Goal: Information Seeking & Learning: Learn about a topic

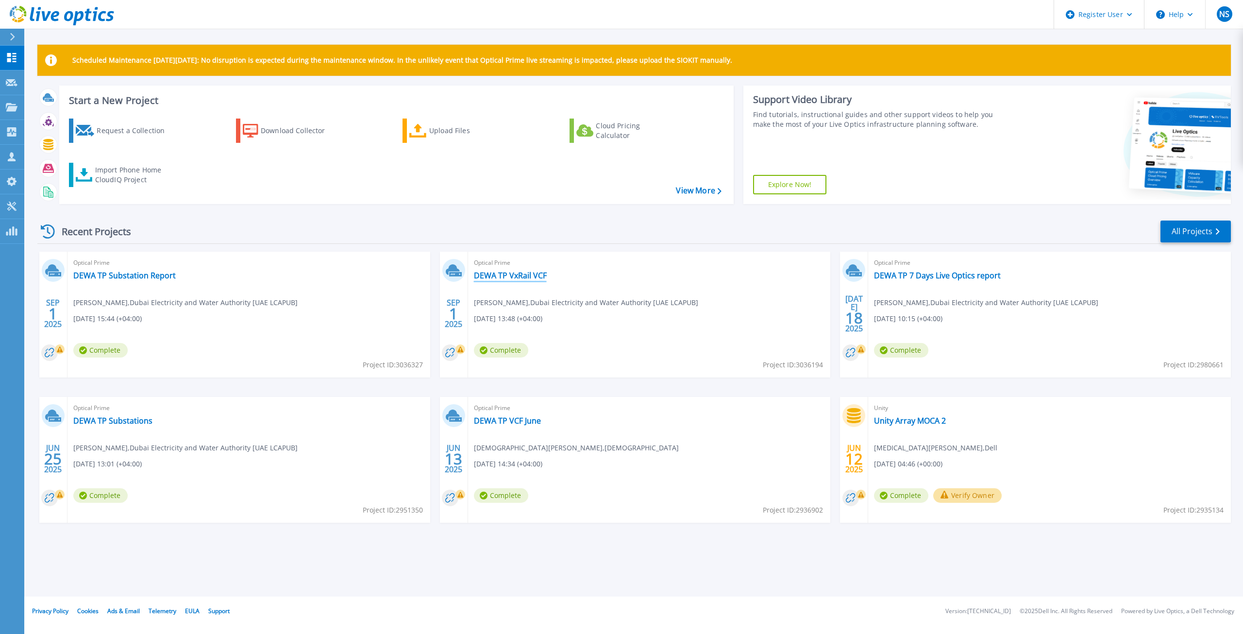
click at [531, 279] on link "DEWA TP VxRail VCF" at bounding box center [510, 275] width 73 height 10
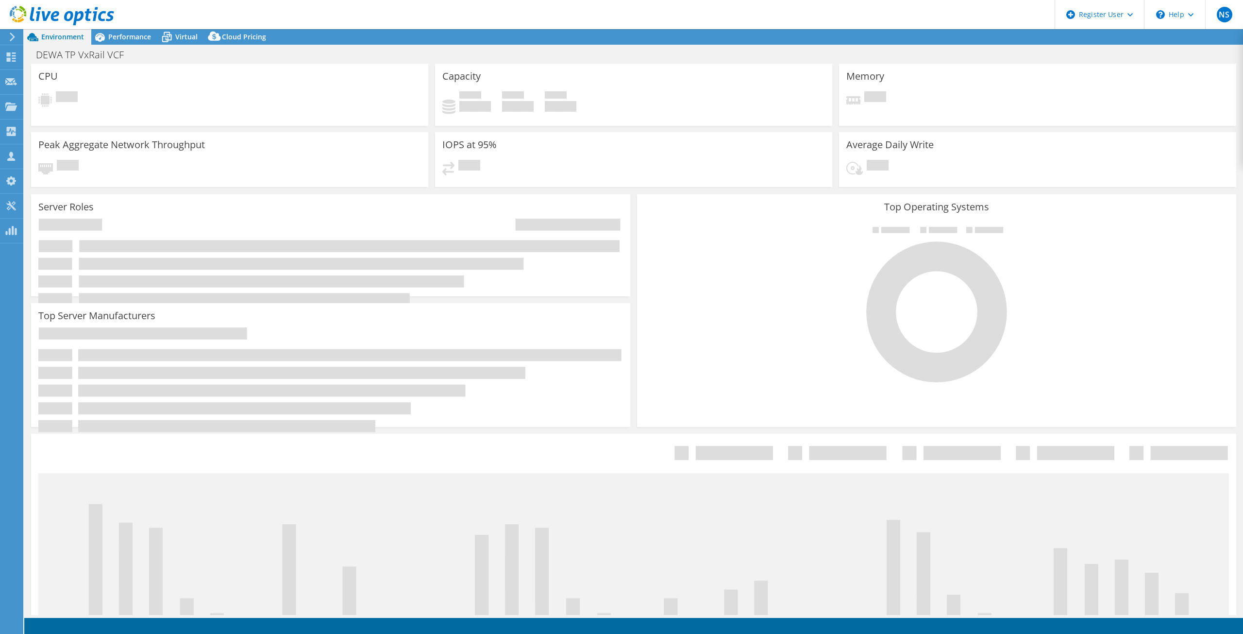
select select "EULondon"
select select "USD"
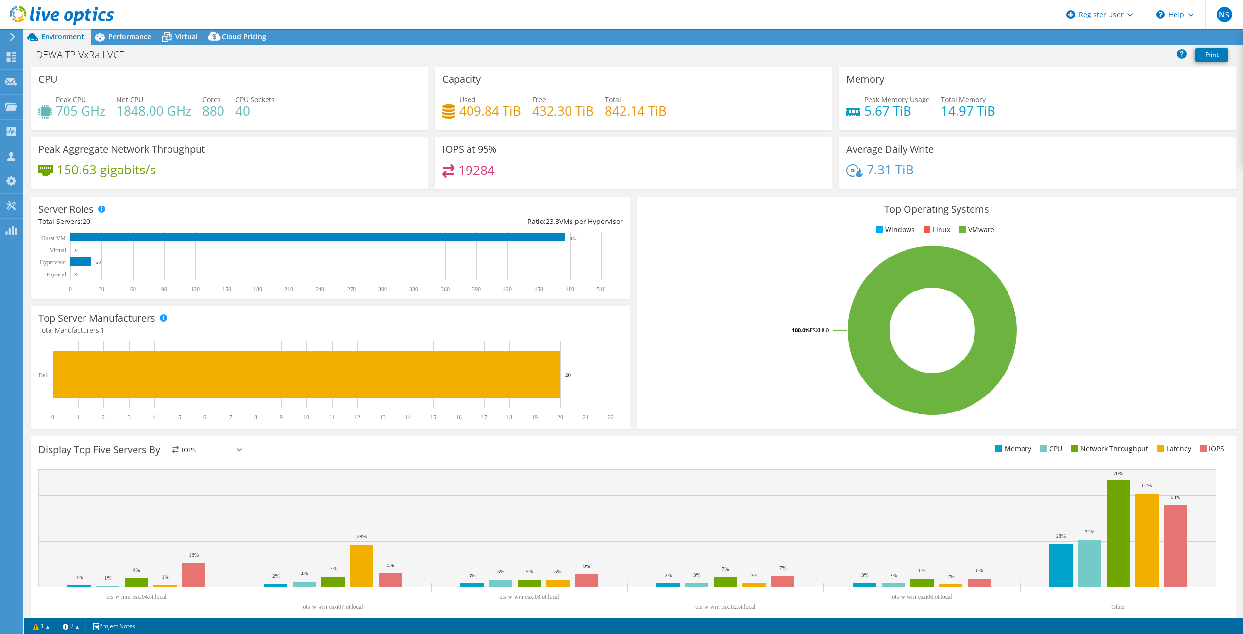
click at [127, 34] on span "Performance" at bounding box center [129, 36] width 43 height 9
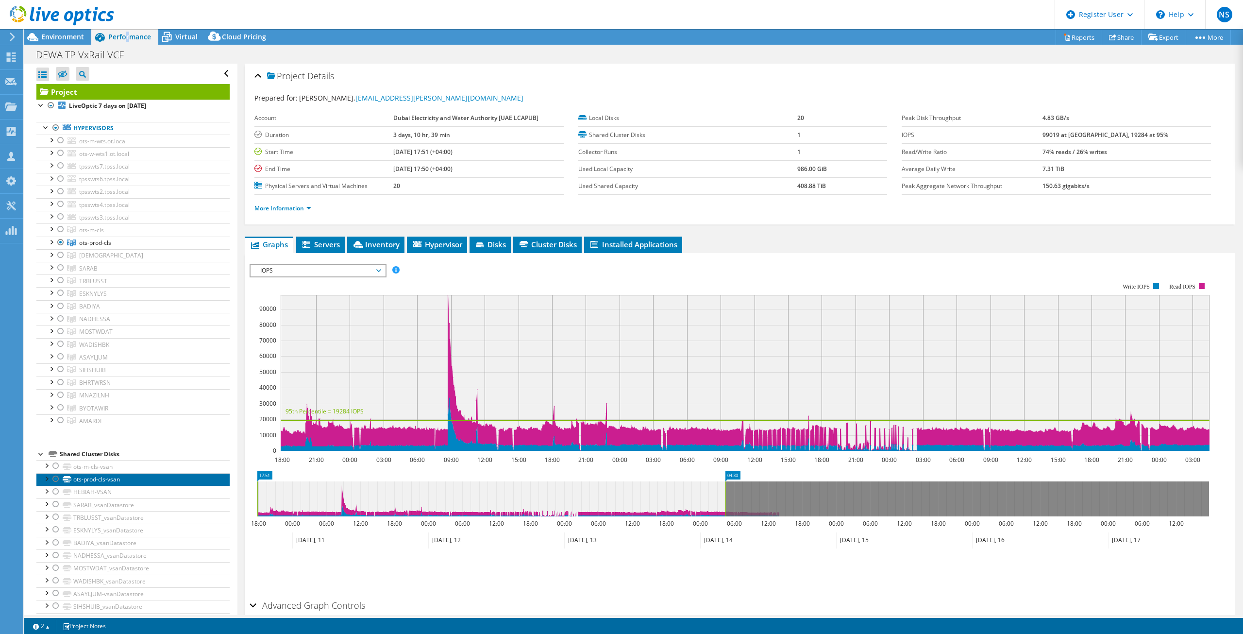
click at [159, 479] on link "ots-prod-cls-vsan" at bounding box center [132, 479] width 193 height 13
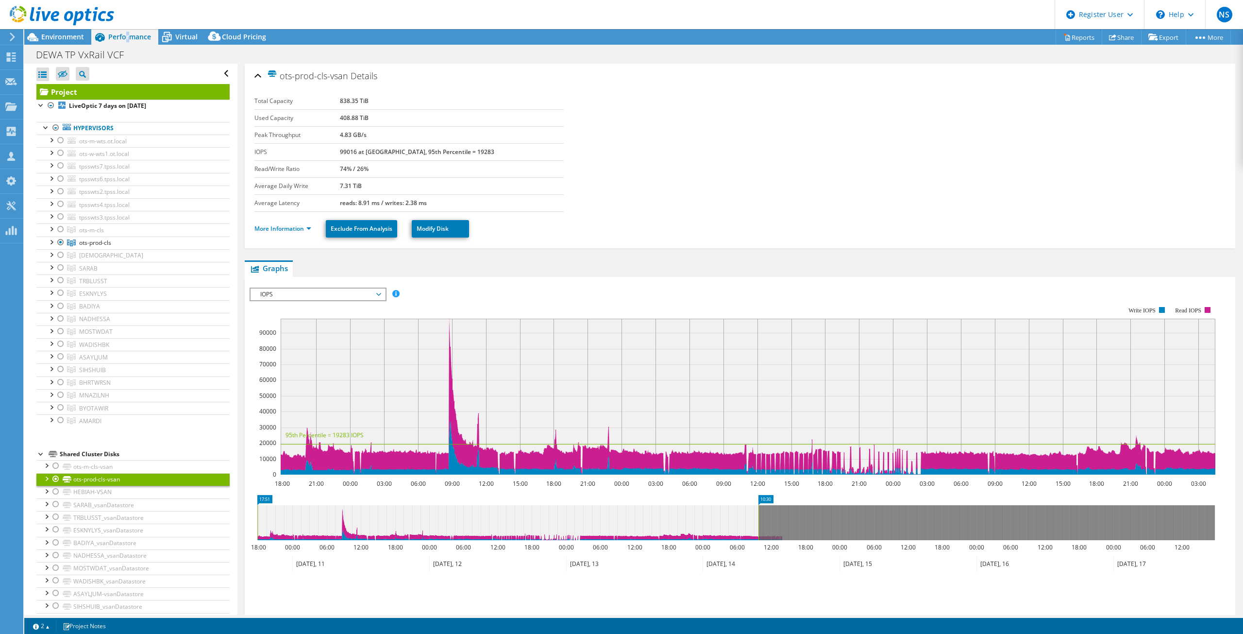
drag, startPoint x: 728, startPoint y: 523, endPoint x: 758, endPoint y: 529, distance: 30.6
click at [758, 529] on rect at bounding box center [759, 522] width 4 height 35
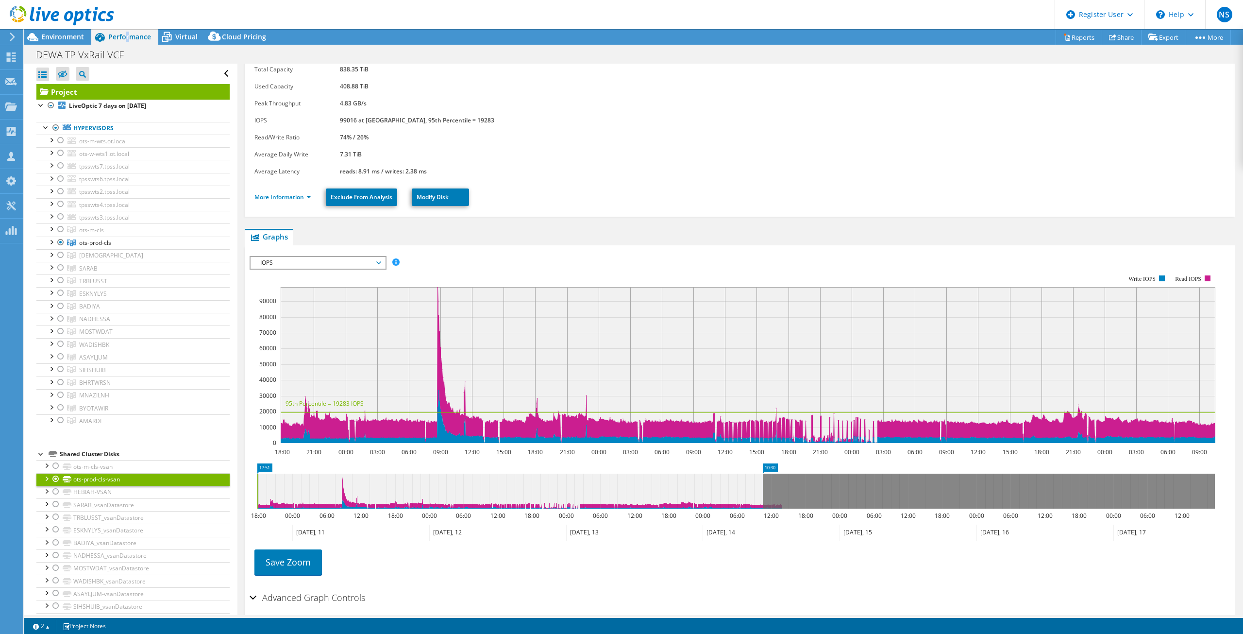
scroll to position [71, 0]
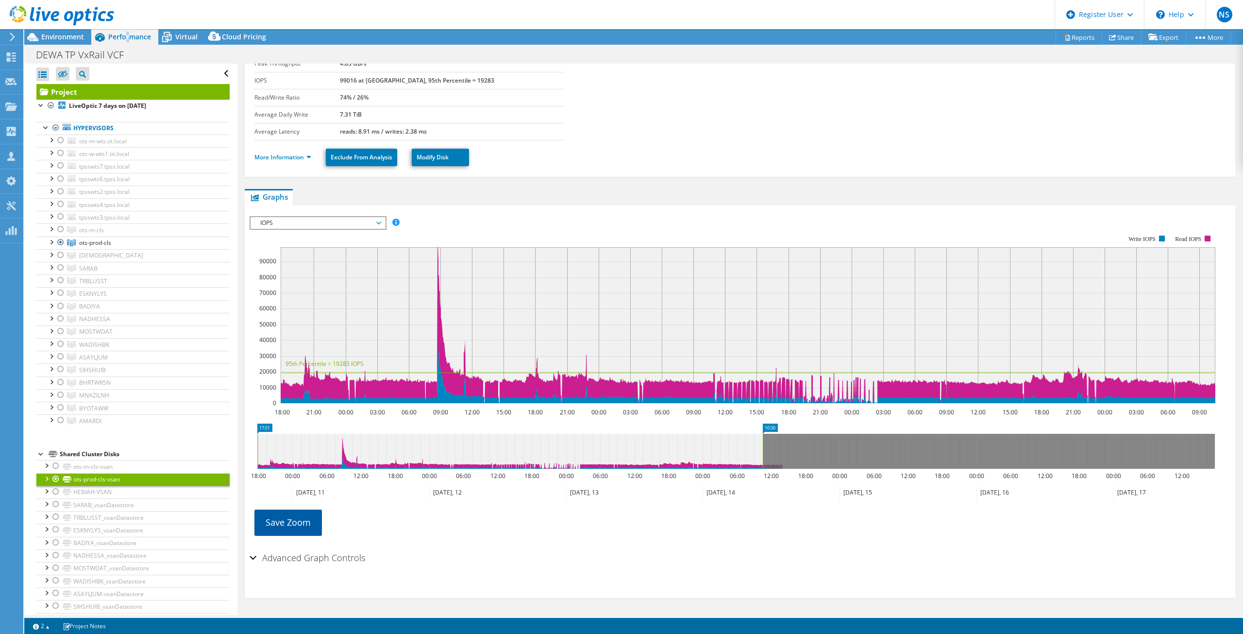
click at [293, 529] on link "Save Zoom" at bounding box center [287, 521] width 67 height 25
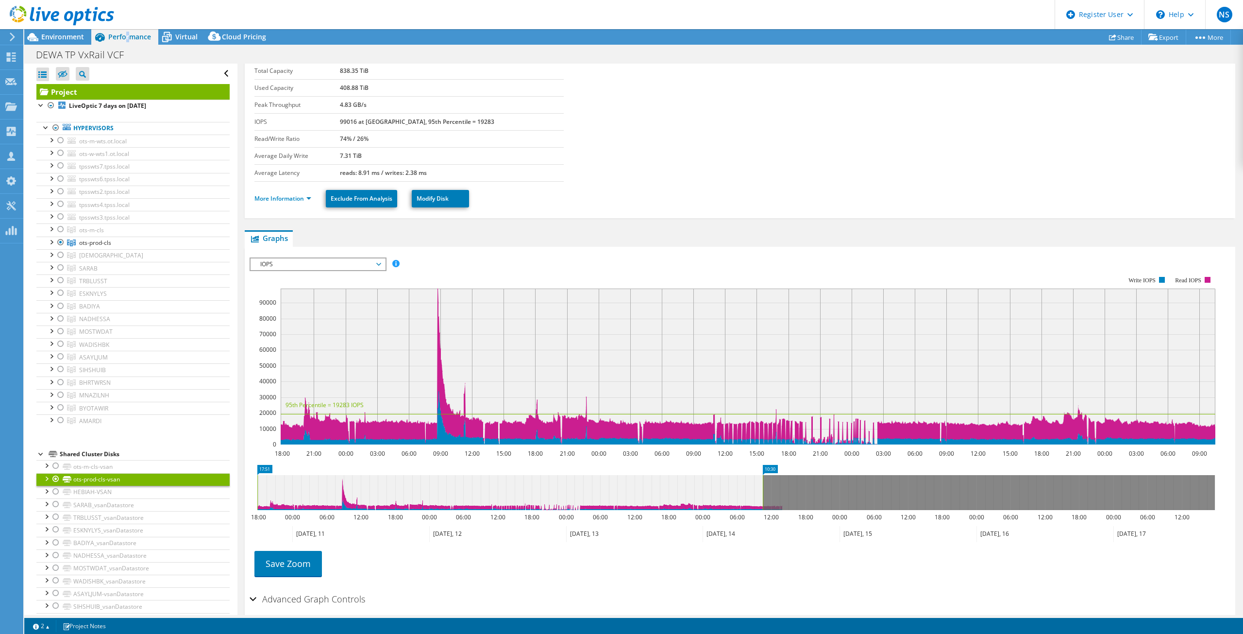
scroll to position [0, 0]
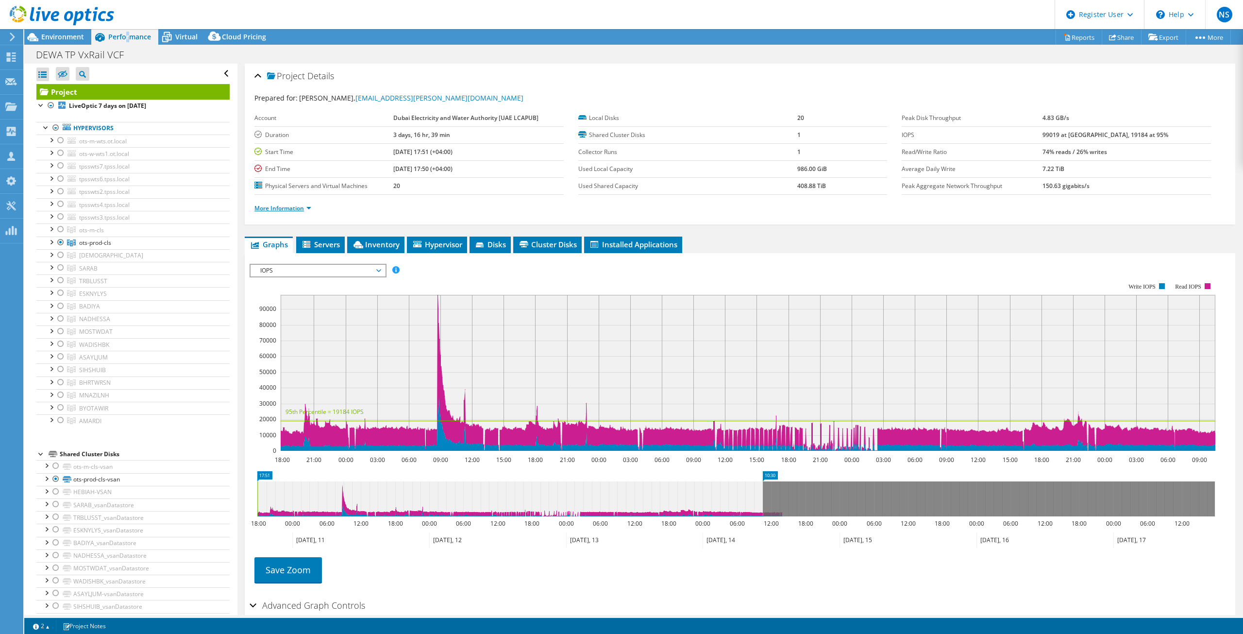
click at [287, 205] on link "More Information" at bounding box center [282, 208] width 57 height 8
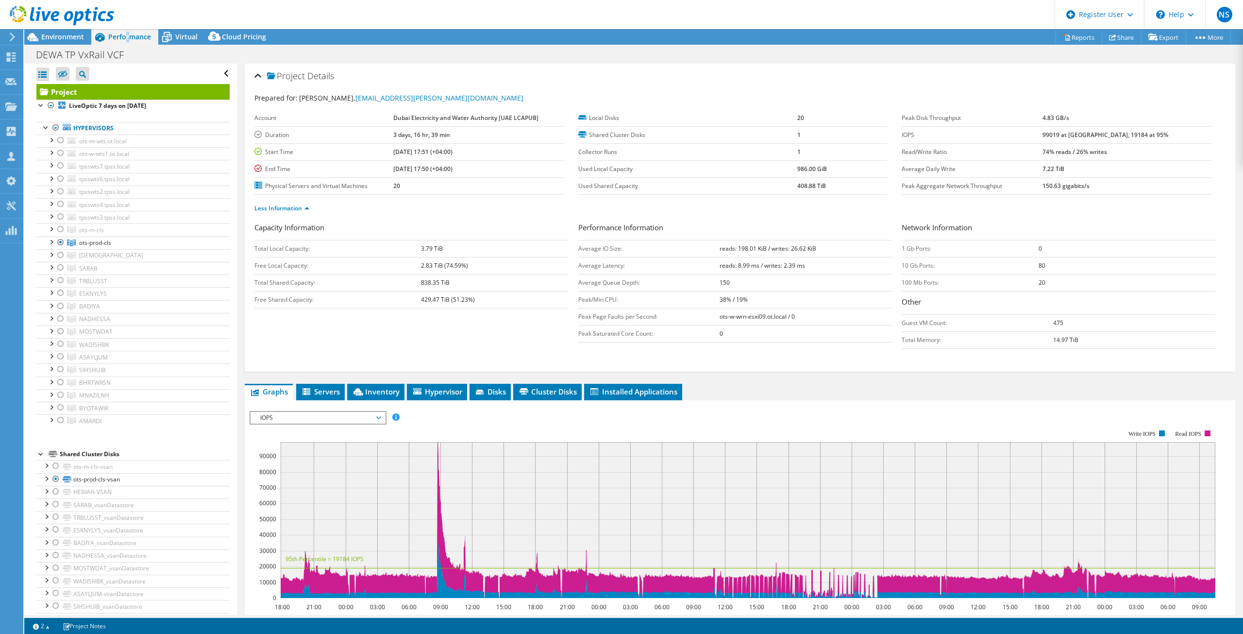
drag, startPoint x: 418, startPoint y: 298, endPoint x: 498, endPoint y: 301, distance: 80.2
click at [498, 301] on tr "Free Shared Capacity: 429.47 TiB (51.23%)" at bounding box center [411, 299] width 314 height 17
click at [499, 303] on td "429.47 TiB (51.23%)" at bounding box center [495, 299] width 148 height 17
drag, startPoint x: 498, startPoint y: 304, endPoint x: 394, endPoint y: 302, distance: 104.4
click at [394, 302] on tr "Free Shared Capacity: 429.47 TiB (51.23%)" at bounding box center [411, 299] width 314 height 17
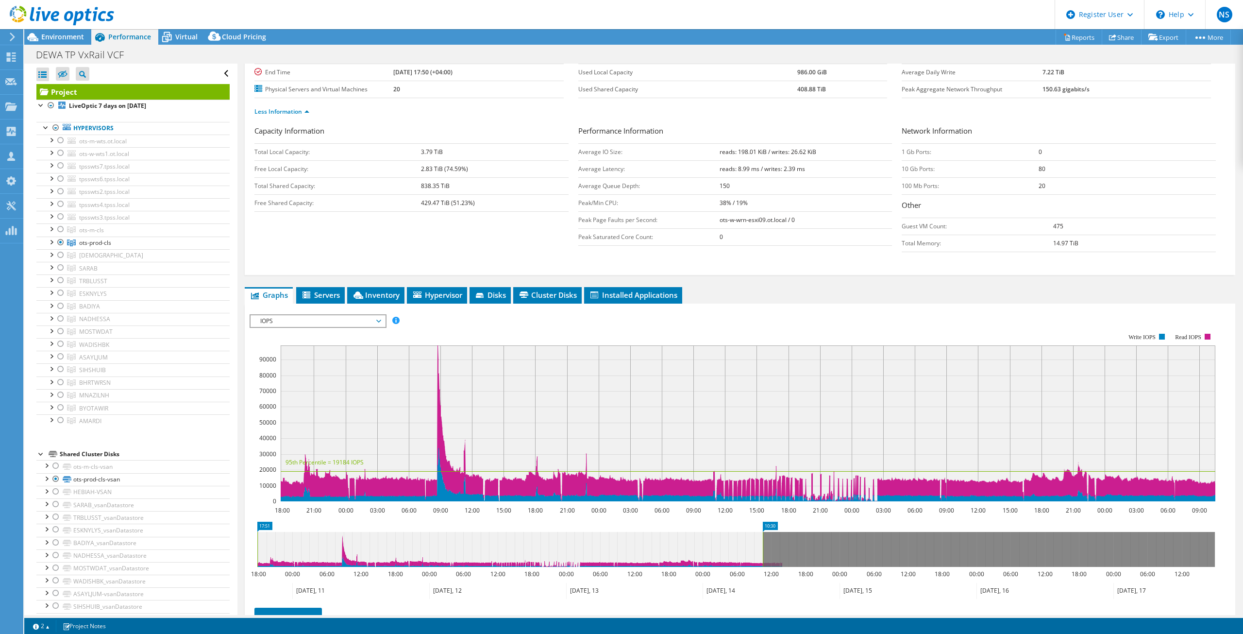
scroll to position [97, 0]
click at [427, 297] on span "Hypervisor" at bounding box center [437, 294] width 51 height 10
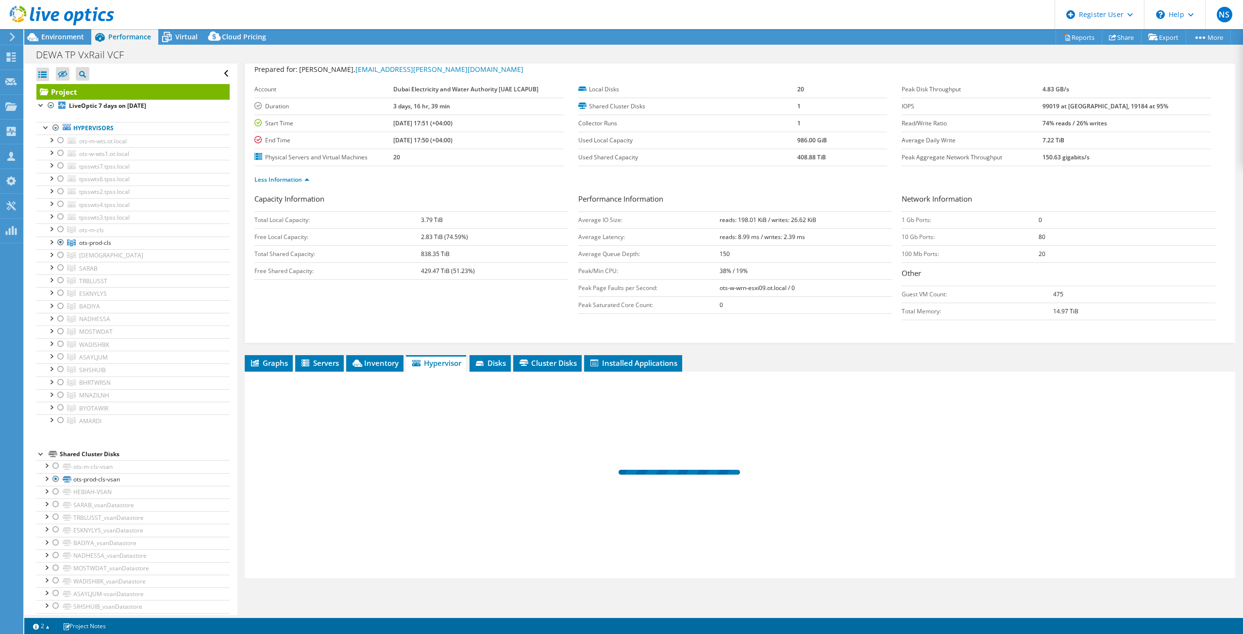
scroll to position [29, 0]
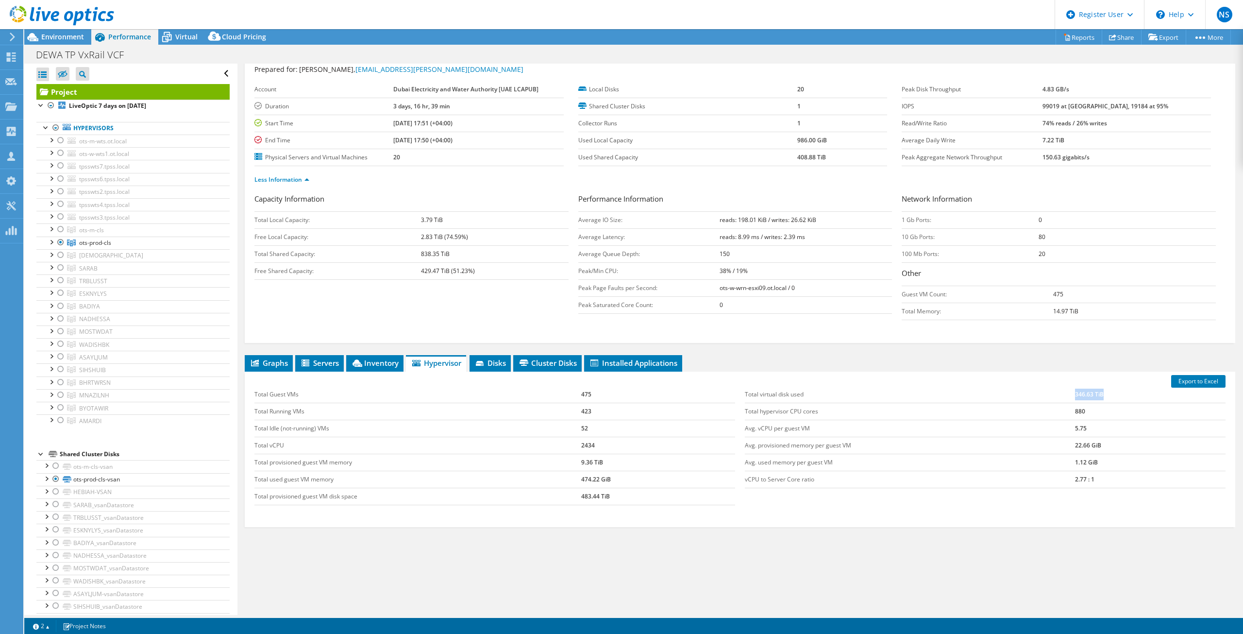
drag, startPoint x: 1068, startPoint y: 395, endPoint x: 1103, endPoint y: 392, distance: 35.5
click at [1103, 392] on tr "Total virtual disk used 346.63 TiB" at bounding box center [985, 394] width 481 height 17
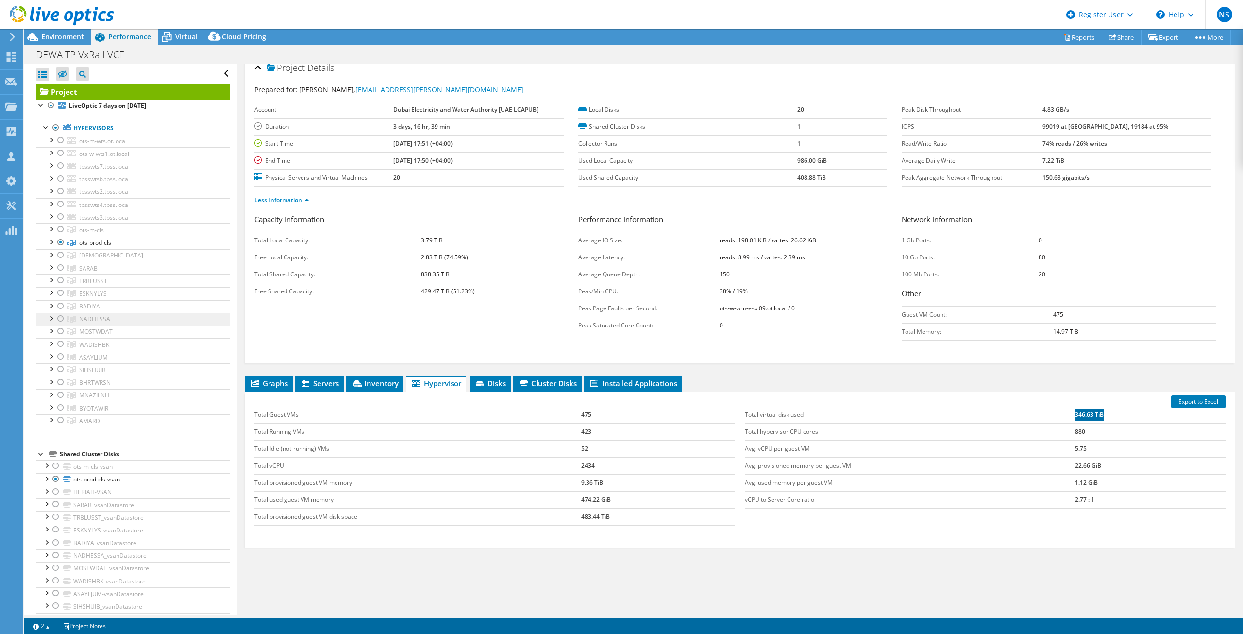
scroll to position [0, 0]
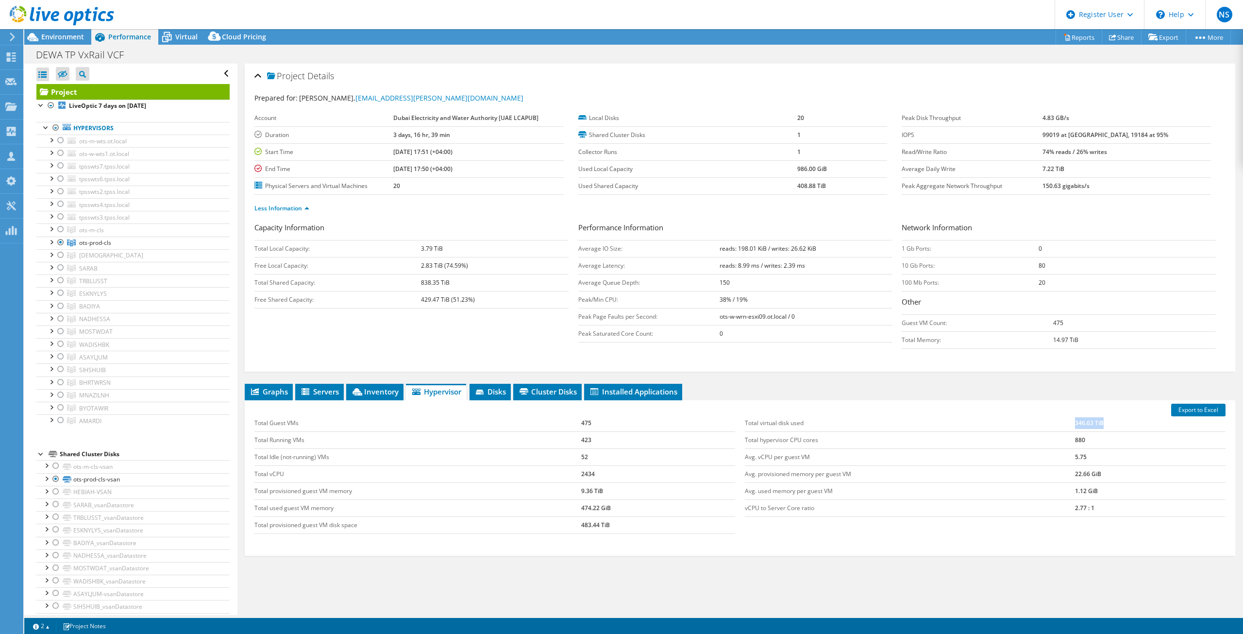
click at [776, 264] on b "reads: 8.99 ms / writes: 2.39 ms" at bounding box center [762, 265] width 85 height 8
drag, startPoint x: 734, startPoint y: 246, endPoint x: 961, endPoint y: 289, distance: 231.8
click at [767, 249] on b "reads: 198.01 KiB / writes: 26.62 KiB" at bounding box center [768, 248] width 97 height 8
click at [710, 305] on td "Peak/Min CPU:" at bounding box center [648, 299] width 141 height 17
click at [139, 107] on b "LiveOptic 7 days on 7/18/2025" at bounding box center [107, 105] width 77 height 8
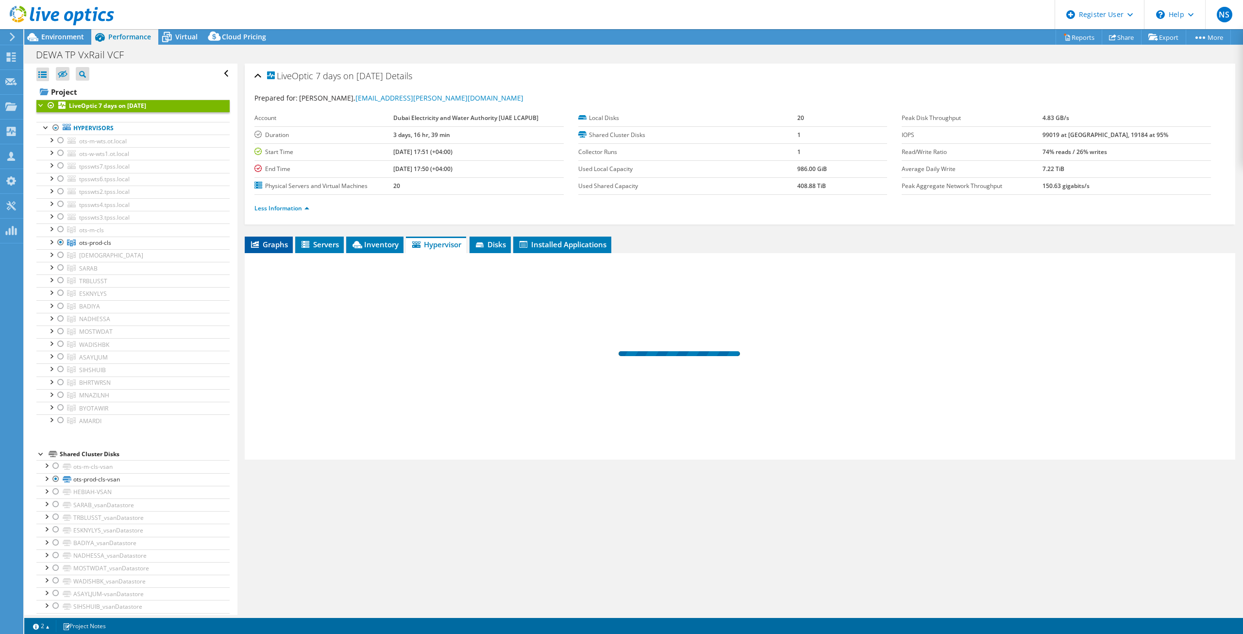
click at [262, 239] on span "Graphs" at bounding box center [269, 244] width 38 height 10
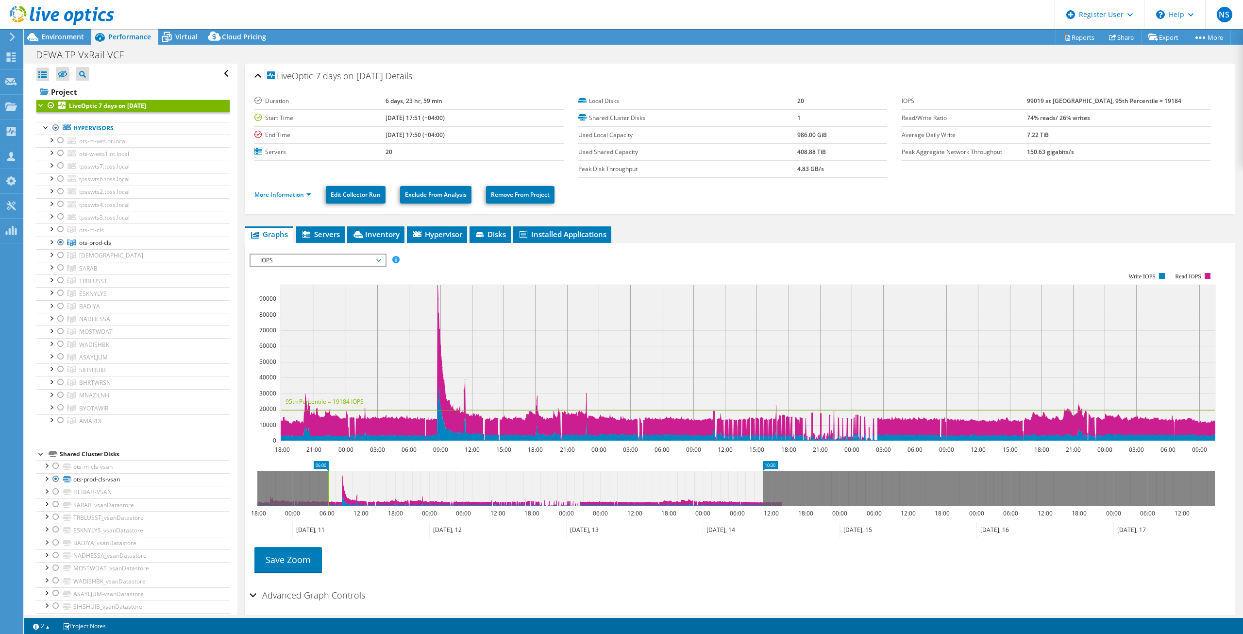
drag, startPoint x: 258, startPoint y: 489, endPoint x: 332, endPoint y: 492, distance: 73.9
click at [328, 492] on rect at bounding box center [328, 488] width 4 height 35
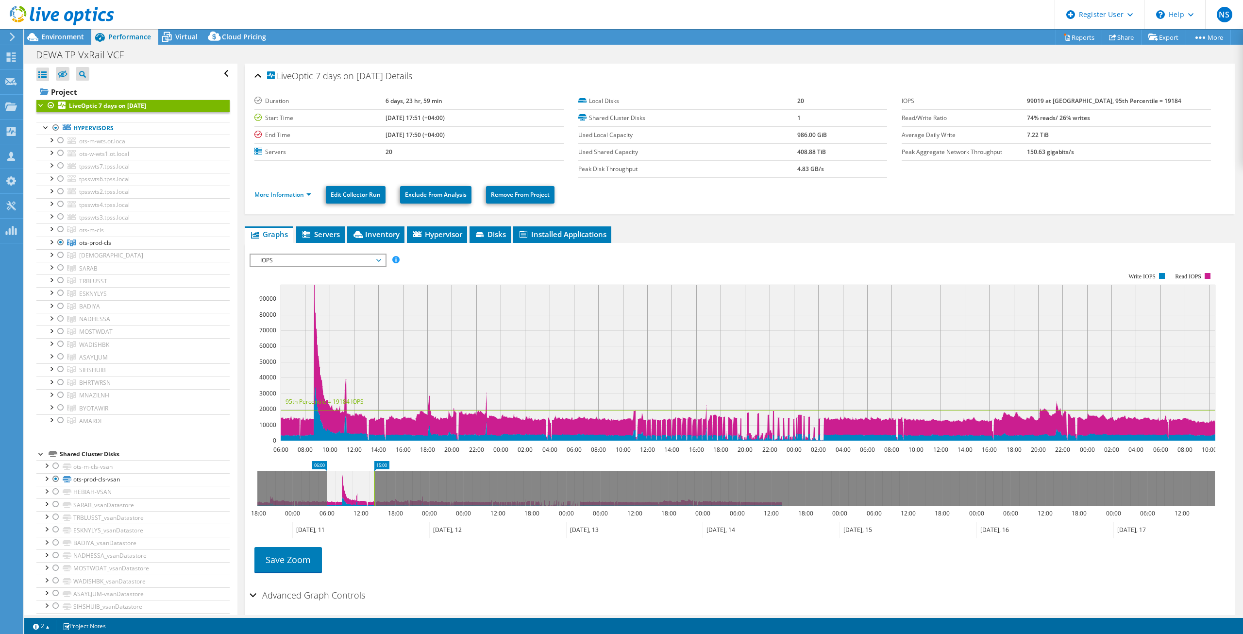
drag, startPoint x: 764, startPoint y: 491, endPoint x: 375, endPoint y: 487, distance: 388.5
click at [375, 487] on rect at bounding box center [374, 488] width 4 height 35
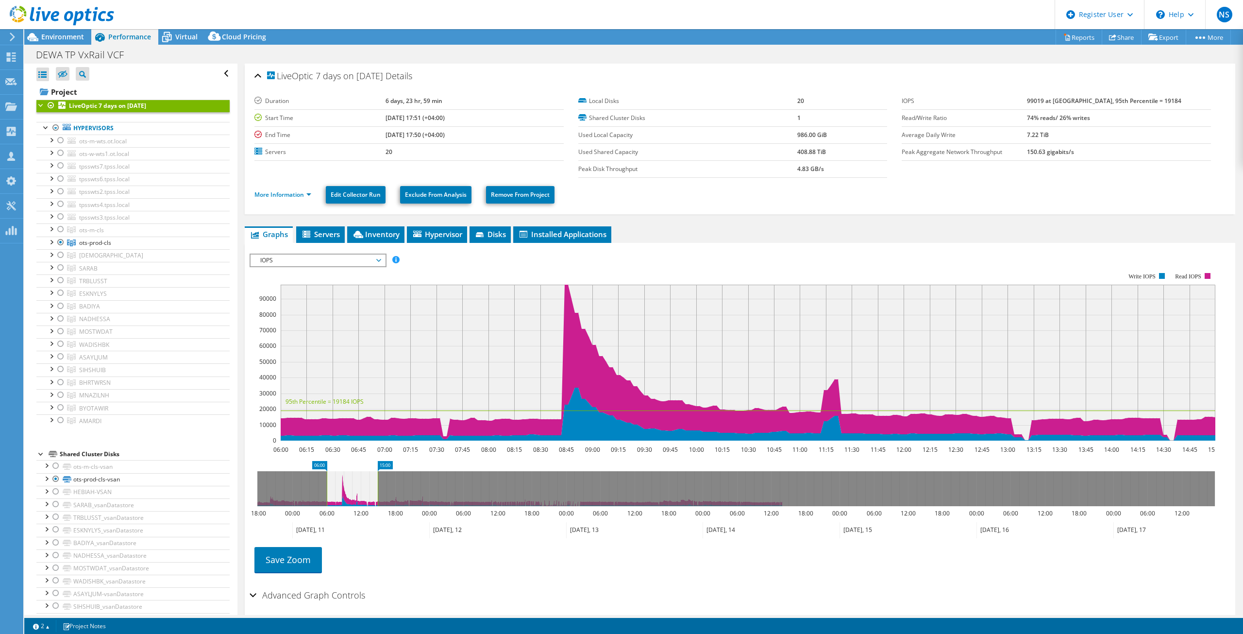
click at [324, 485] on icon at bounding box center [736, 488] width 958 height 35
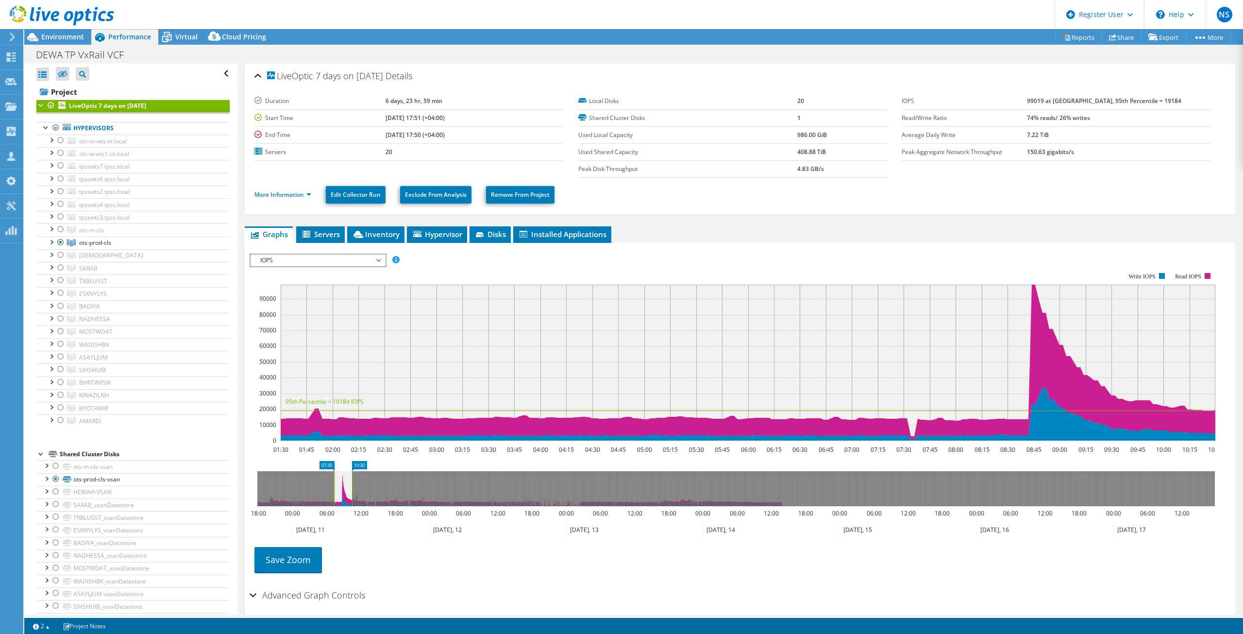
drag, startPoint x: 302, startPoint y: 489, endPoint x: 337, endPoint y: 495, distance: 35.4
click at [335, 495] on rect at bounding box center [334, 488] width 4 height 35
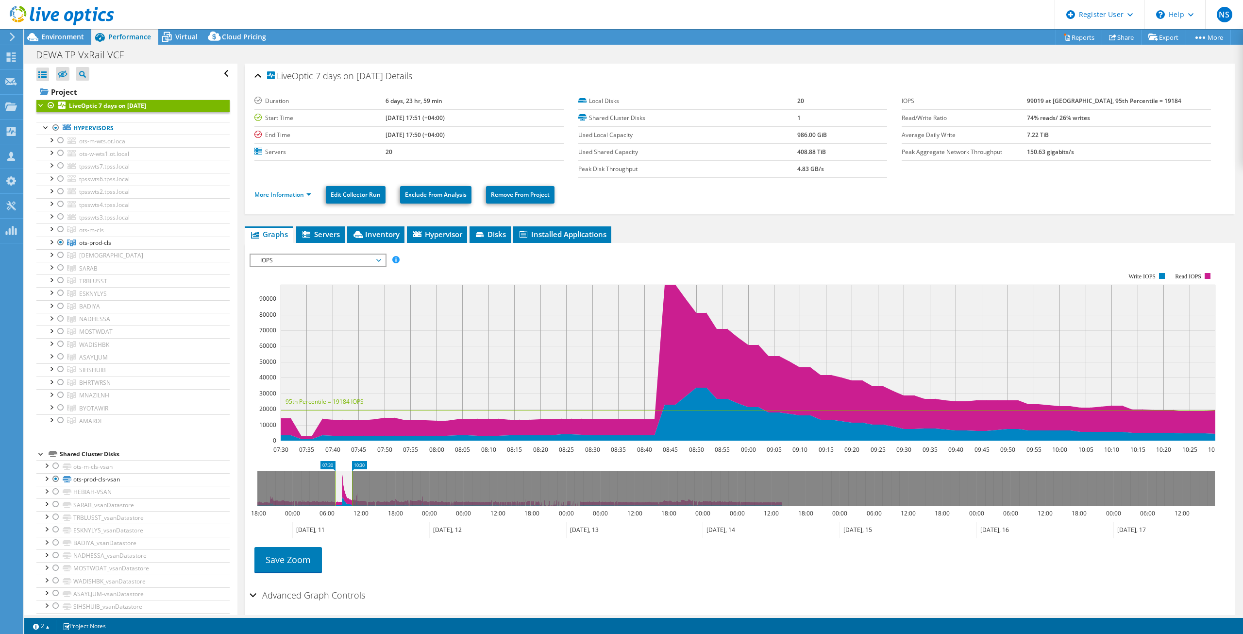
click at [340, 259] on span "IOPS" at bounding box center [317, 260] width 125 height 12
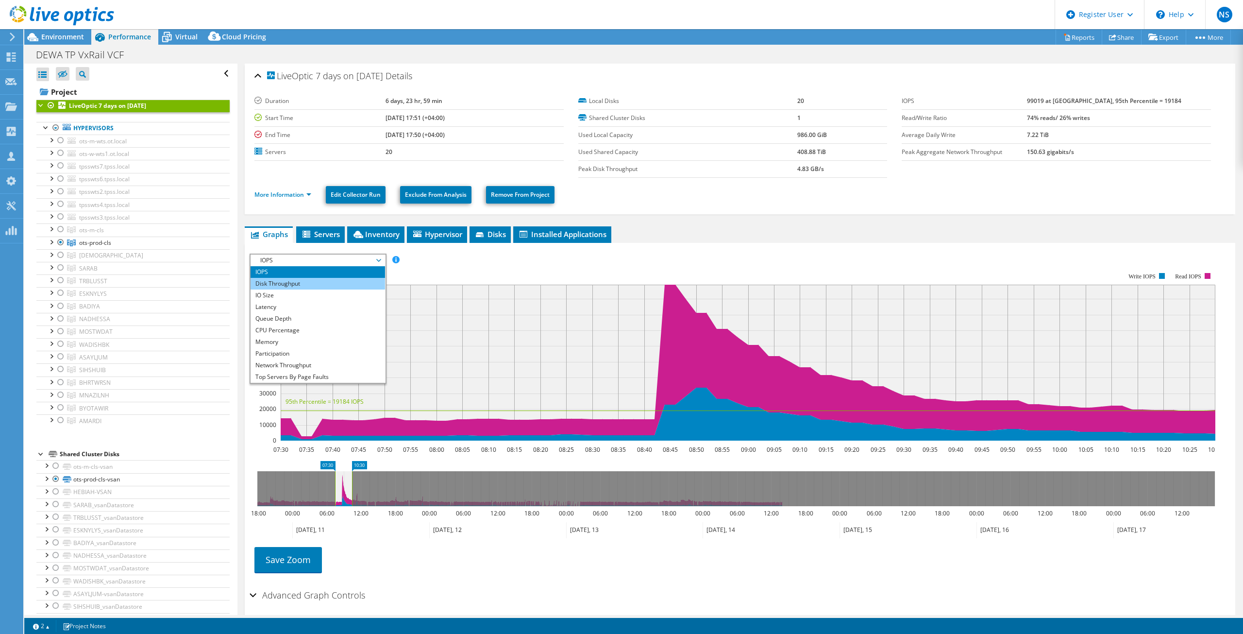
click at [323, 286] on li "Disk Throughput" at bounding box center [318, 284] width 135 height 12
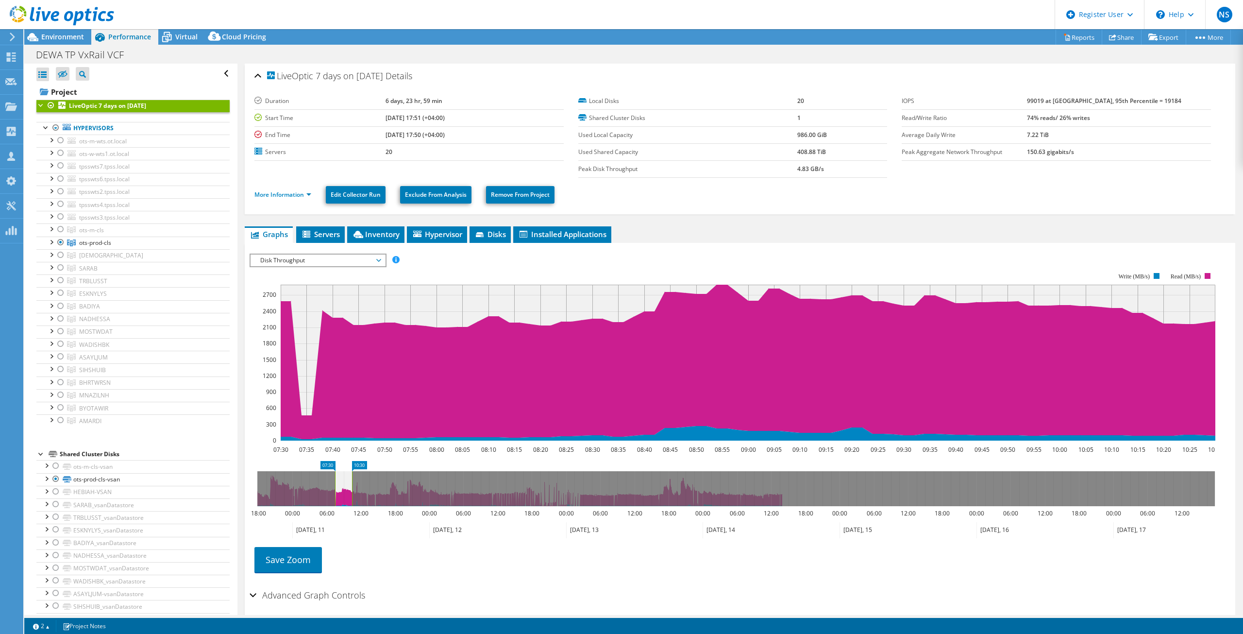
click at [315, 260] on span "Disk Throughput" at bounding box center [317, 260] width 125 height 12
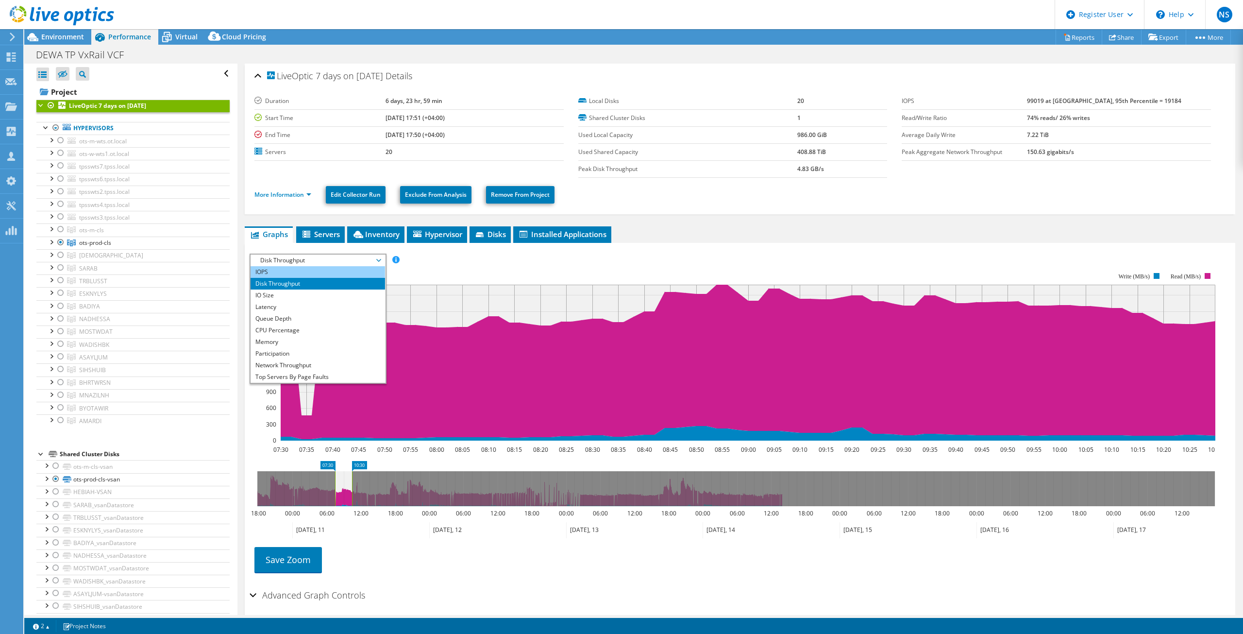
click at [304, 275] on li "IOPS" at bounding box center [318, 272] width 135 height 12
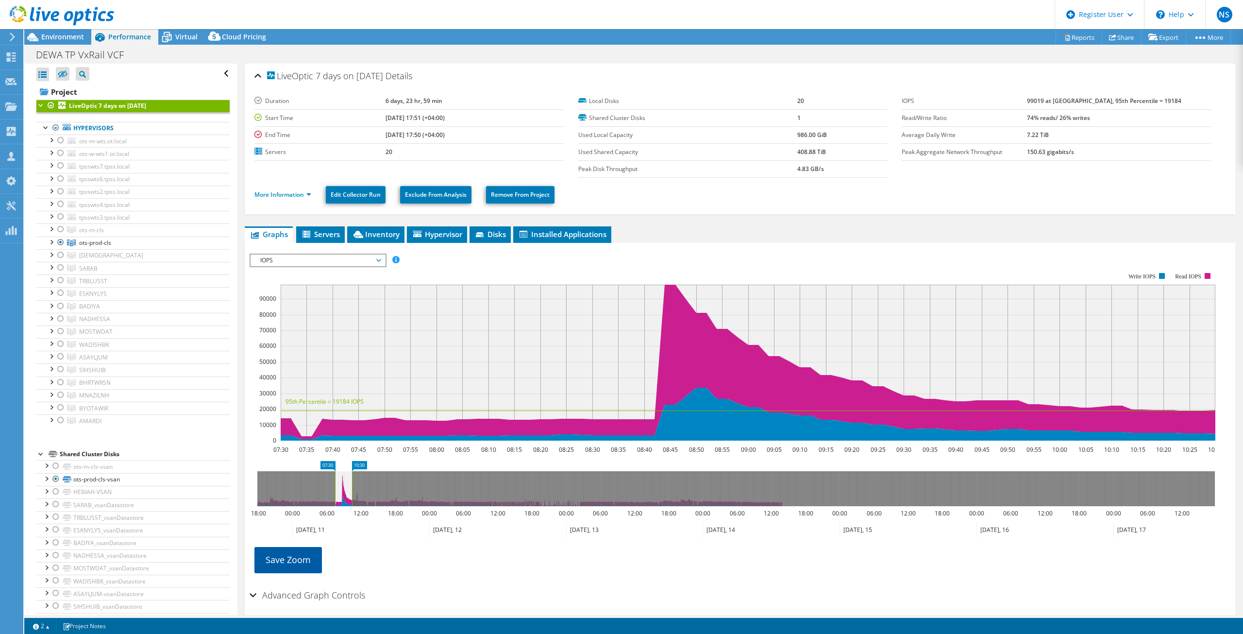
click at [307, 562] on link "Save Zoom" at bounding box center [287, 559] width 67 height 25
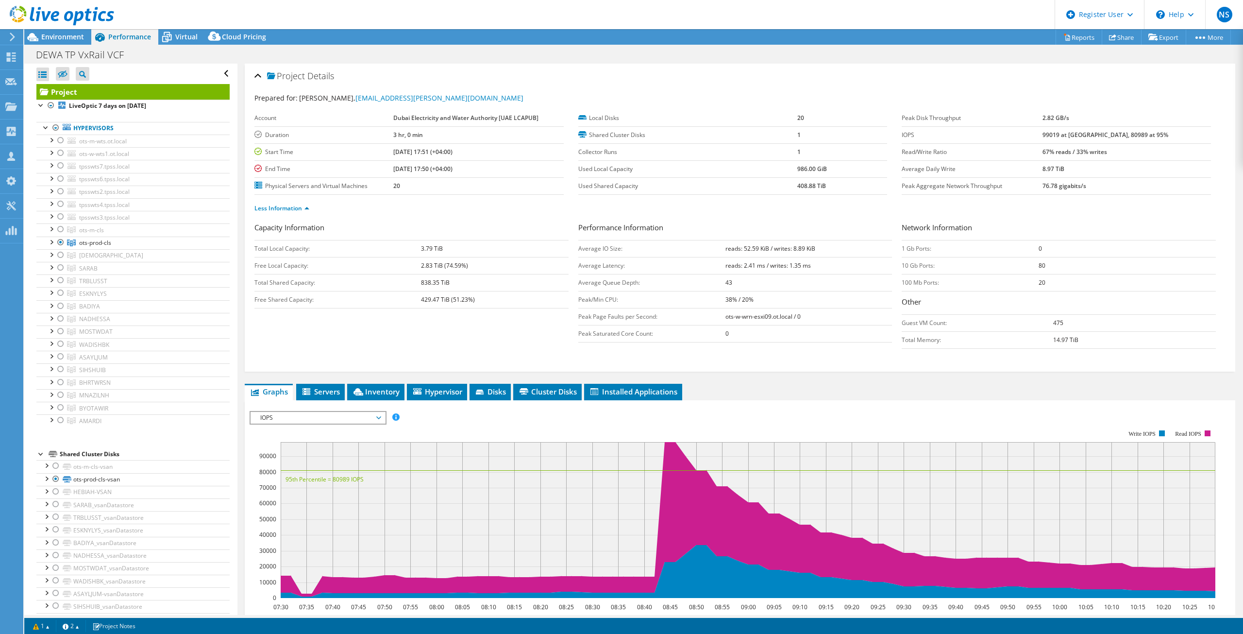
select select "EULondon"
select select "USD"
click at [14, 61] on use at bounding box center [11, 56] width 9 height 9
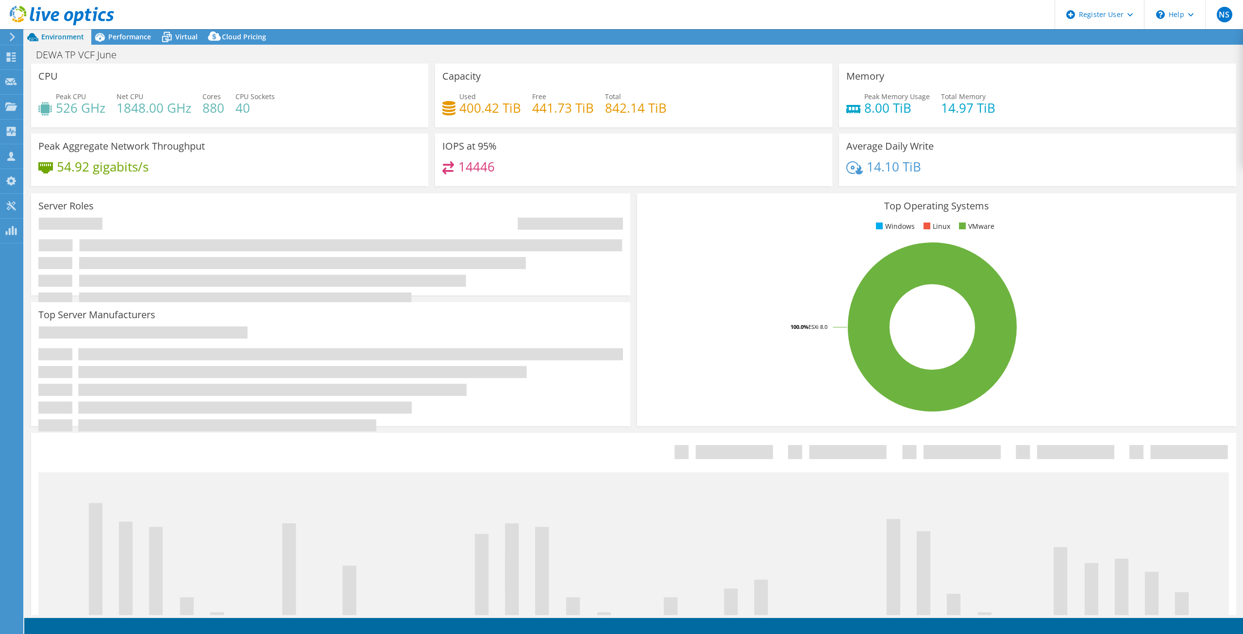
select select "USWest"
select select "USD"
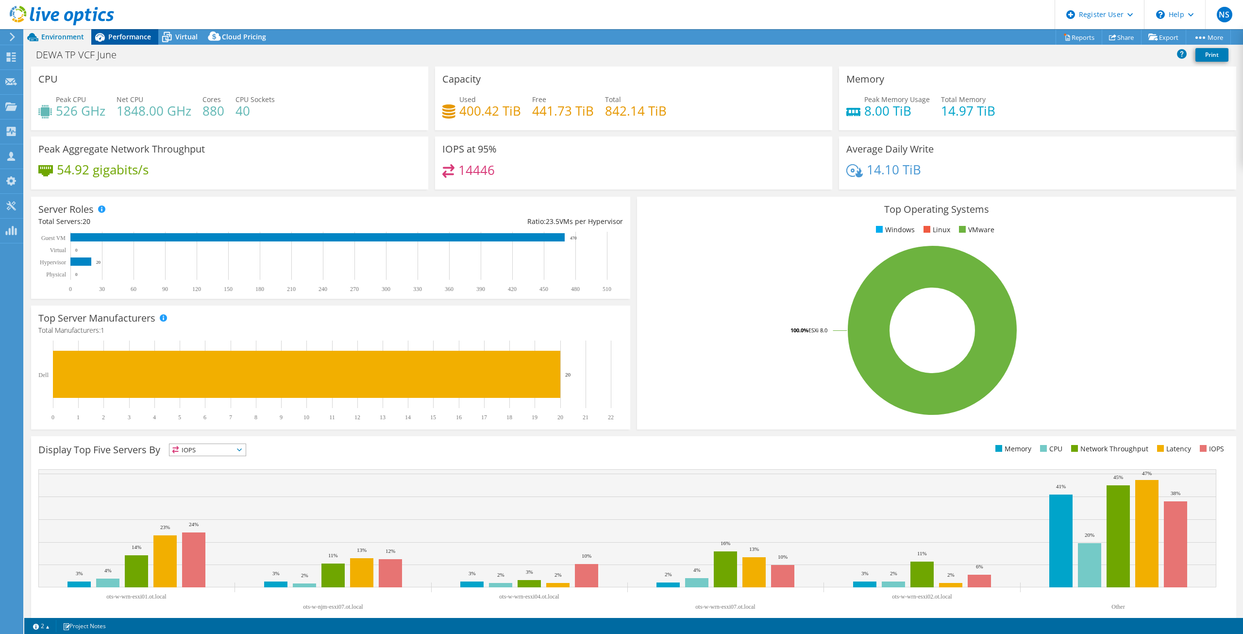
click at [135, 40] on span "Performance" at bounding box center [129, 36] width 43 height 9
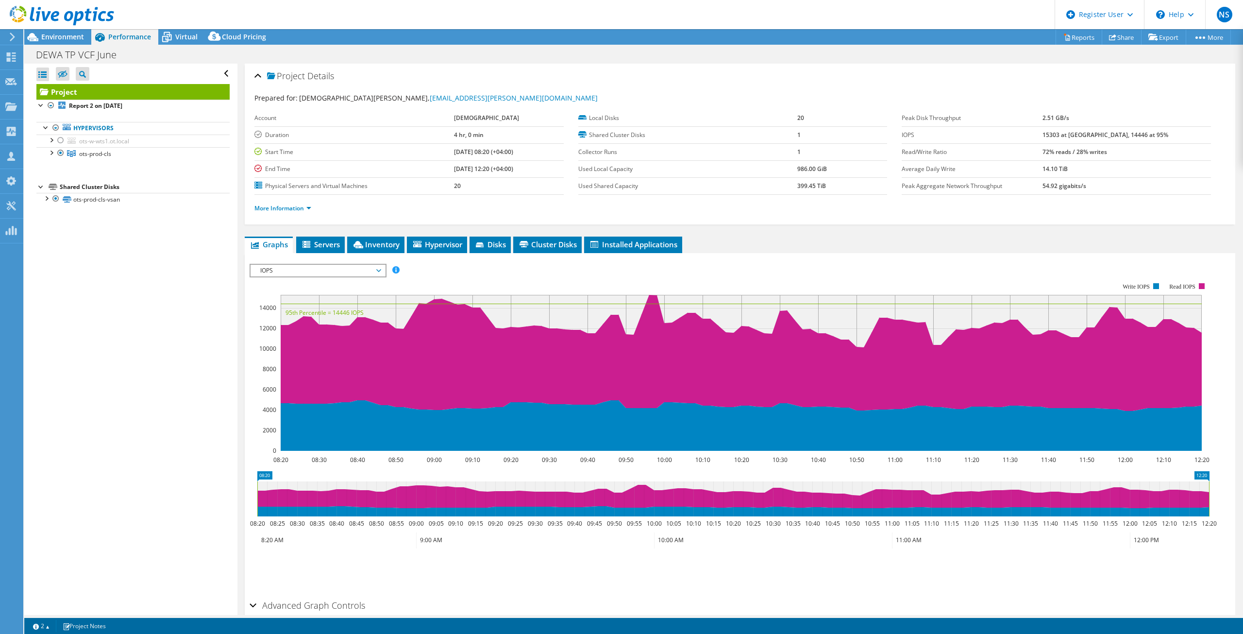
click at [333, 277] on rect at bounding box center [730, 366] width 960 height 194
click at [331, 271] on span "IOPS" at bounding box center [317, 271] width 125 height 12
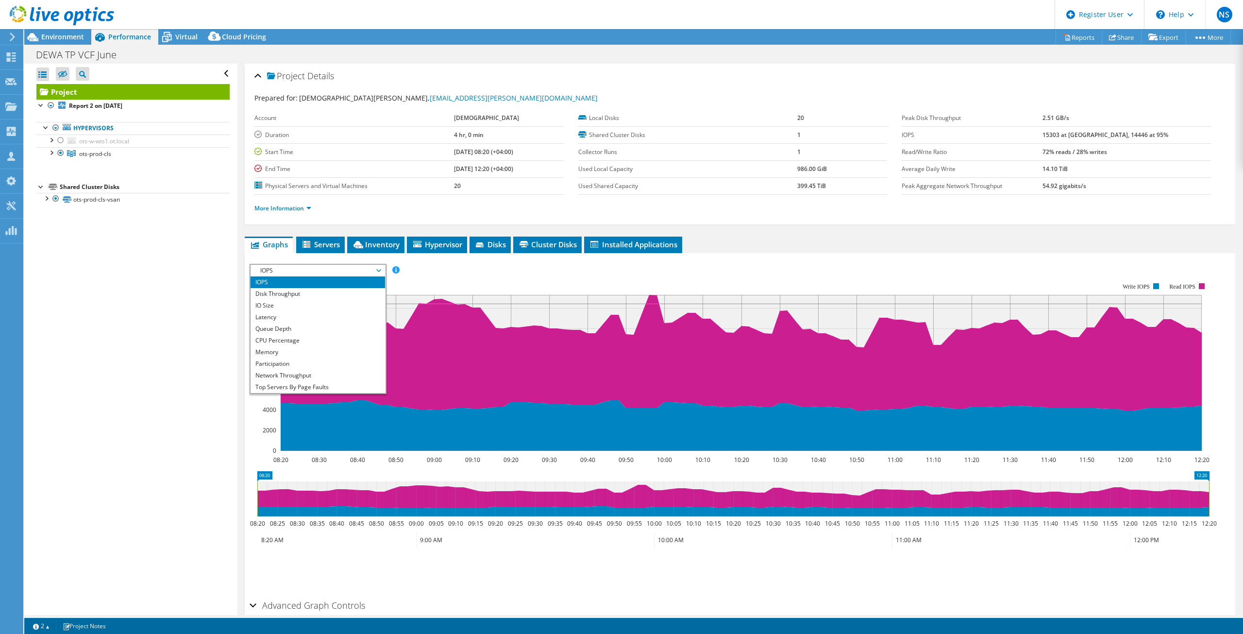
drag, startPoint x: 718, startPoint y: 138, endPoint x: 539, endPoint y: 173, distance: 182.5
click at [718, 139] on label "Shared Cluster Disks" at bounding box center [687, 135] width 219 height 10
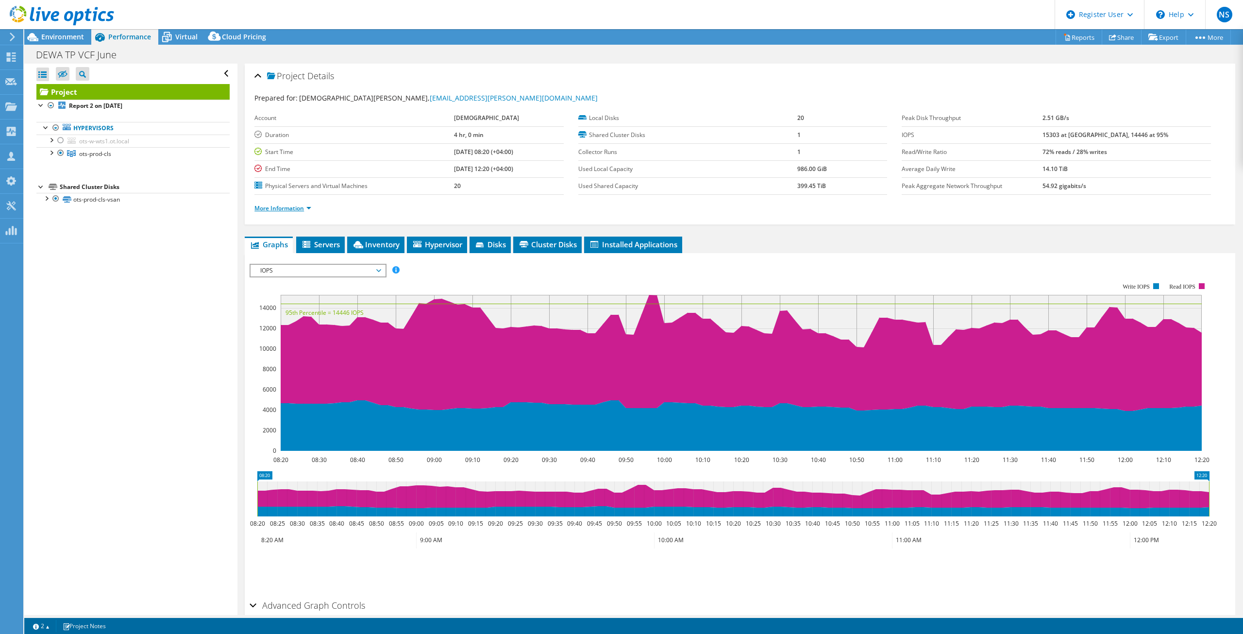
click at [280, 211] on link "More Information" at bounding box center [282, 208] width 57 height 8
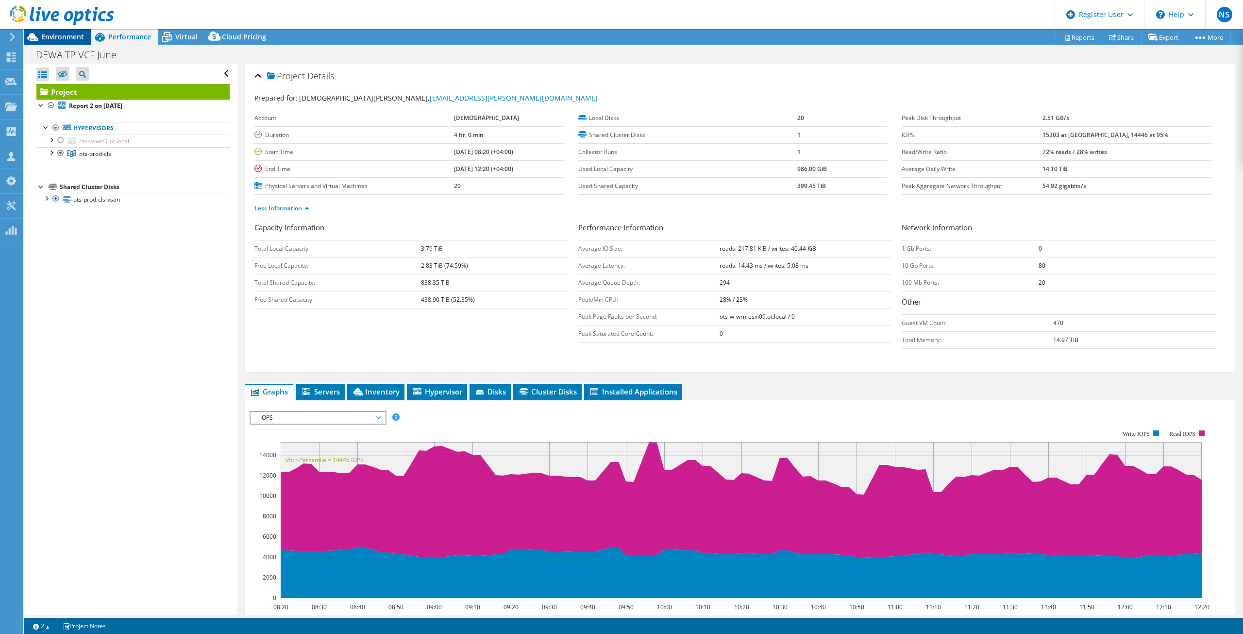
click at [64, 38] on span "Environment" at bounding box center [62, 36] width 43 height 9
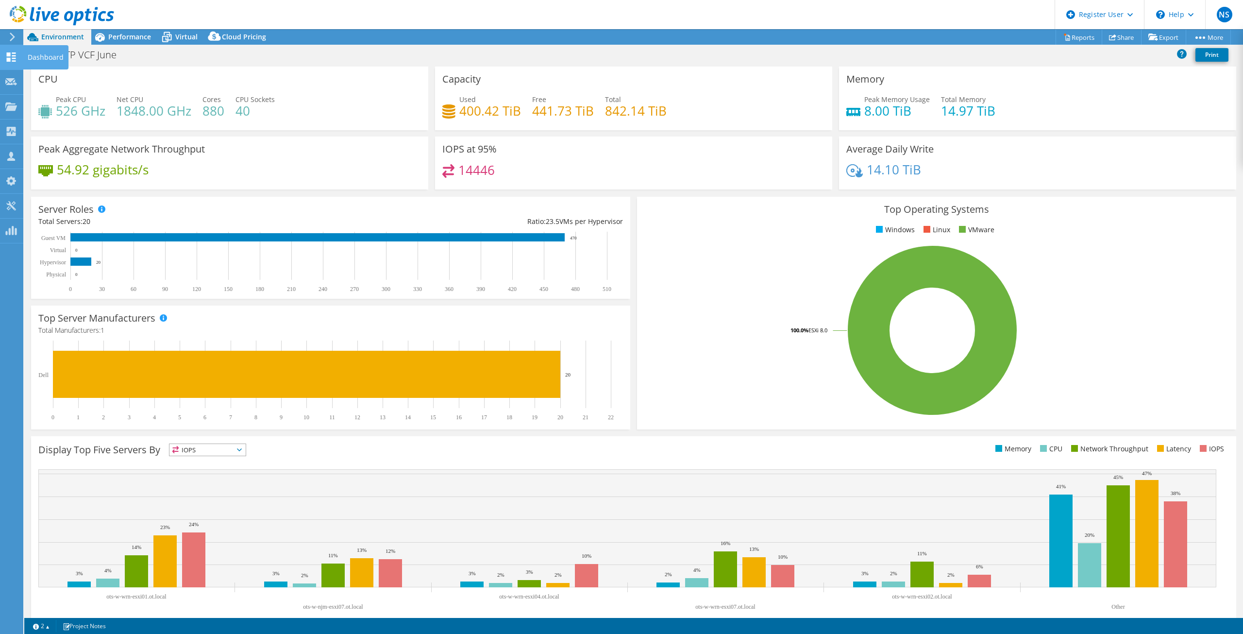
click at [14, 63] on div at bounding box center [11, 58] width 12 height 11
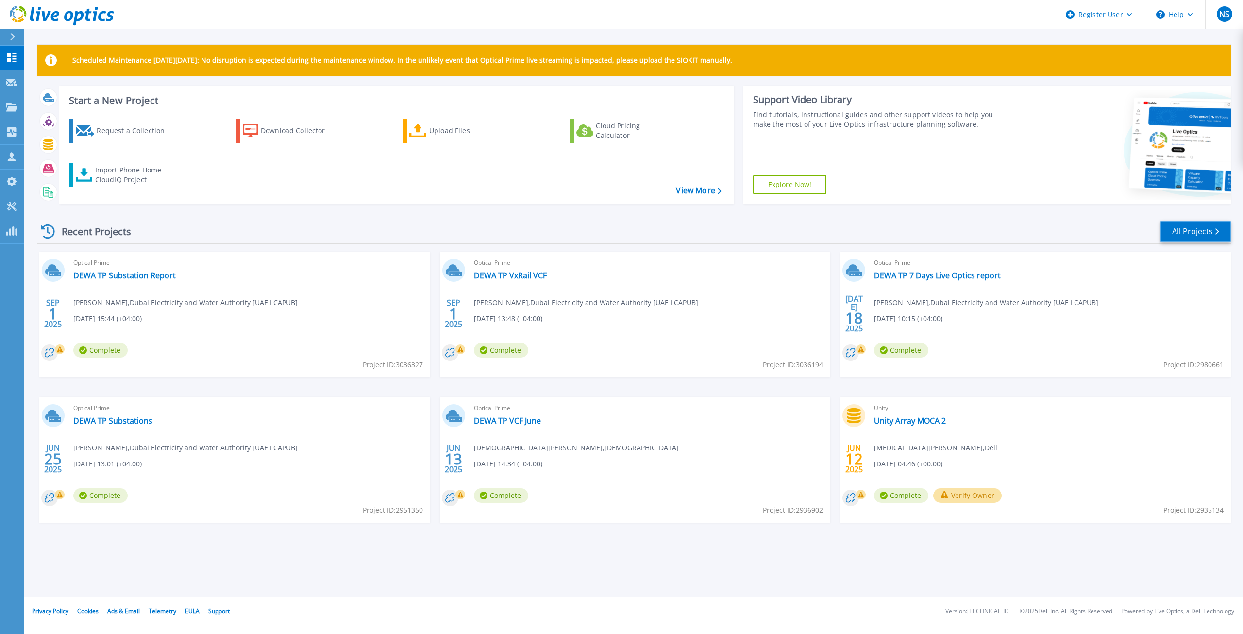
click at [1197, 236] on link "All Projects" at bounding box center [1196, 231] width 70 height 22
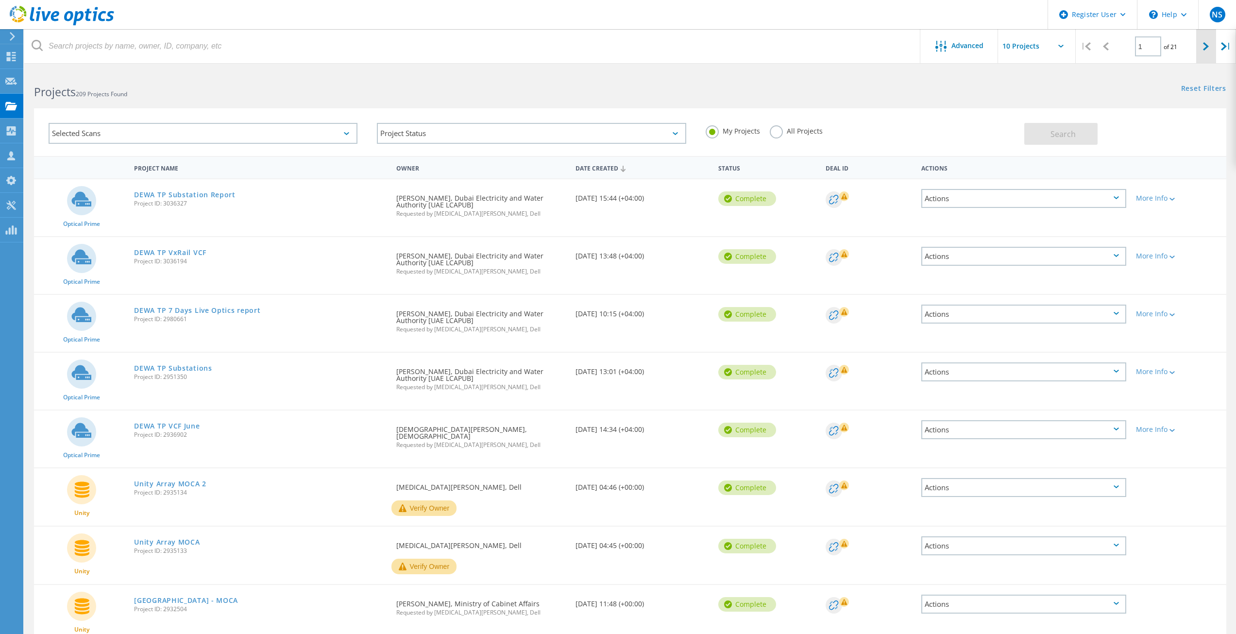
click at [1207, 50] on icon at bounding box center [1206, 46] width 6 height 8
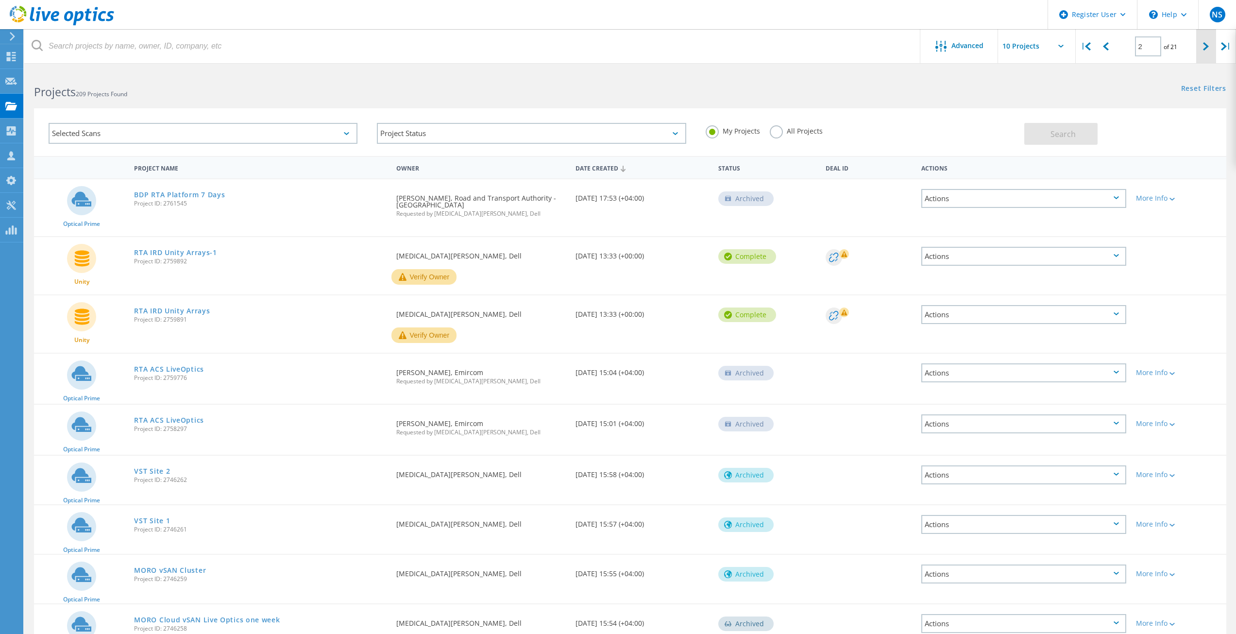
click at [1201, 53] on div at bounding box center [1206, 46] width 20 height 34
type input "3"
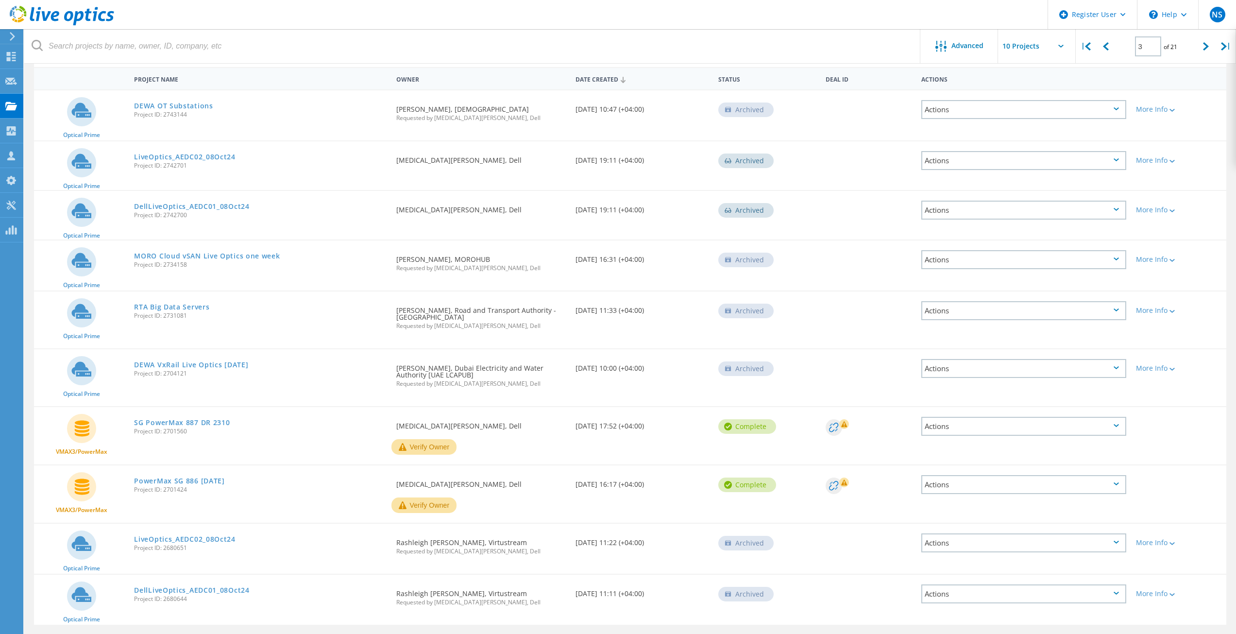
scroll to position [97, 0]
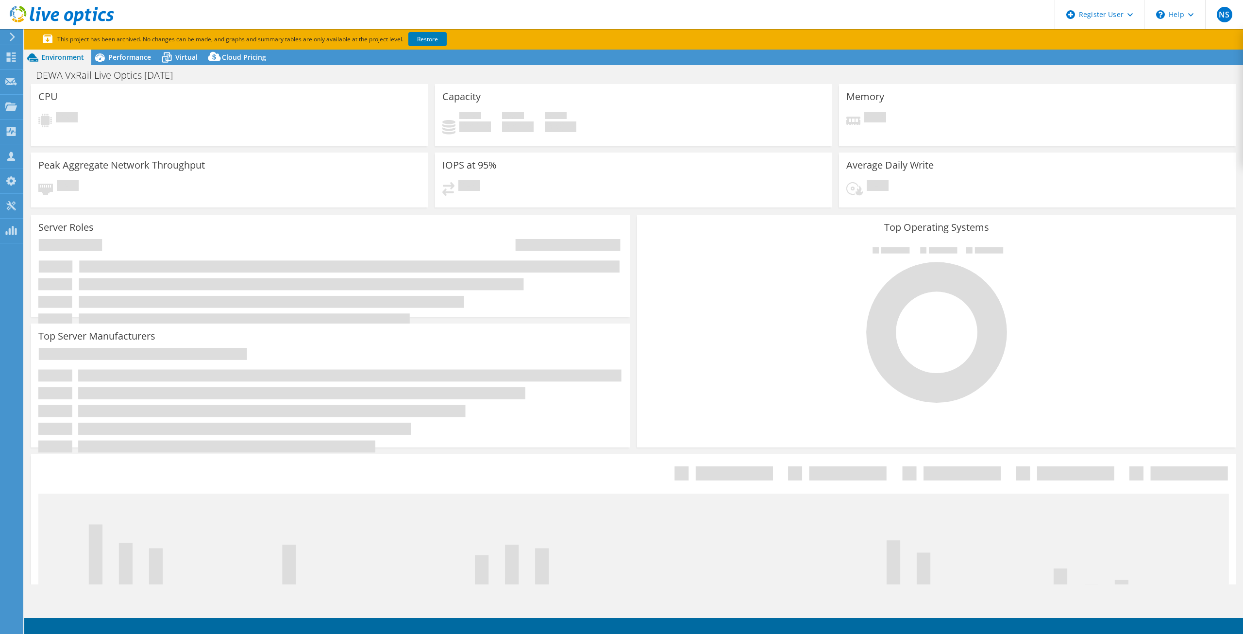
select select "USD"
select select "EULondon"
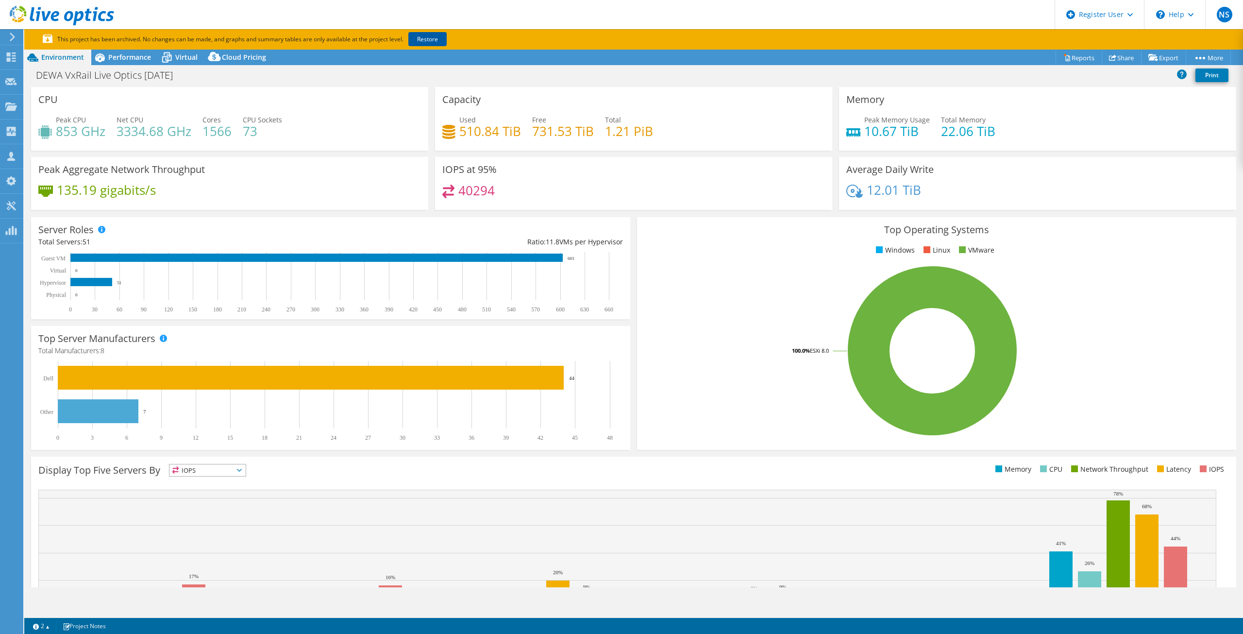
click at [435, 40] on link "Restore" at bounding box center [427, 39] width 38 height 14
click at [135, 63] on div "Performance" at bounding box center [124, 58] width 67 height 16
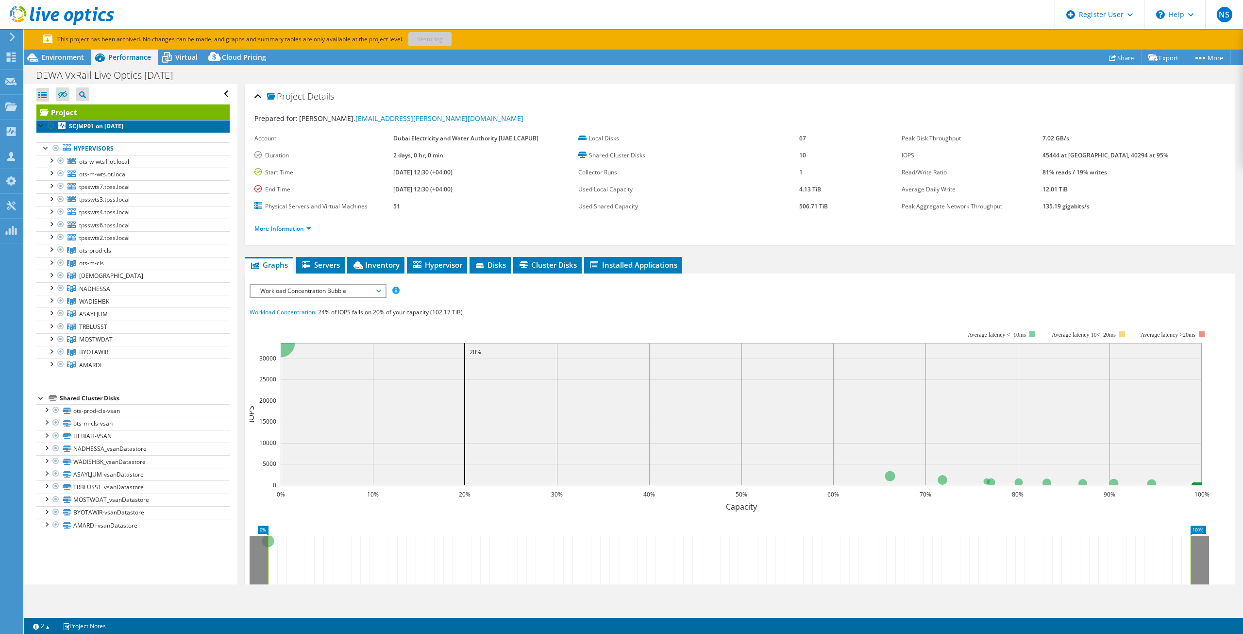
click at [144, 129] on link "SCJMP01 on [DATE]" at bounding box center [132, 126] width 193 height 13
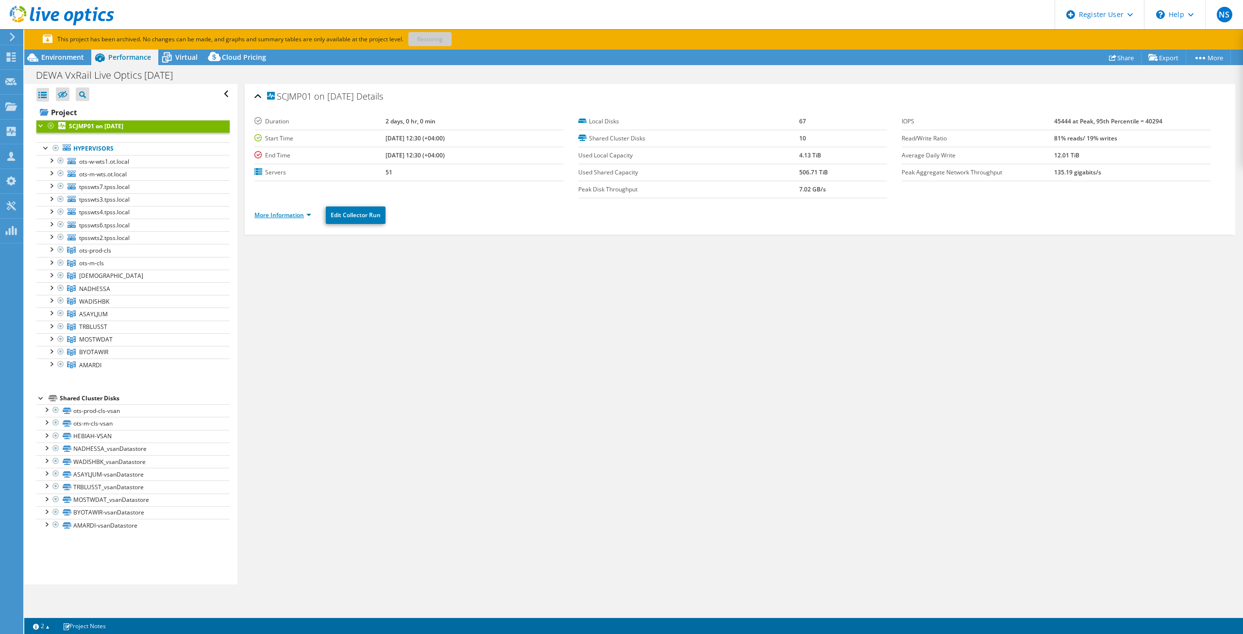
click at [266, 216] on link "More Information" at bounding box center [282, 215] width 57 height 8
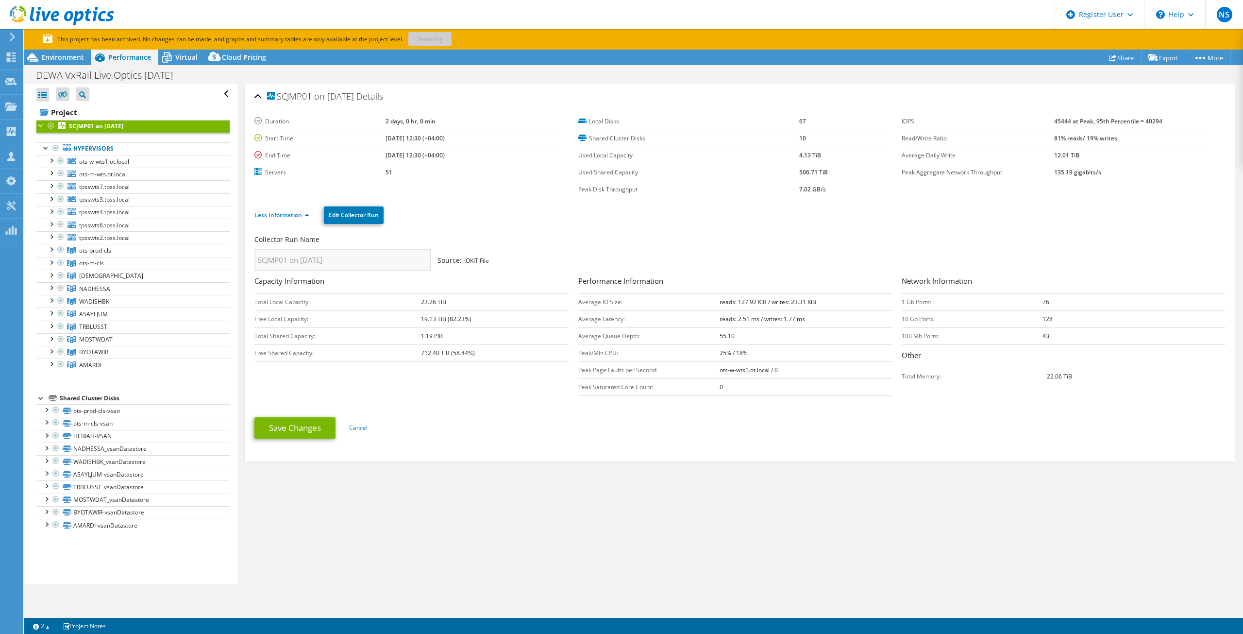
click at [136, 128] on link "SCJMP01 on [DATE]" at bounding box center [132, 126] width 193 height 13
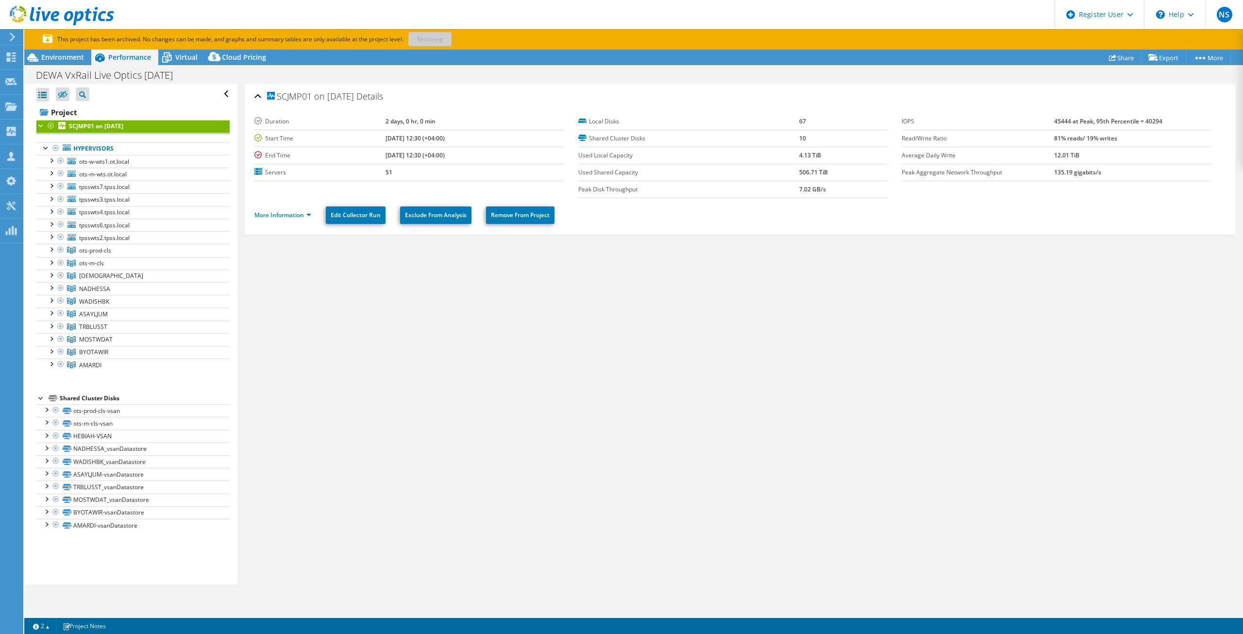
click at [189, 128] on link "SCJMP01 on [DATE]" at bounding box center [132, 126] width 193 height 13
click at [181, 131] on link "SCJMP01 on 10/25/2024" at bounding box center [132, 126] width 193 height 13
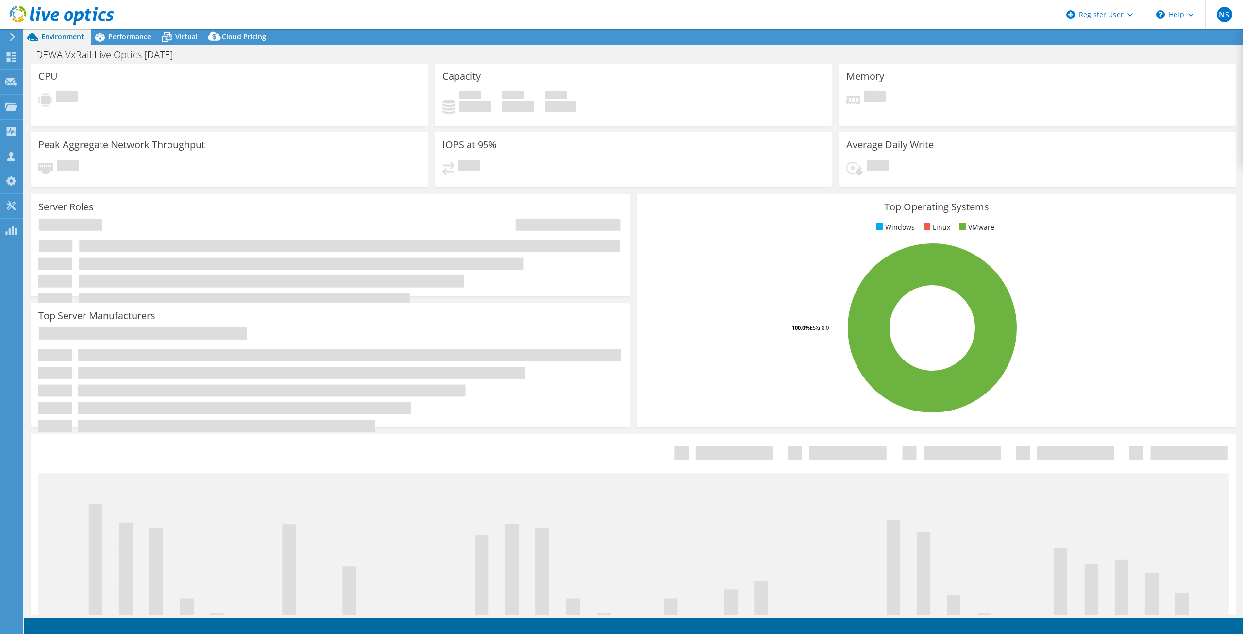
select select "USD"
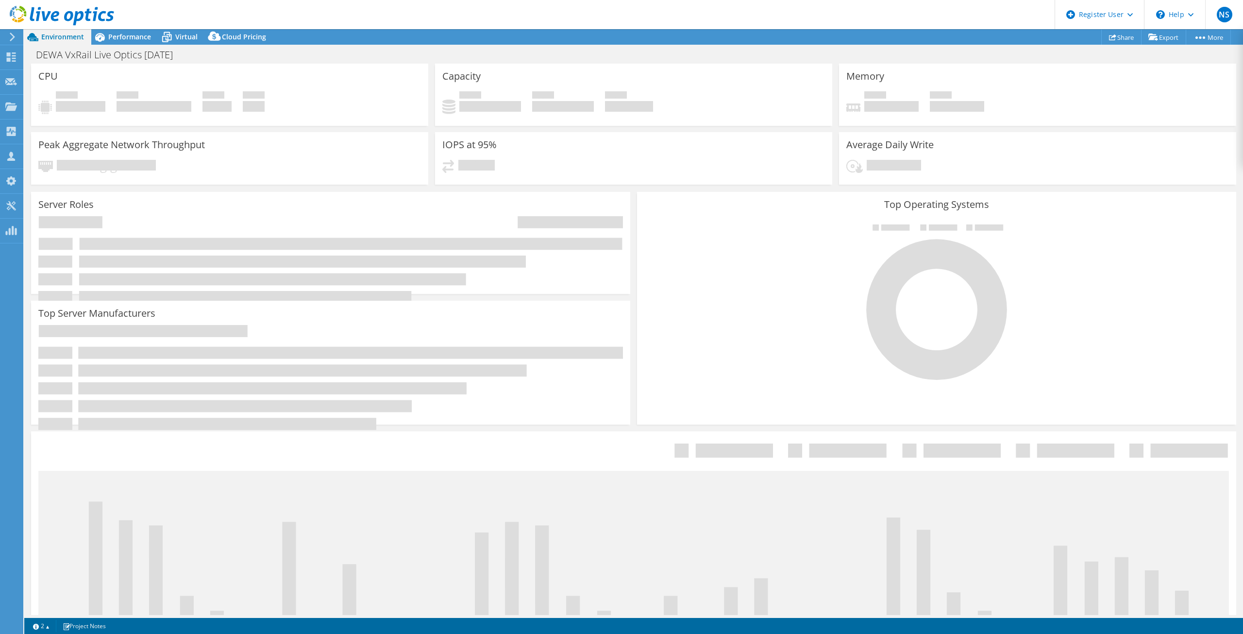
click at [1159, 279] on div at bounding box center [936, 301] width 585 height 164
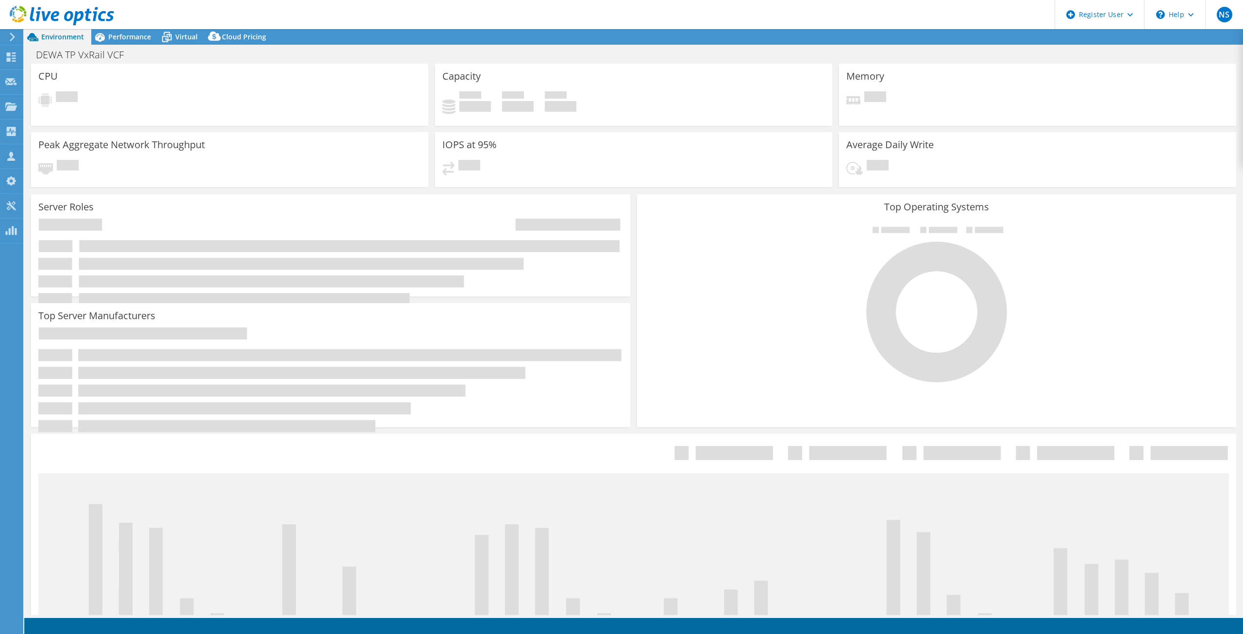
select select "EULondon"
select select "USD"
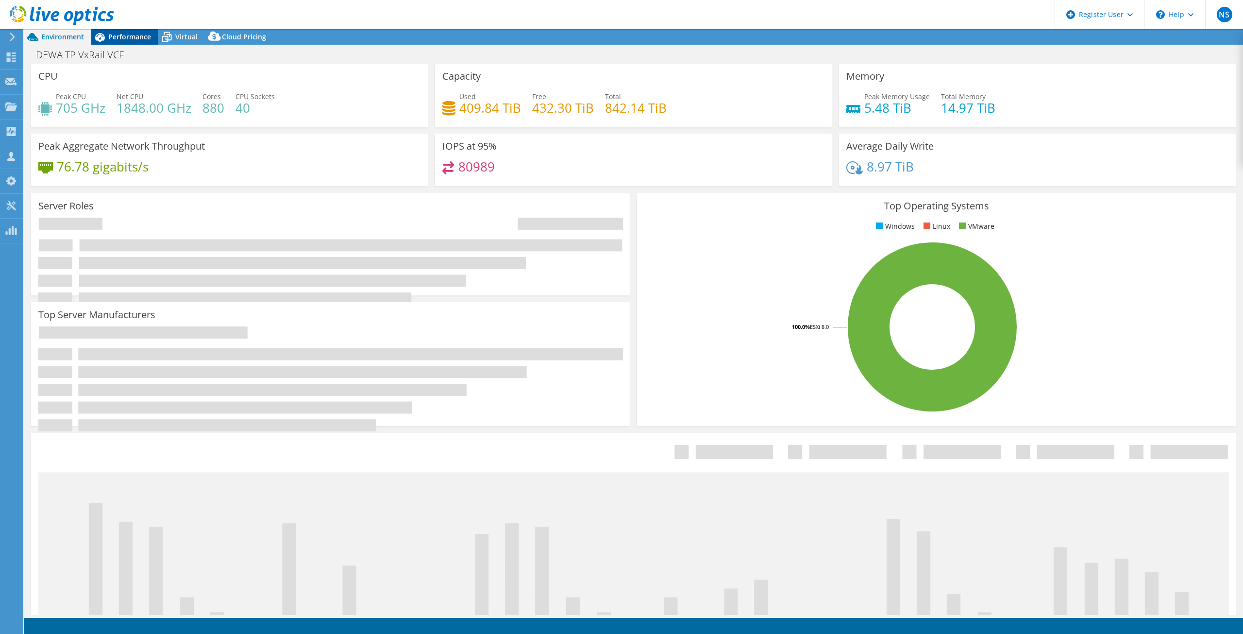
click at [130, 40] on span "Performance" at bounding box center [129, 36] width 43 height 9
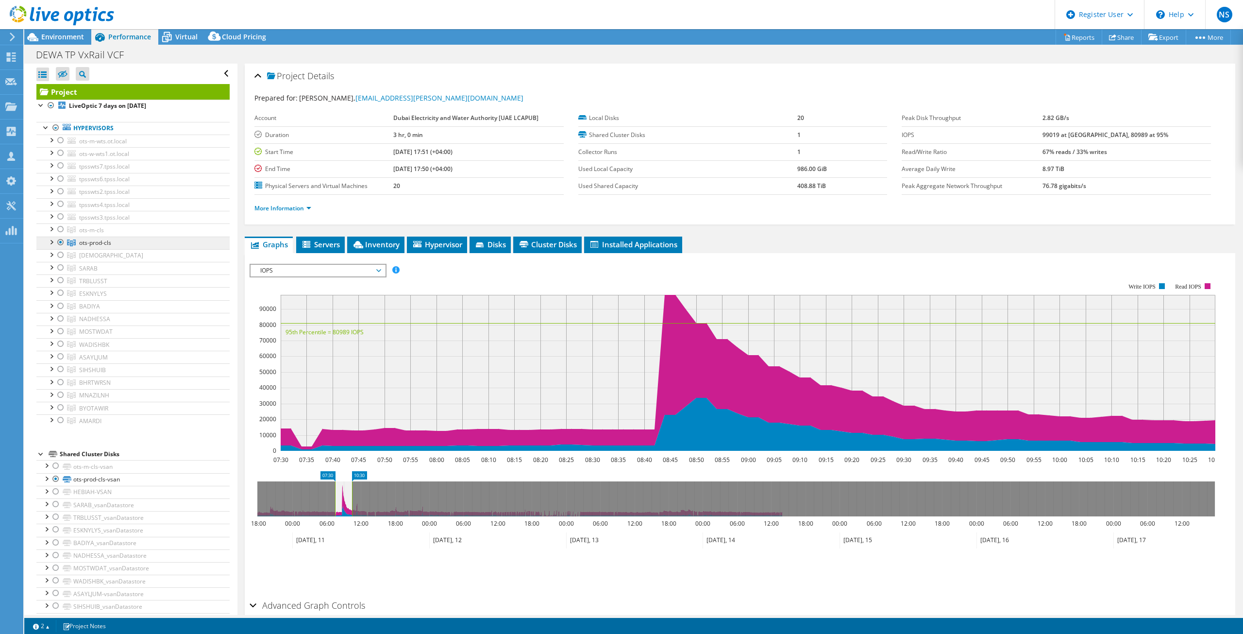
click at [146, 246] on link "ots-prod-cls" at bounding box center [132, 242] width 193 height 13
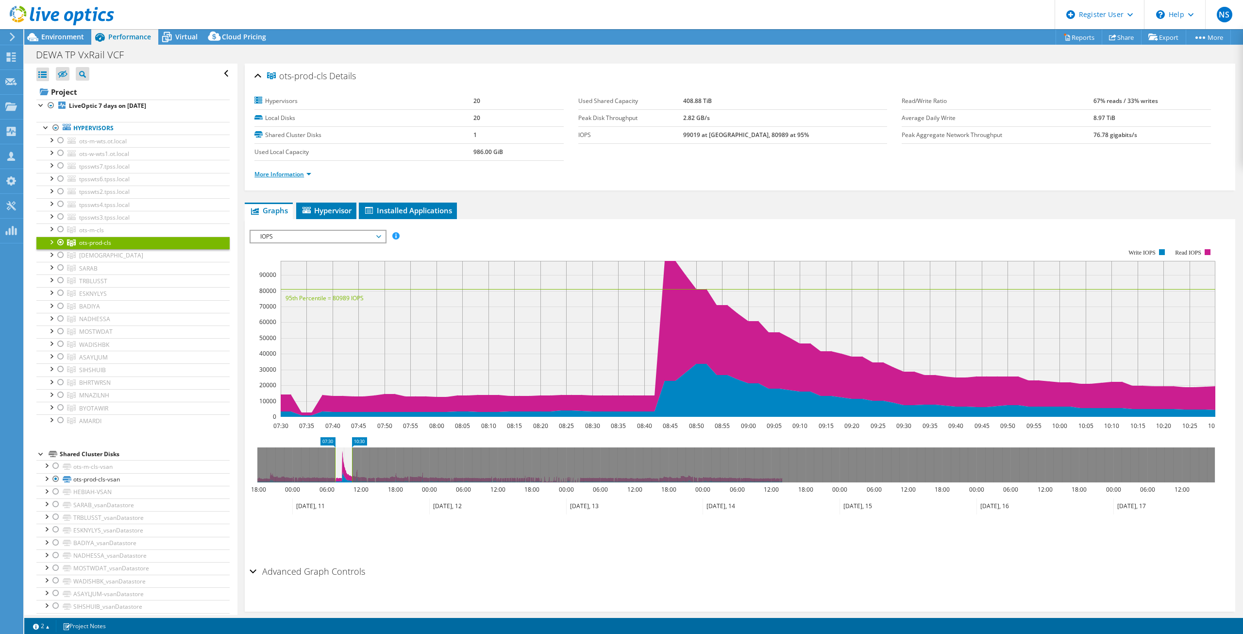
click at [299, 171] on link "More Information" at bounding box center [282, 174] width 57 height 8
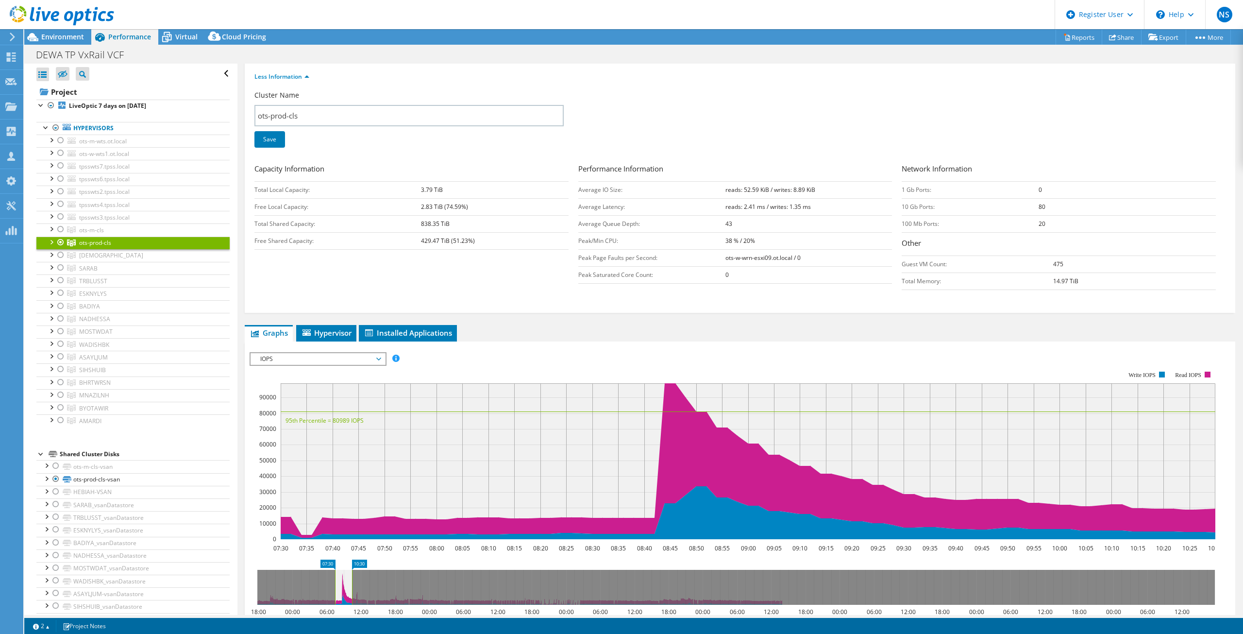
scroll to position [97, 0]
click at [309, 356] on span "IOPS" at bounding box center [317, 360] width 125 height 12
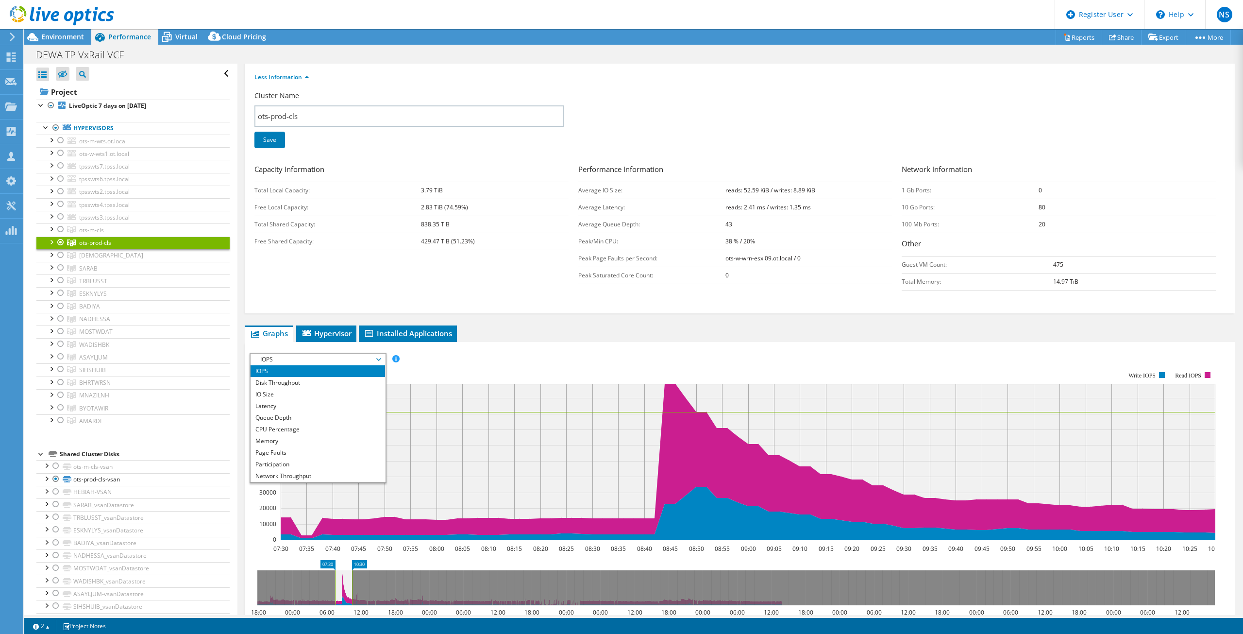
click at [492, 371] on rect at bounding box center [733, 455] width 966 height 194
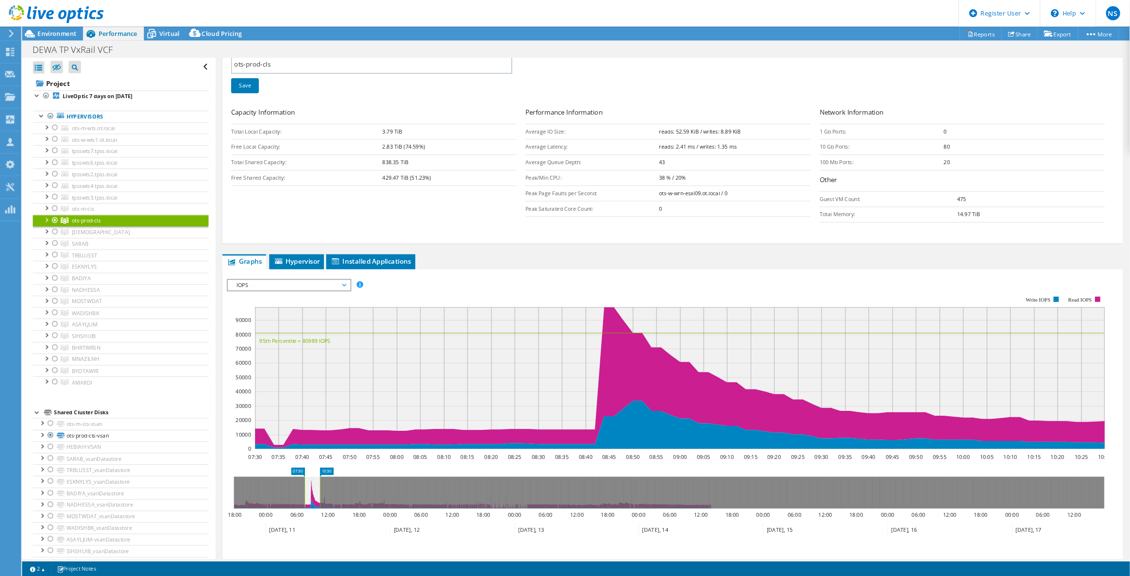
scroll to position [234, 0]
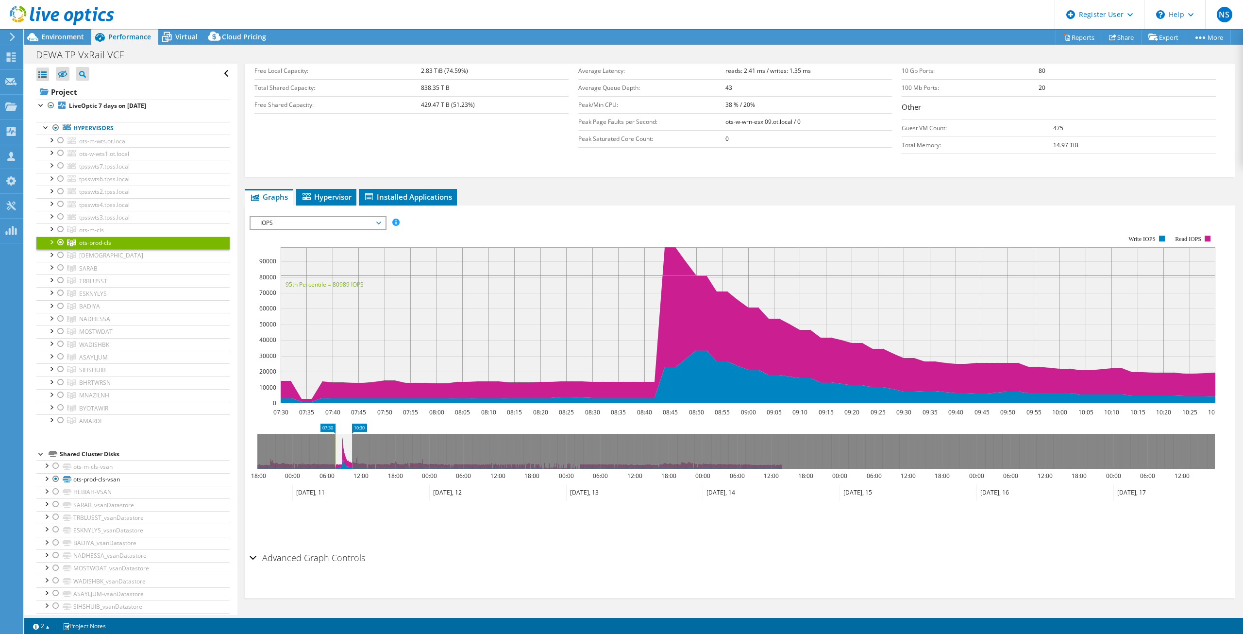
click at [292, 225] on span "IOPS" at bounding box center [317, 223] width 125 height 12
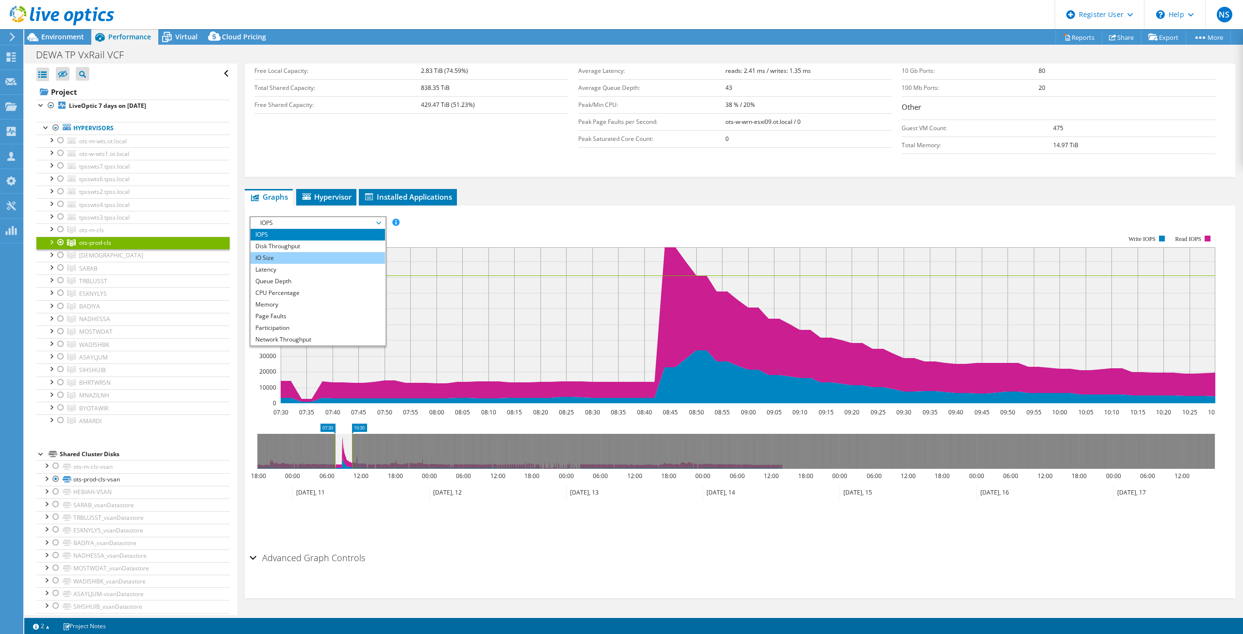
click at [318, 253] on li "IO Size" at bounding box center [318, 258] width 135 height 12
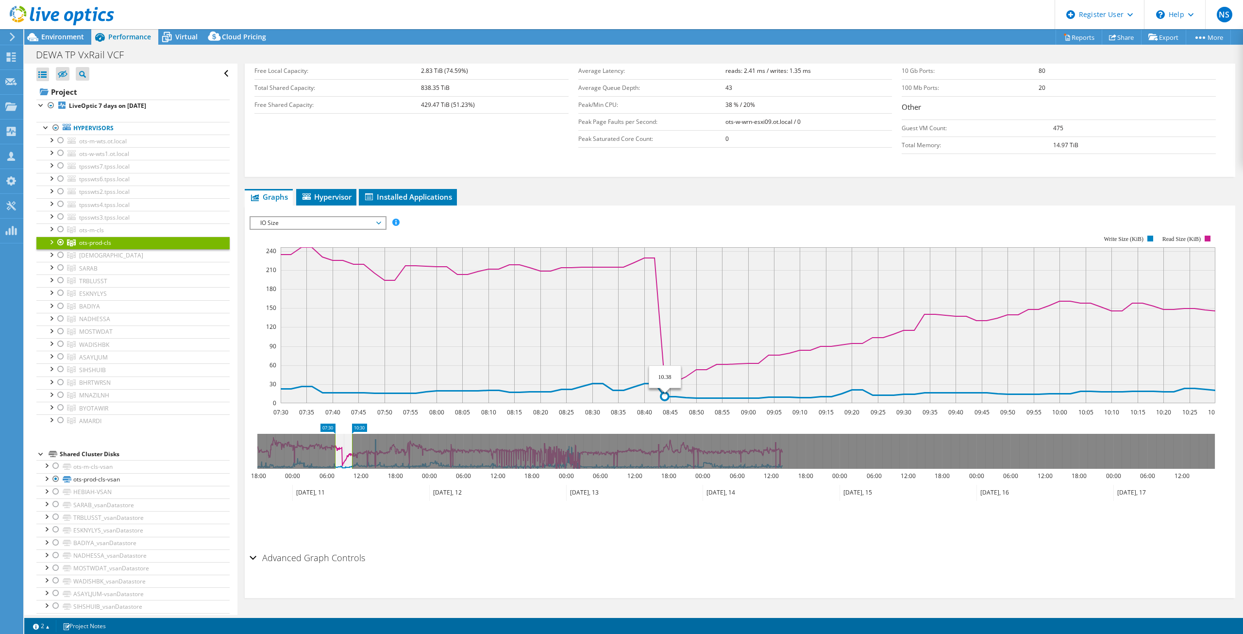
click at [666, 403] on icon "07:30 07:35 07:40 07:45 07:50 07:55 08:00 08:05 08:10 08:15 08:20 08:25 08:30 0…" at bounding box center [736, 319] width 973 height 194
click at [323, 222] on span "IO Size" at bounding box center [317, 223] width 125 height 12
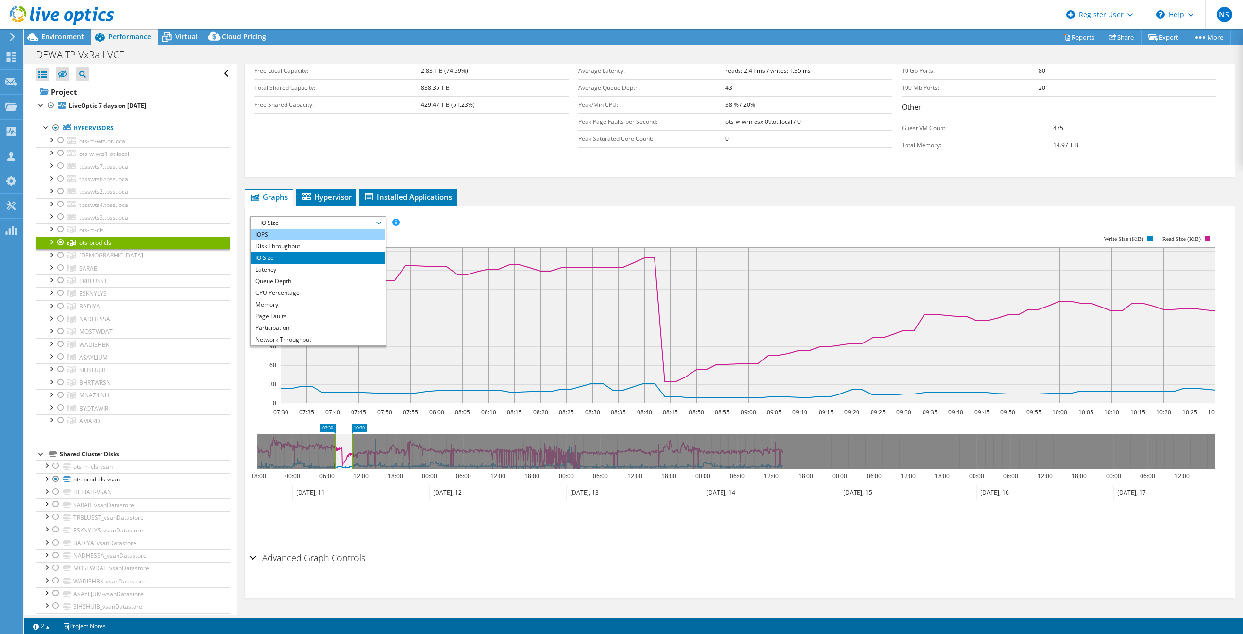
click at [327, 236] on li "IOPS" at bounding box center [318, 235] width 135 height 12
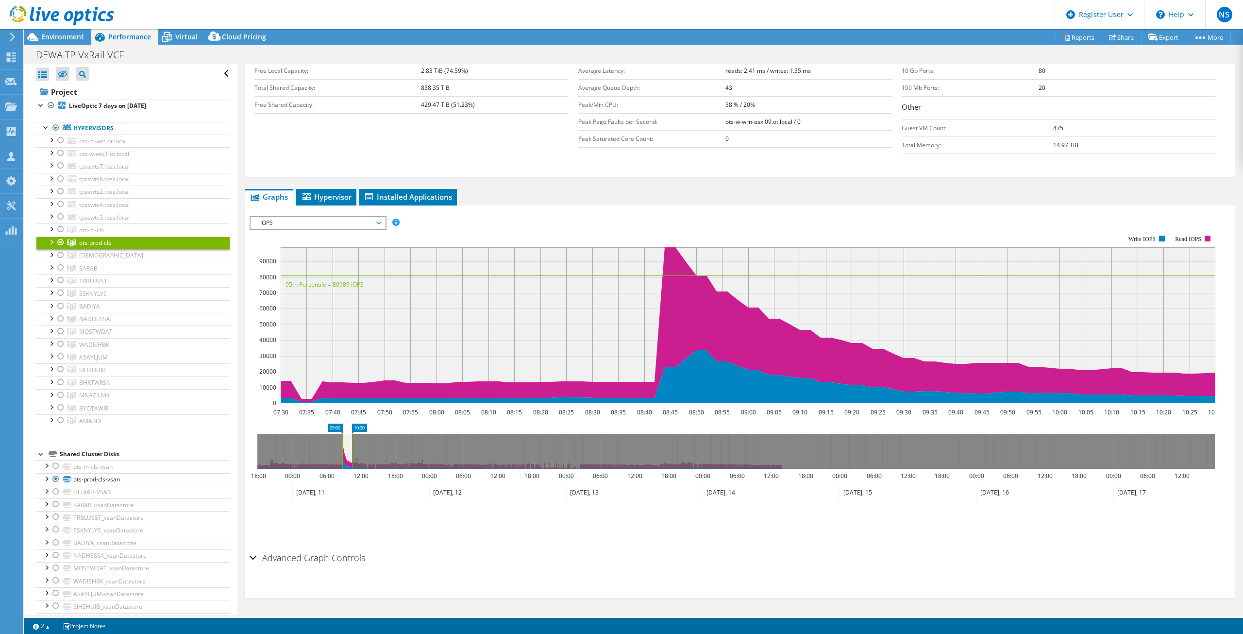
drag, startPoint x: 336, startPoint y: 457, endPoint x: 342, endPoint y: 473, distance: 17.4
click at [342, 473] on icon "10:30 09:00 18:00 00:00 06:00 12:00 18:00 00:00 06:00 12:00 18:00 00:00 06:00 1…" at bounding box center [736, 462] width 973 height 78
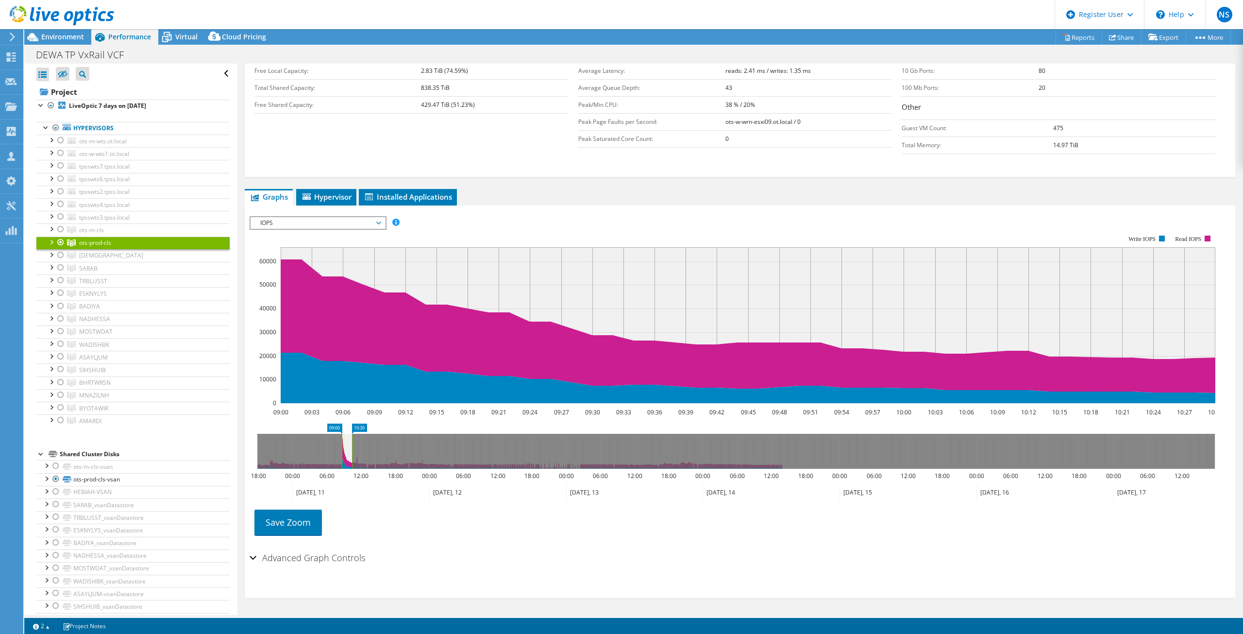
click at [342, 462] on rect at bounding box center [342, 451] width 4 height 35
click at [342, 460] on icon at bounding box center [736, 451] width 958 height 35
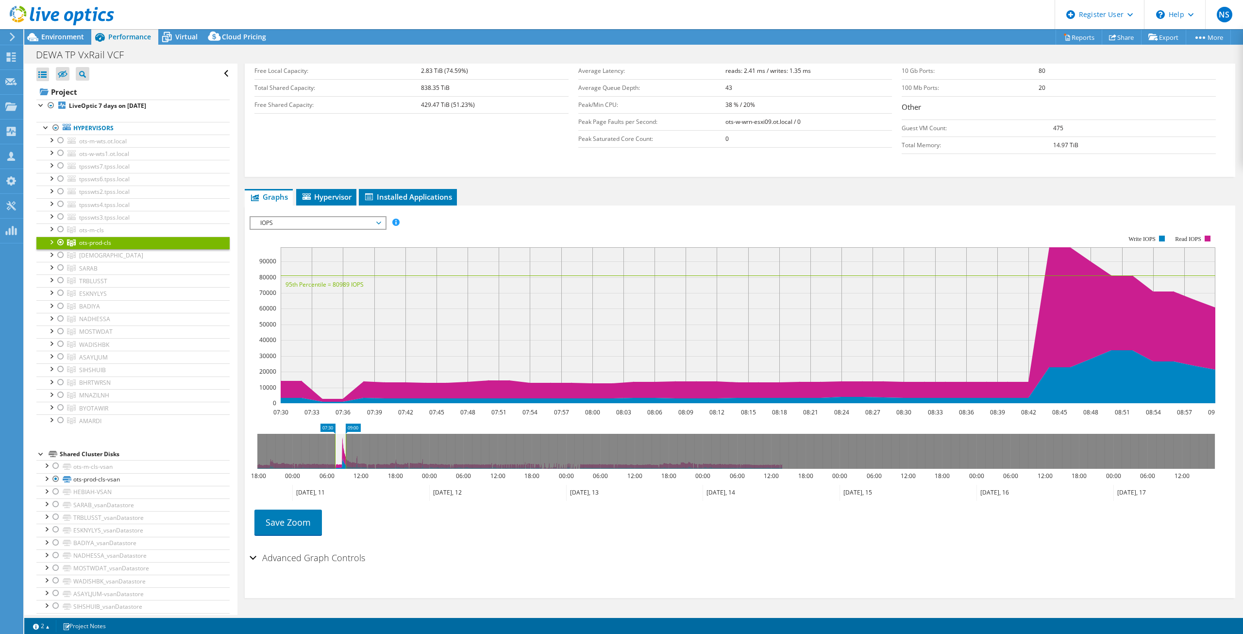
click at [346, 461] on rect at bounding box center [346, 451] width 4 height 35
click at [335, 459] on g at bounding box center [736, 451] width 958 height 35
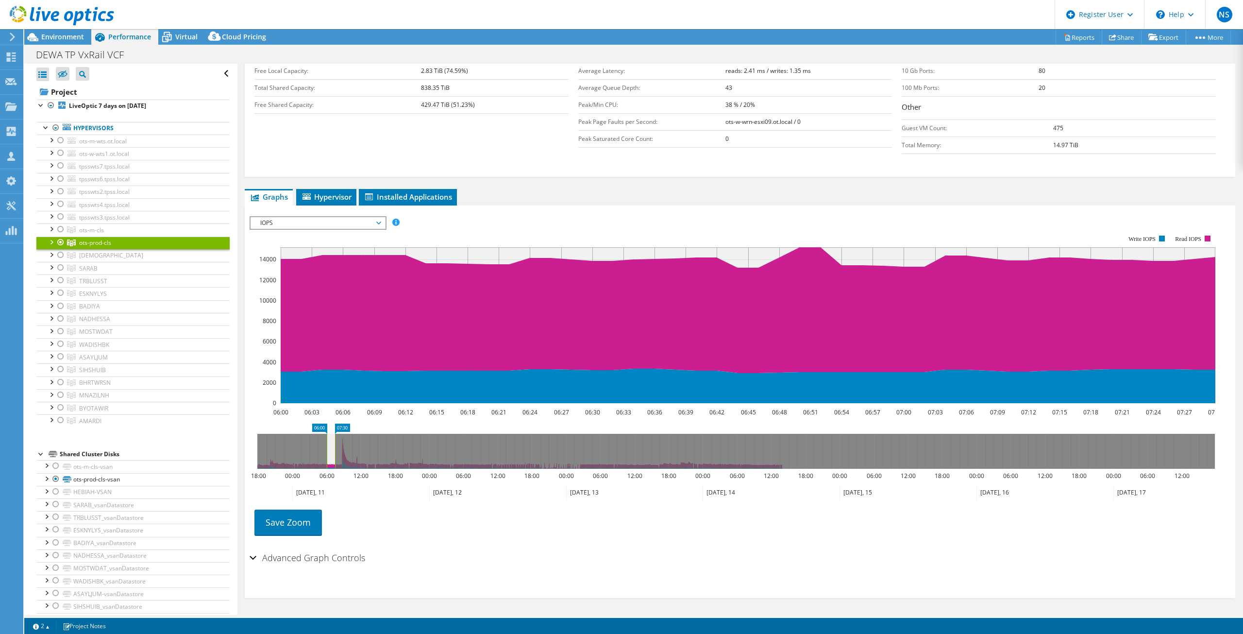
click at [334, 459] on icon at bounding box center [331, 451] width 8 height 35
drag, startPoint x: 336, startPoint y: 458, endPoint x: 347, endPoint y: 460, distance: 11.3
click at [347, 460] on rect at bounding box center [346, 451] width 4 height 35
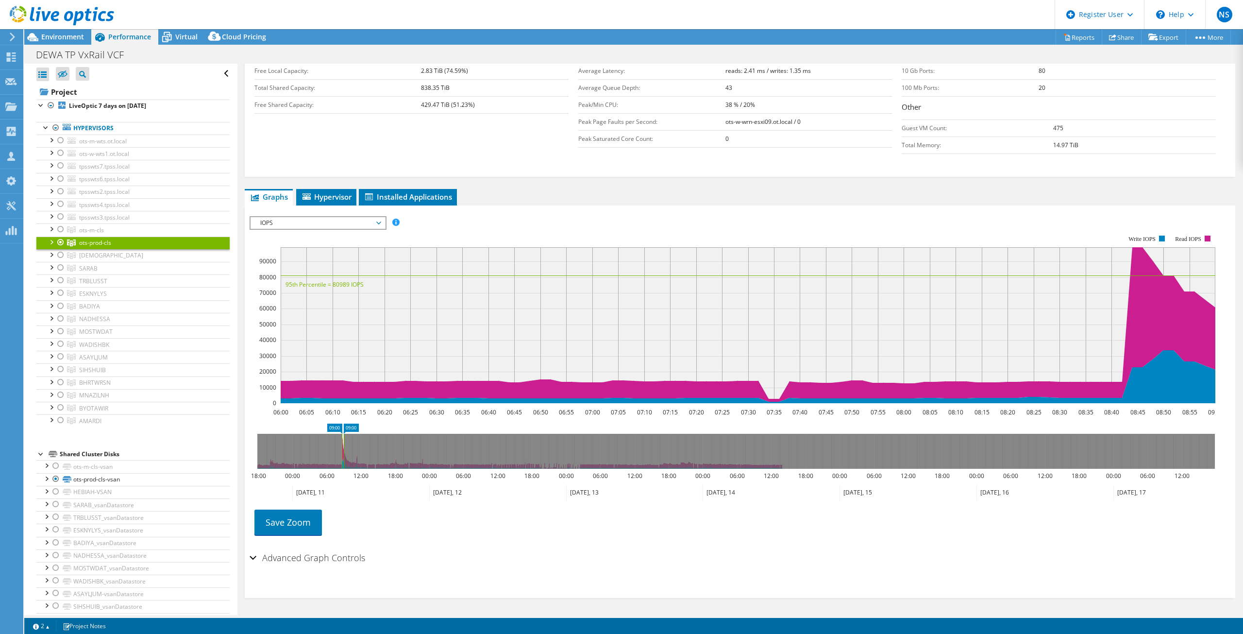
drag, startPoint x: 325, startPoint y: 454, endPoint x: 340, endPoint y: 467, distance: 20.0
click at [340, 467] on rect at bounding box center [342, 451] width 4 height 35
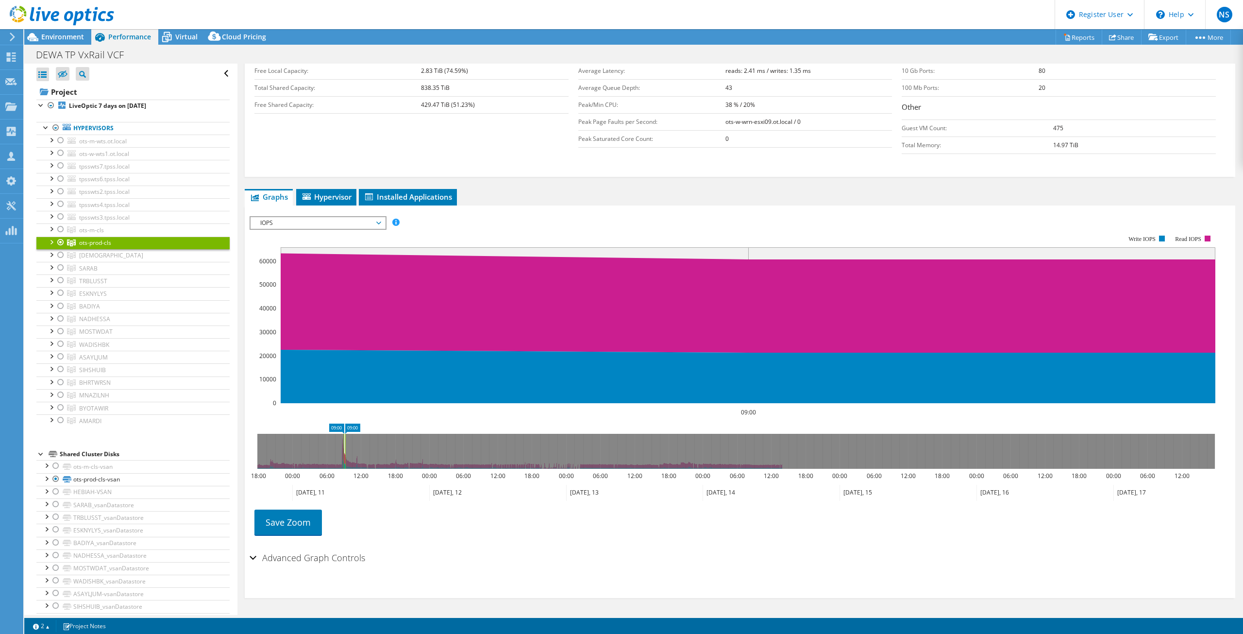
click at [347, 454] on rect at bounding box center [345, 451] width 4 height 35
click at [341, 455] on g at bounding box center [736, 451] width 958 height 35
click at [340, 461] on g at bounding box center [736, 451] width 958 height 35
drag, startPoint x: 343, startPoint y: 459, endPoint x: 340, endPoint y: 464, distance: 5.7
click at [340, 464] on g at bounding box center [736, 451] width 958 height 35
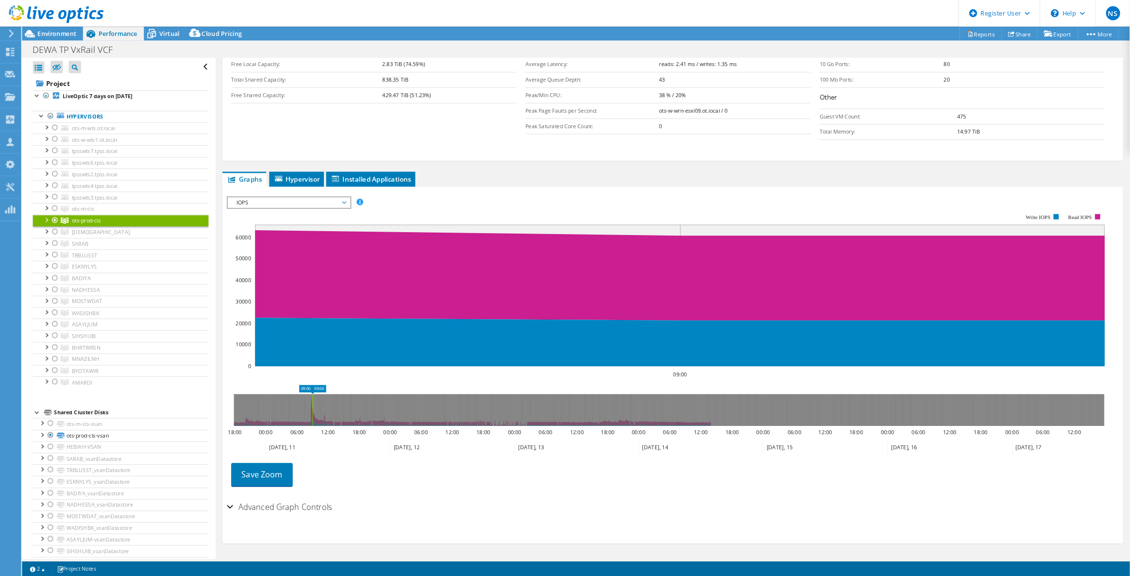
scroll to position [233, 0]
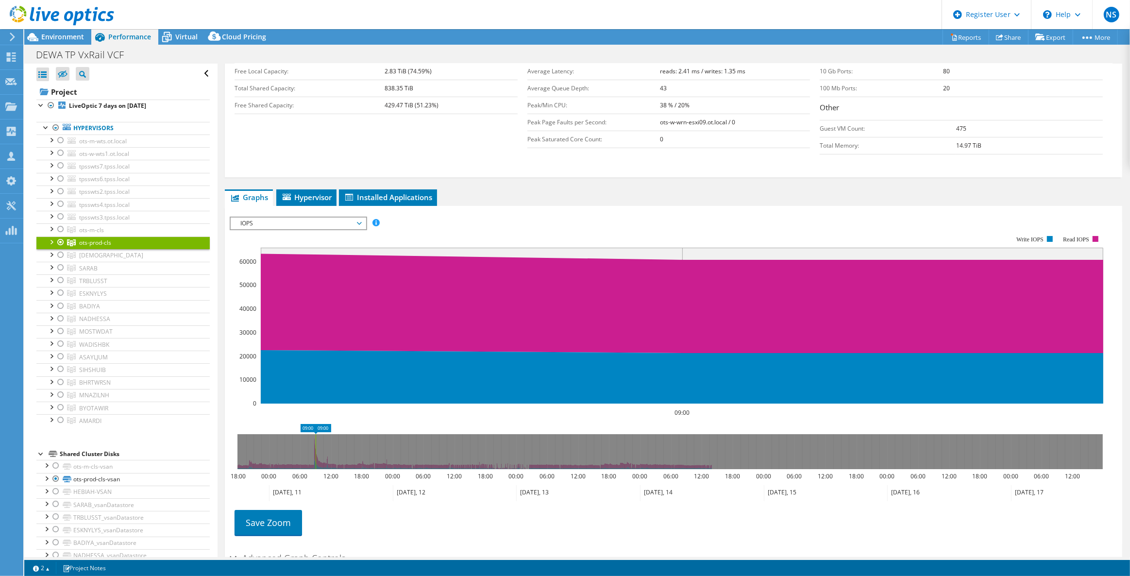
click at [313, 454] on icon at bounding box center [669, 451] width 865 height 35
drag, startPoint x: 317, startPoint y: 455, endPoint x: 306, endPoint y: 456, distance: 11.3
click at [306, 456] on g at bounding box center [669, 451] width 865 height 35
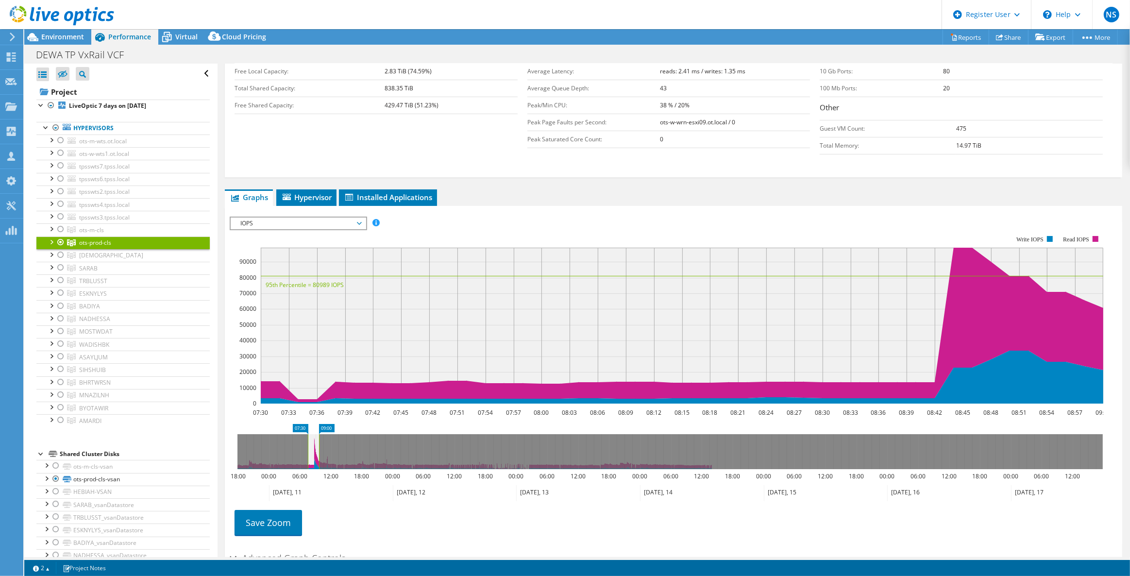
click at [320, 454] on rect at bounding box center [319, 451] width 4 height 35
click at [309, 455] on rect at bounding box center [310, 451] width 4 height 35
click at [311, 454] on rect at bounding box center [311, 451] width 4 height 35
click at [313, 455] on g at bounding box center [669, 451] width 865 height 35
click at [294, 520] on link "Save Zoom" at bounding box center [268, 522] width 67 height 25
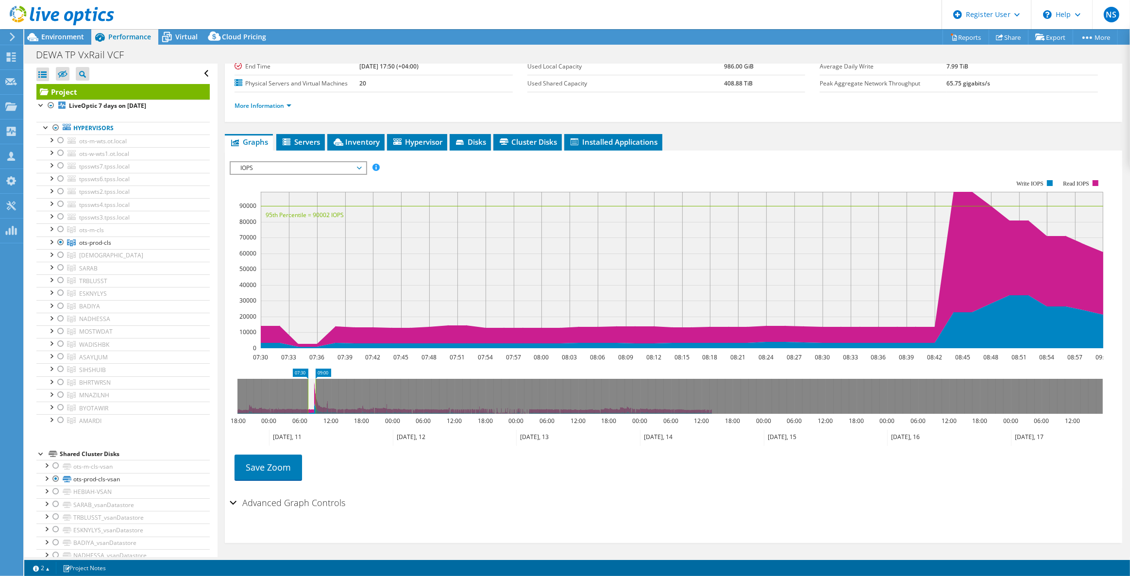
scroll to position [15, 0]
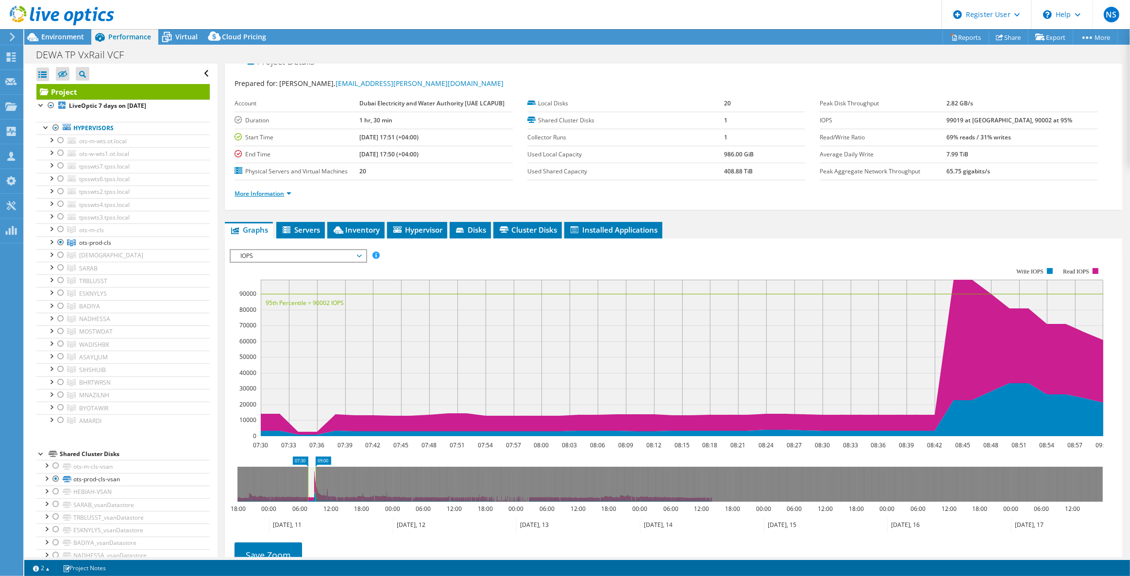
click at [267, 190] on link "More Information" at bounding box center [263, 193] width 57 height 8
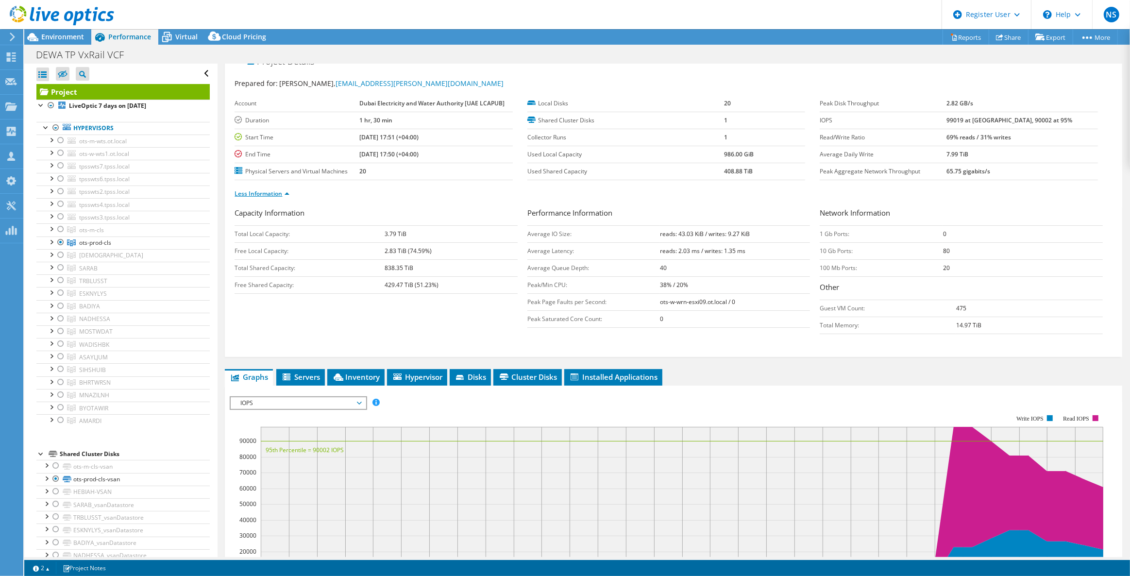
click at [267, 190] on link "Less Information" at bounding box center [262, 193] width 55 height 8
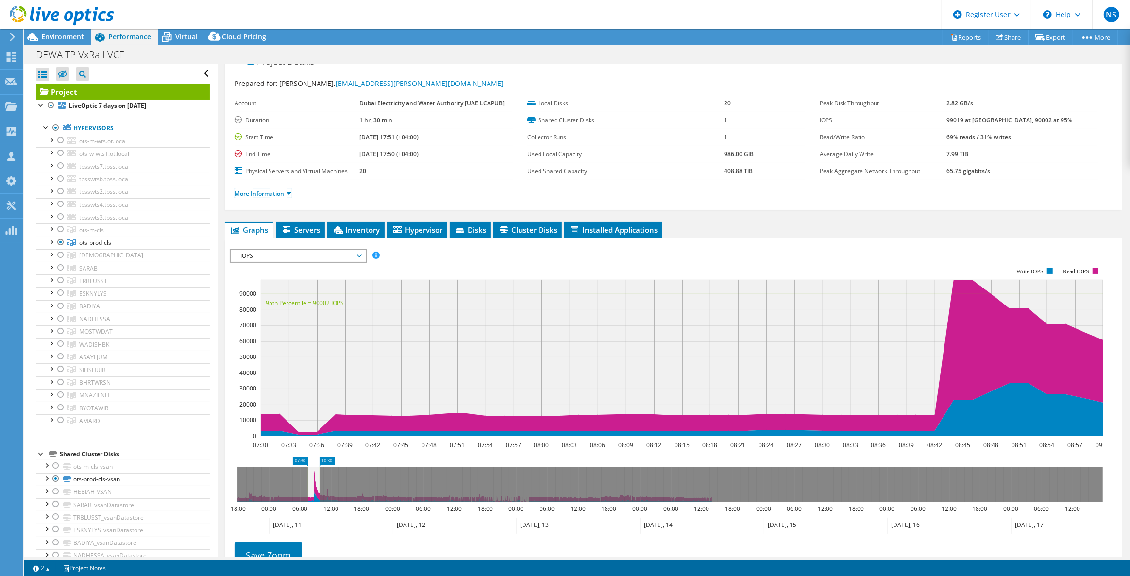
drag, startPoint x: 317, startPoint y: 490, endPoint x: 320, endPoint y: 495, distance: 5.5
click at [321, 495] on rect at bounding box center [320, 484] width 4 height 35
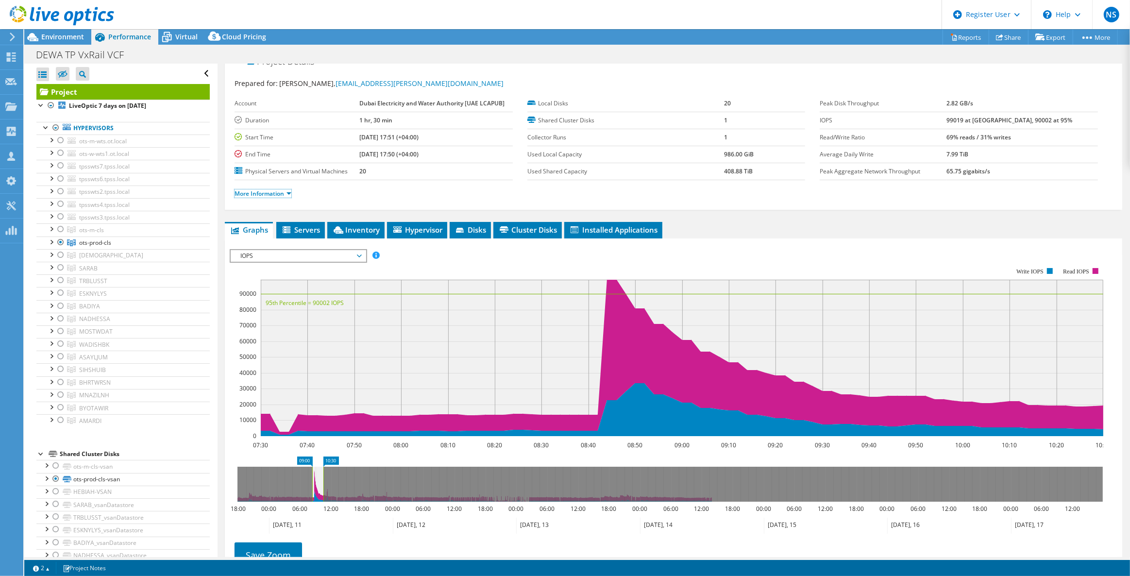
drag, startPoint x: 309, startPoint y: 486, endPoint x: 313, endPoint y: 489, distance: 5.3
click at [313, 489] on rect at bounding box center [312, 484] width 4 height 35
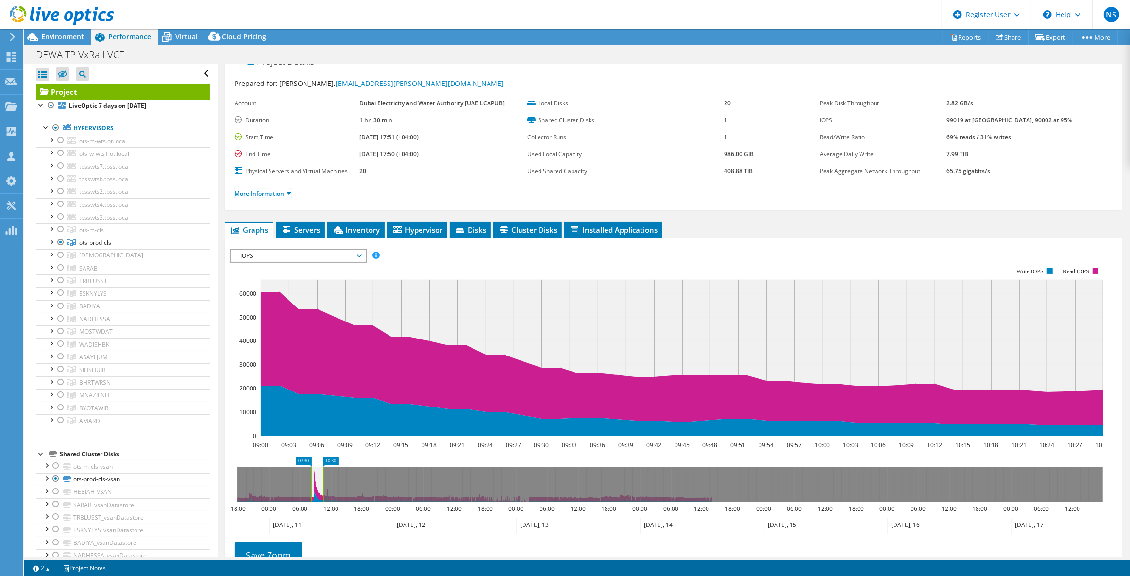
click at [310, 486] on rect at bounding box center [311, 484] width 4 height 35
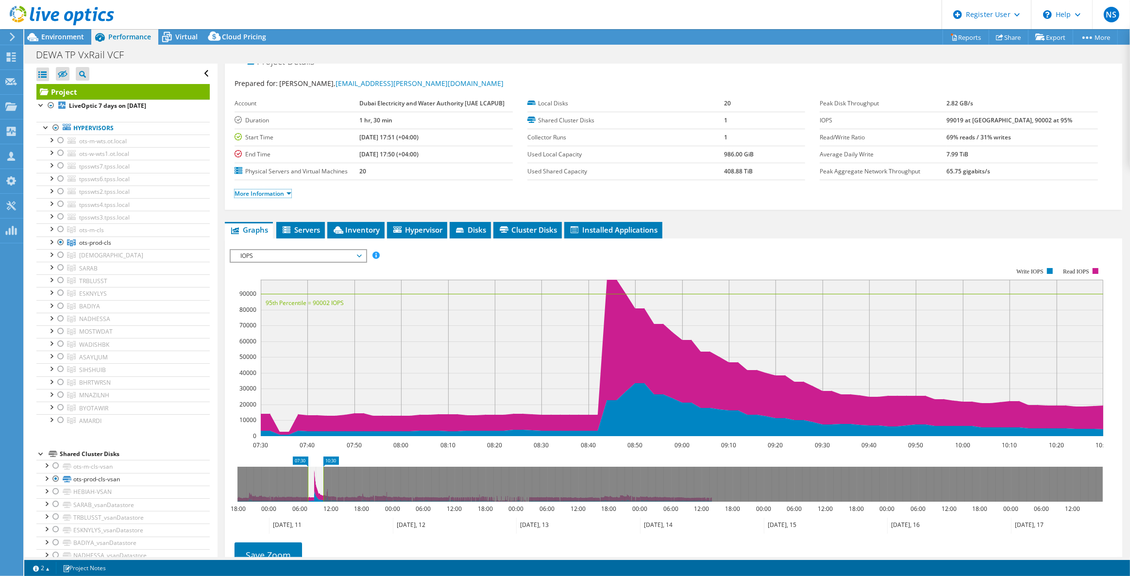
click at [322, 487] on rect at bounding box center [323, 484] width 4 height 35
click at [289, 543] on link "Save Zoom" at bounding box center [268, 554] width 67 height 25
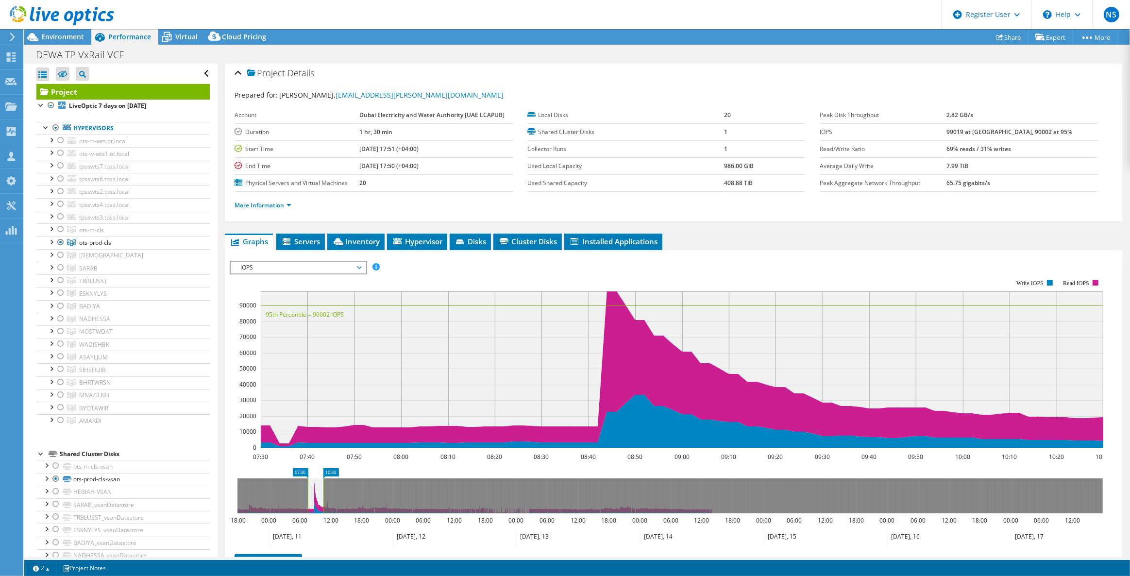
scroll to position [0, 0]
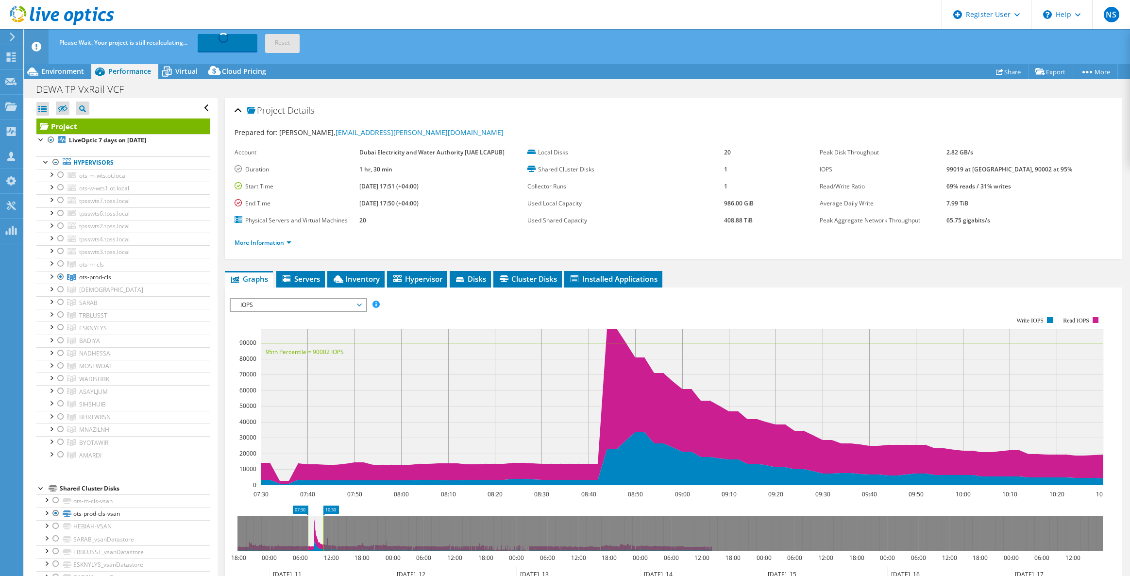
select select "EULondon"
select select "USD"
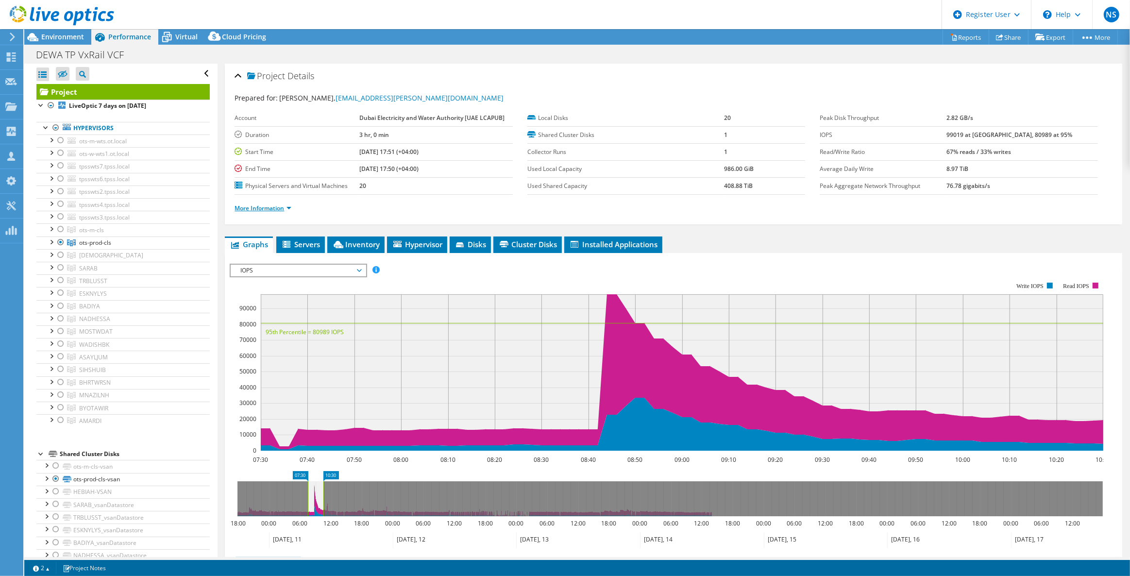
click at [252, 204] on link "More Information" at bounding box center [263, 208] width 57 height 8
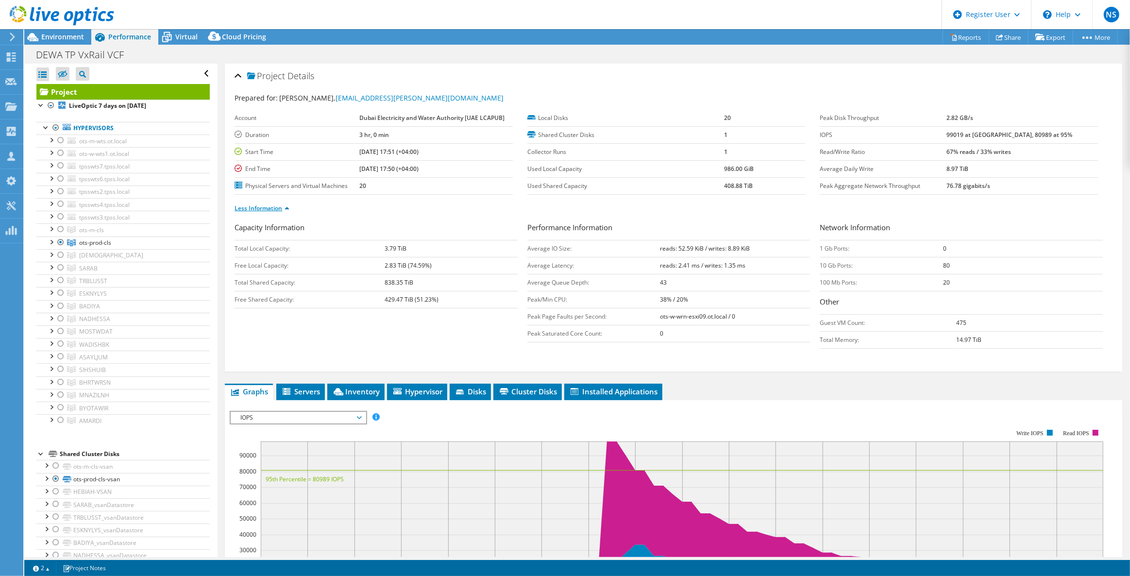
click at [252, 204] on link "Less Information" at bounding box center [262, 208] width 55 height 8
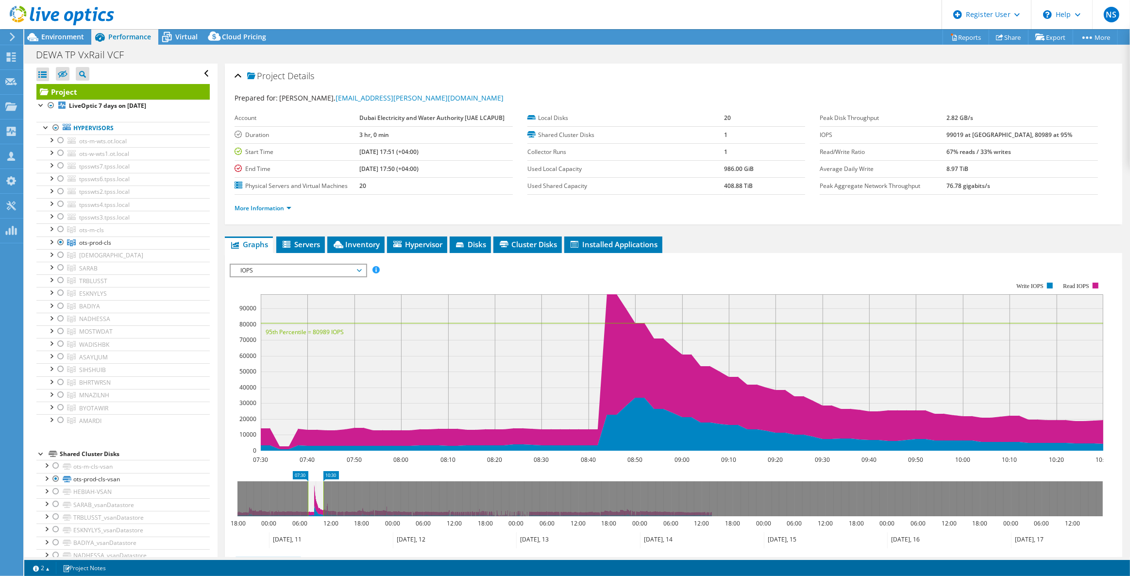
click at [335, 261] on div "IOPS Disk Throughput IO Size Latency Queue Depth CPU Percentage Memory Page Fau…" at bounding box center [674, 427] width 888 height 337
click at [329, 267] on span "IOPS" at bounding box center [298, 271] width 125 height 12
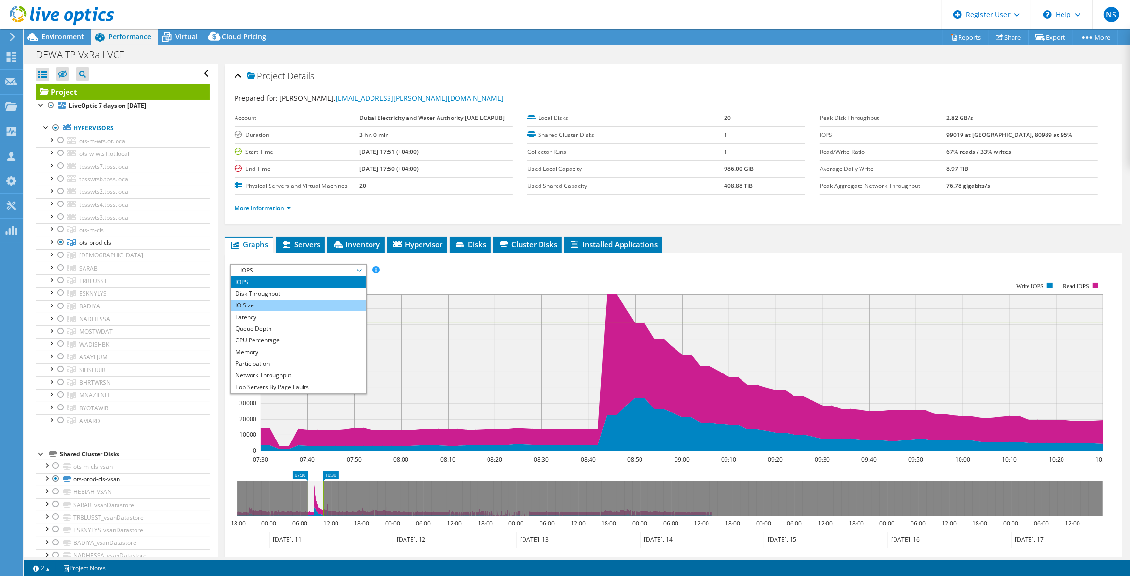
click at [311, 300] on li "IO Size" at bounding box center [298, 306] width 135 height 12
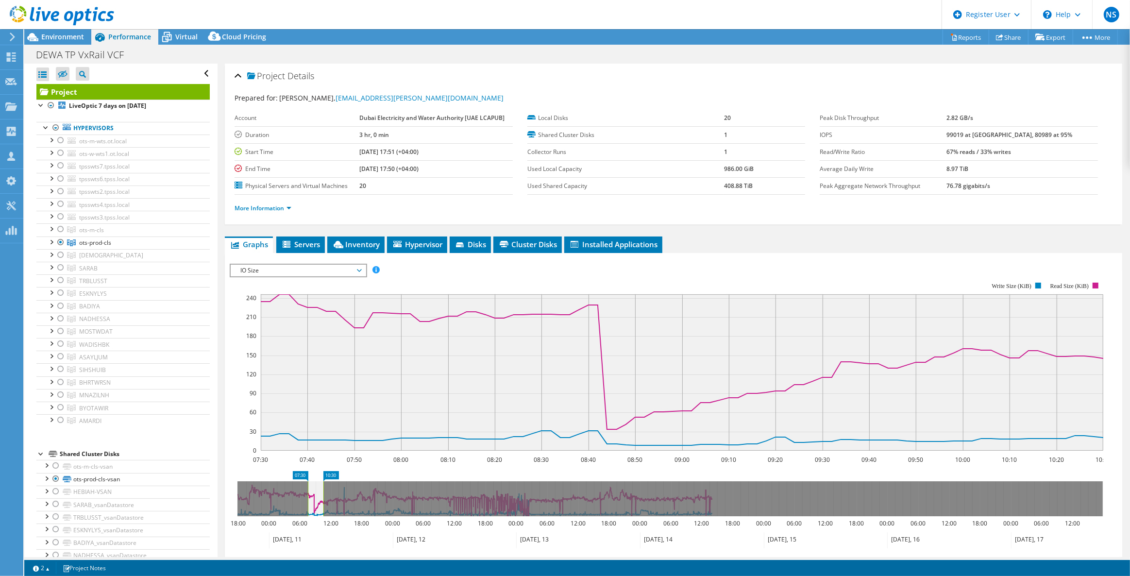
click at [320, 269] on span "IO Size" at bounding box center [298, 271] width 125 height 12
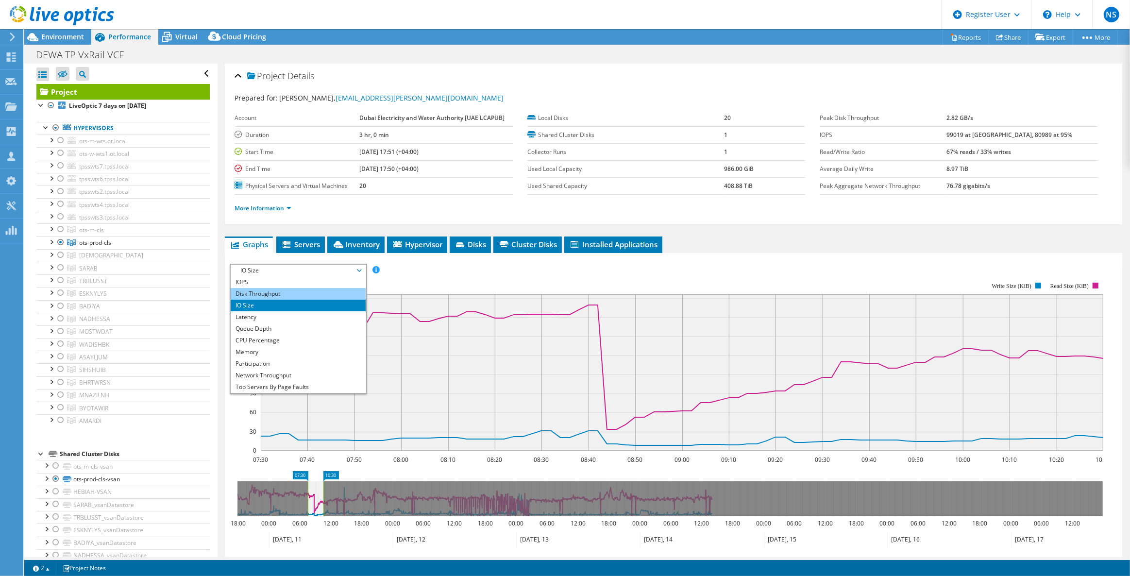
click at [294, 295] on li "Disk Throughput" at bounding box center [298, 294] width 135 height 12
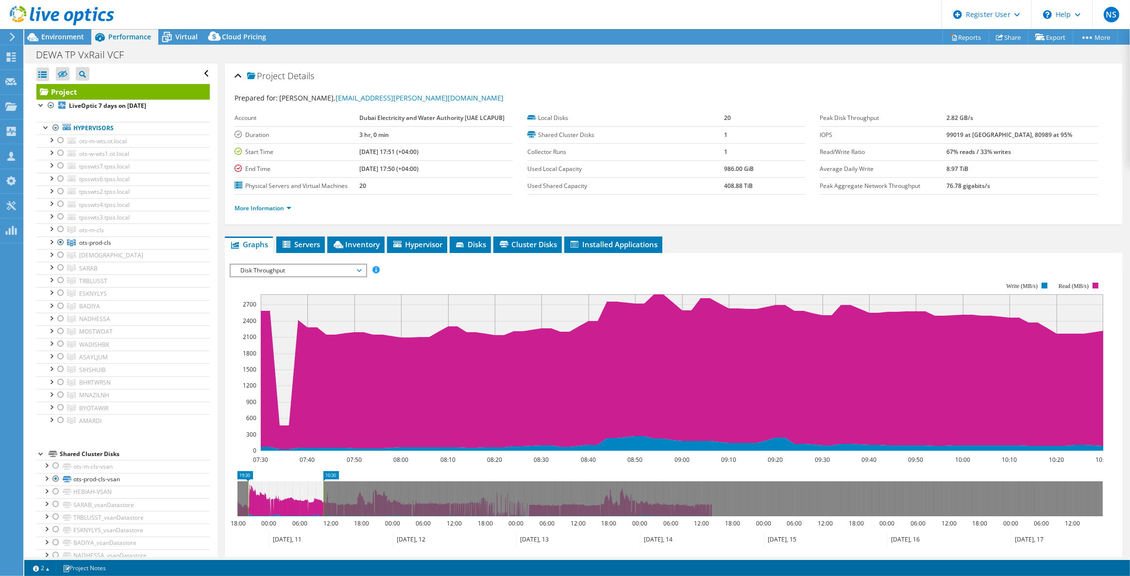
drag, startPoint x: 310, startPoint y: 495, endPoint x: 250, endPoint y: 510, distance: 61.5
click at [250, 510] on rect at bounding box center [248, 498] width 4 height 35
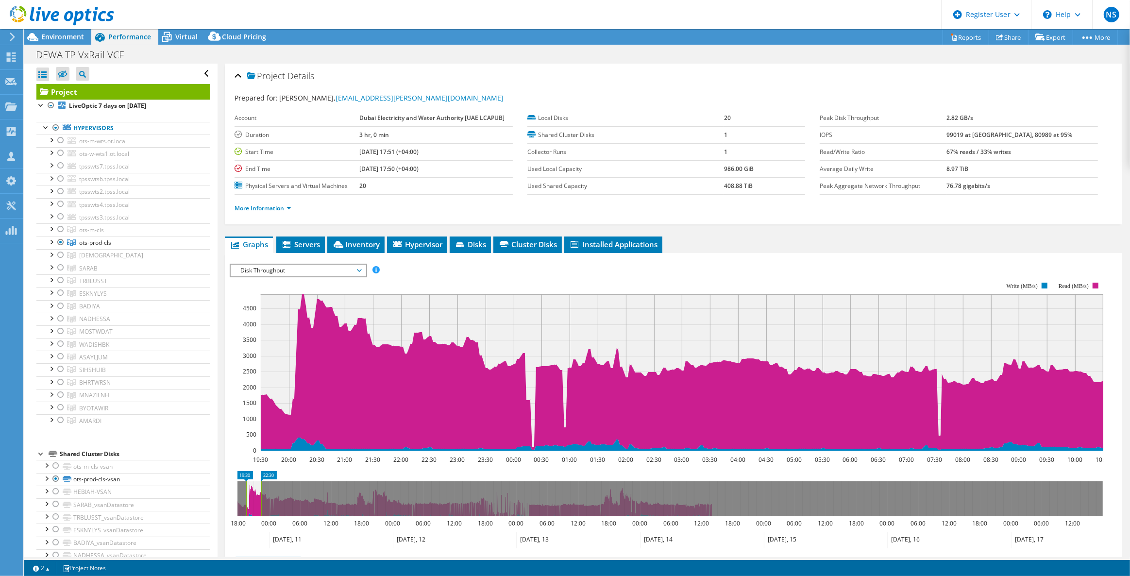
drag, startPoint x: 323, startPoint y: 496, endPoint x: 261, endPoint y: 500, distance: 62.3
click at [261, 500] on rect at bounding box center [261, 498] width 4 height 35
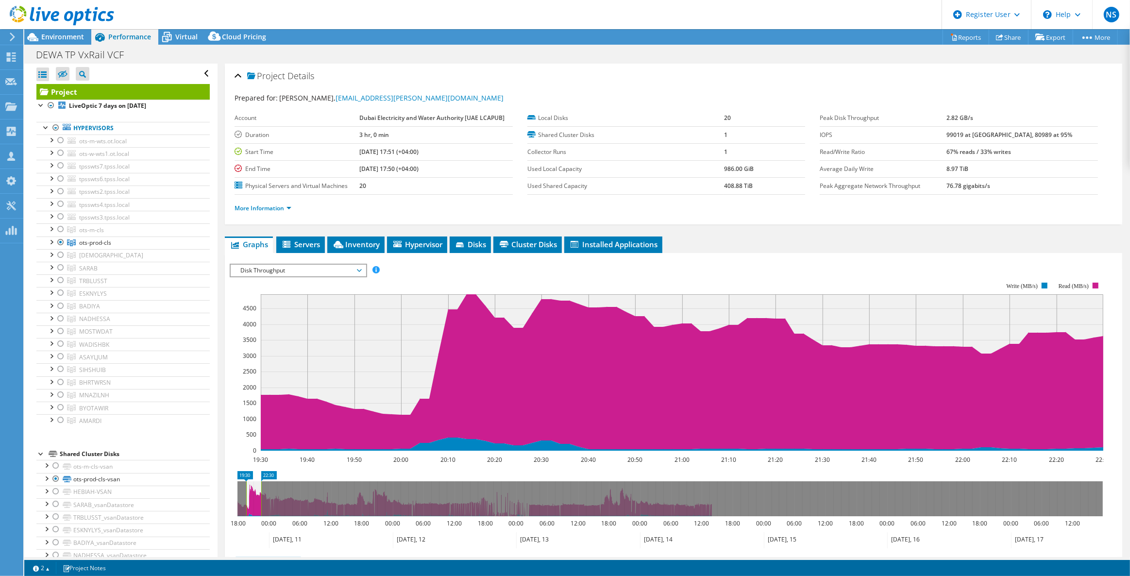
click at [334, 271] on span "Disk Throughput" at bounding box center [298, 271] width 125 height 12
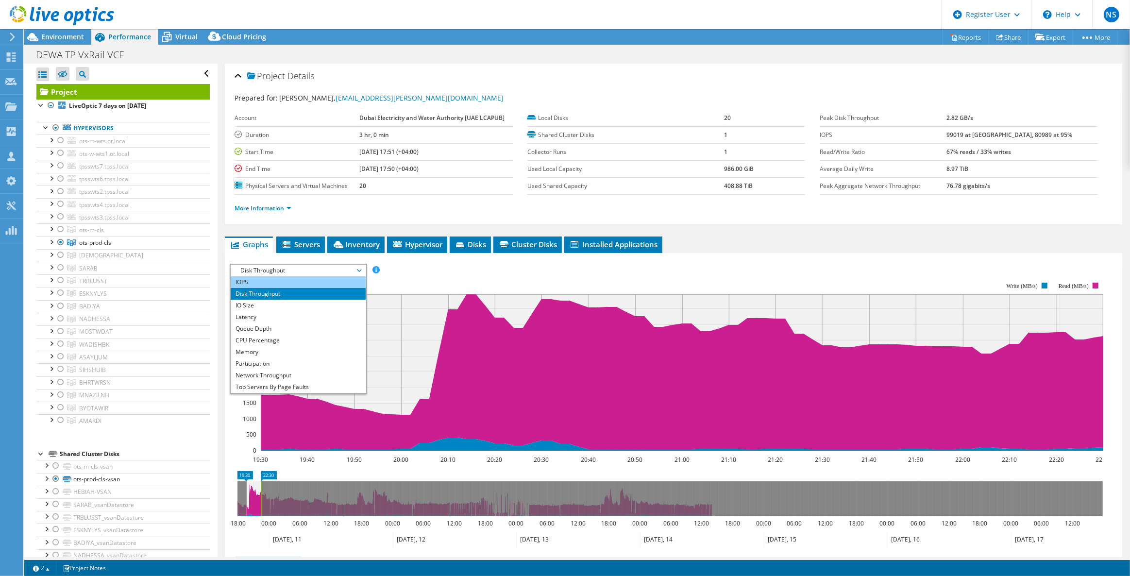
click at [316, 280] on li "IOPS" at bounding box center [298, 282] width 135 height 12
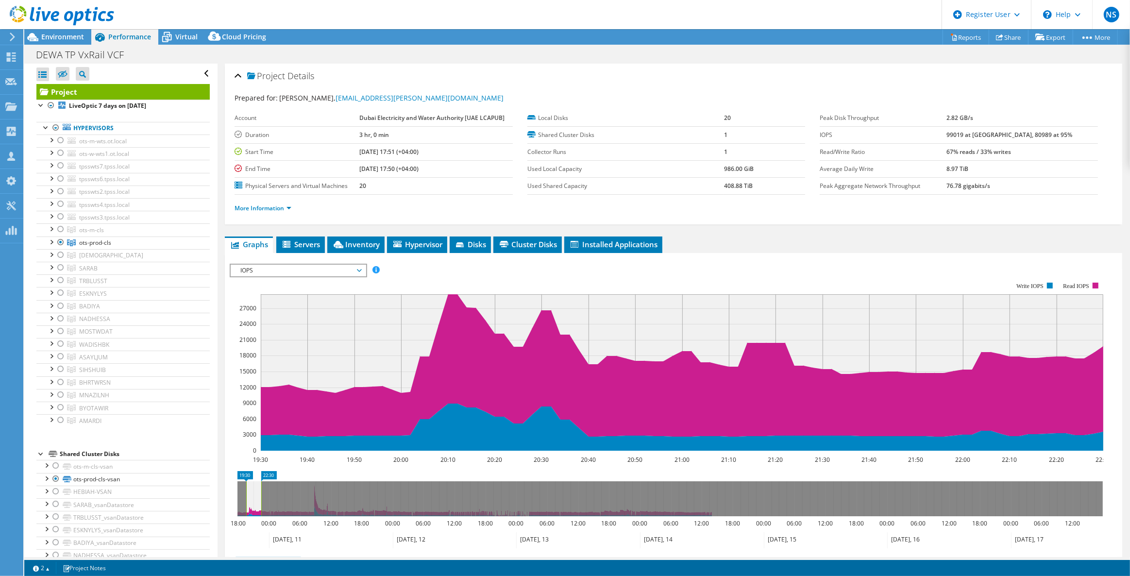
click at [308, 260] on div "IOPS Disk Throughput IO Size Latency Queue Depth CPU Percentage Memory Page Fau…" at bounding box center [674, 427] width 888 height 337
click at [306, 269] on span "IOPS" at bounding box center [298, 271] width 125 height 12
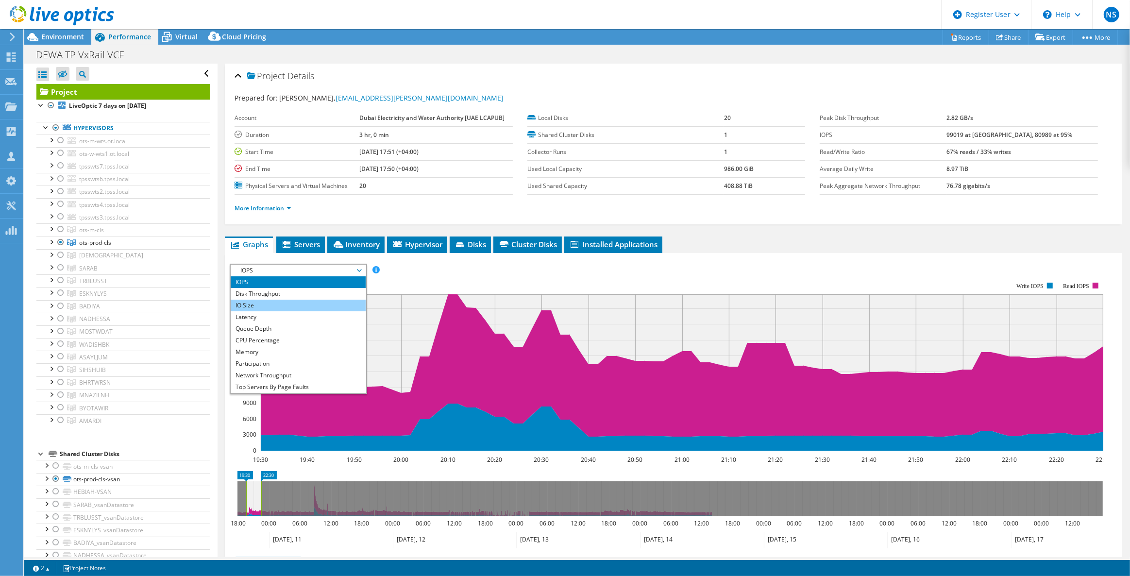
click at [301, 305] on li "IO Size" at bounding box center [298, 306] width 135 height 12
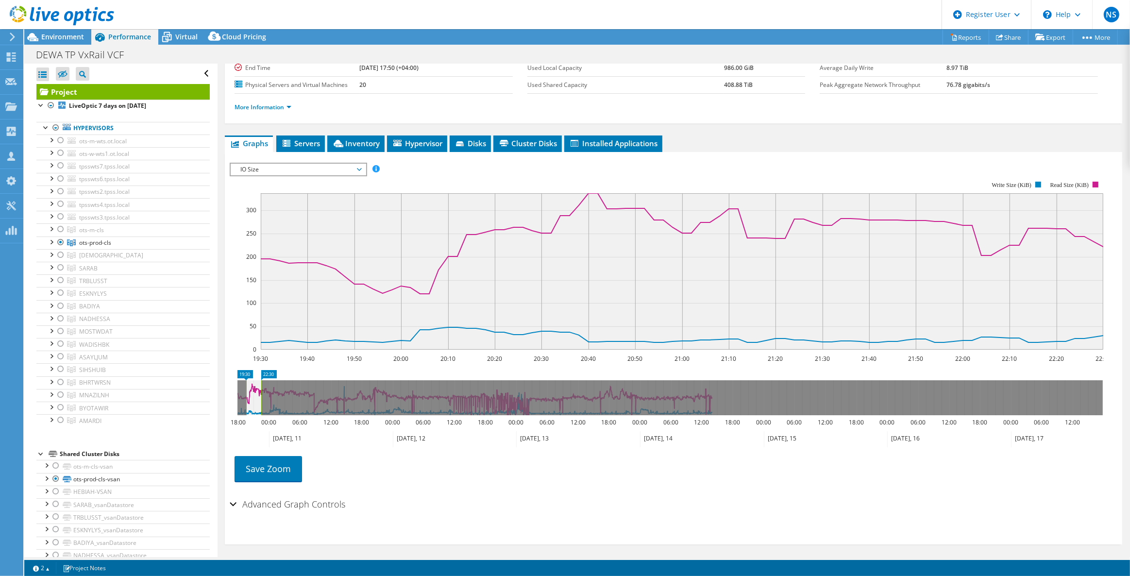
scroll to position [102, 0]
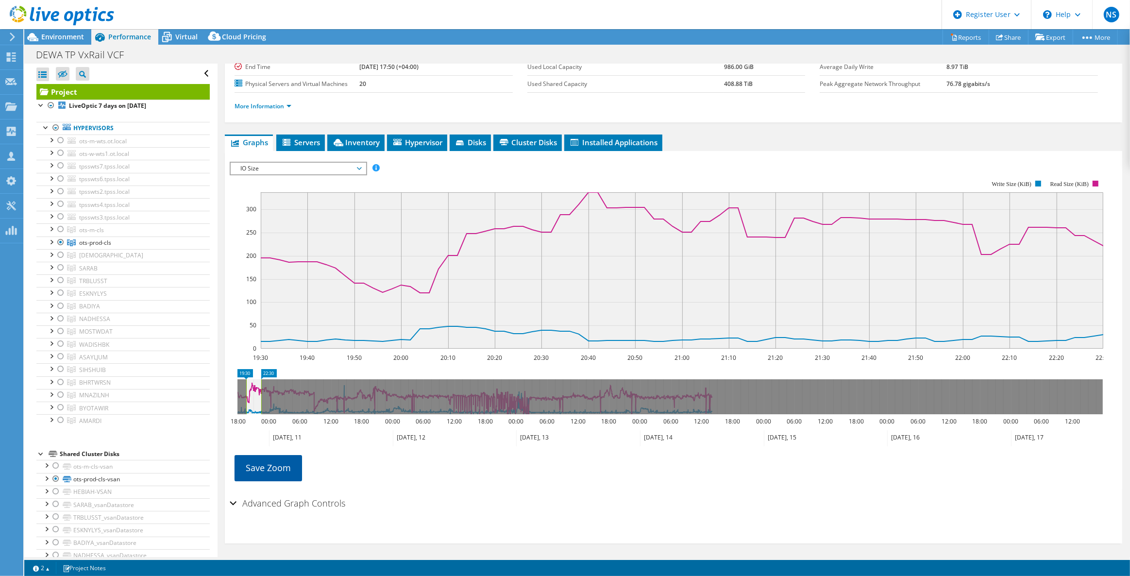
click at [276, 468] on link "Save Zoom" at bounding box center [268, 467] width 67 height 25
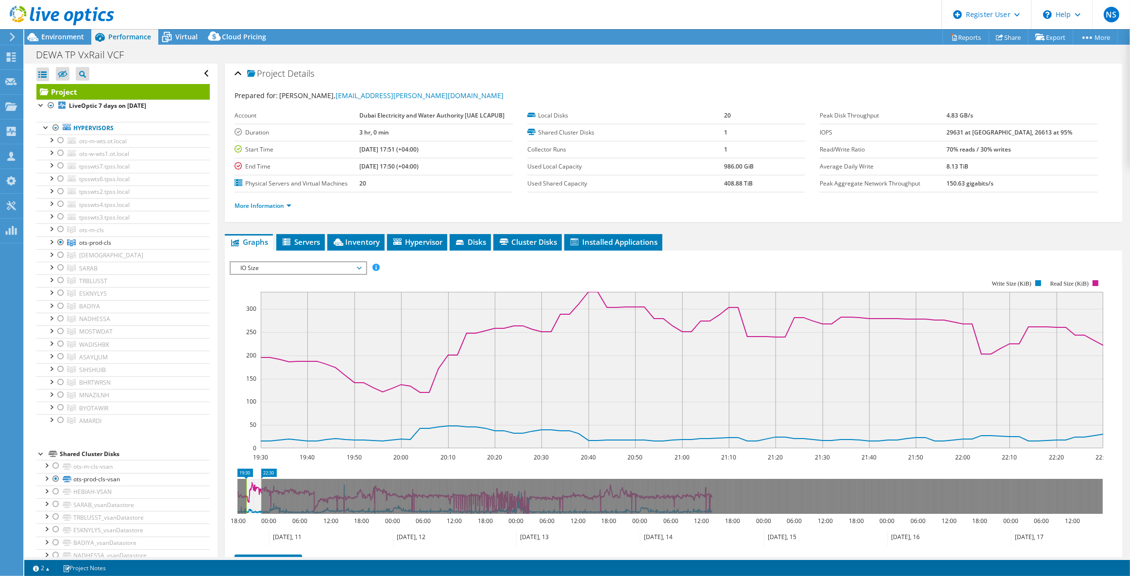
scroll to position [0, 0]
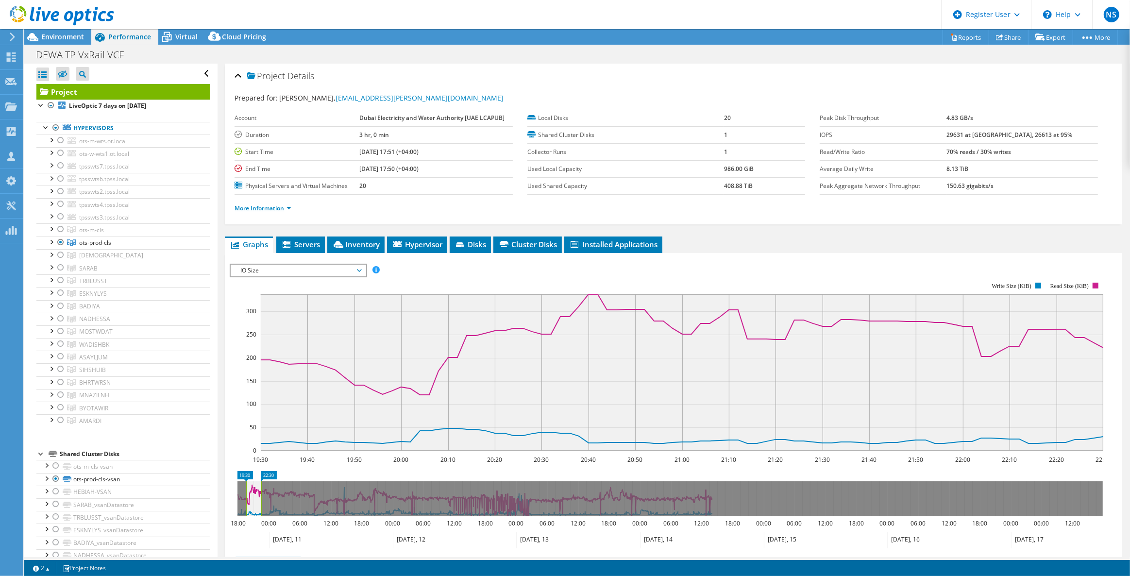
click at [289, 206] on link "More Information" at bounding box center [263, 208] width 57 height 8
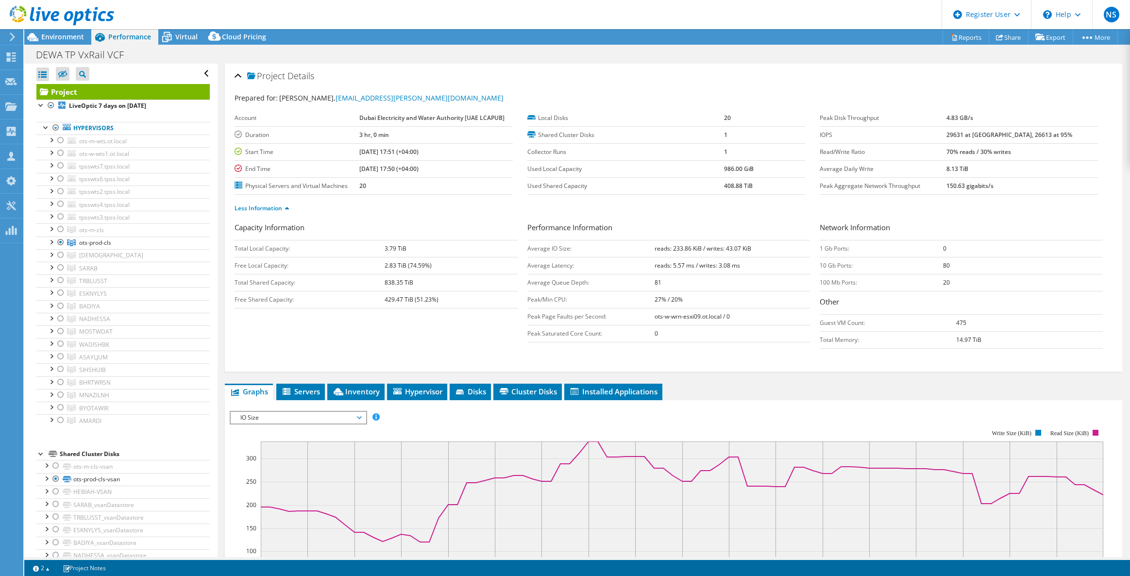
select select "EULondon"
select select "USD"
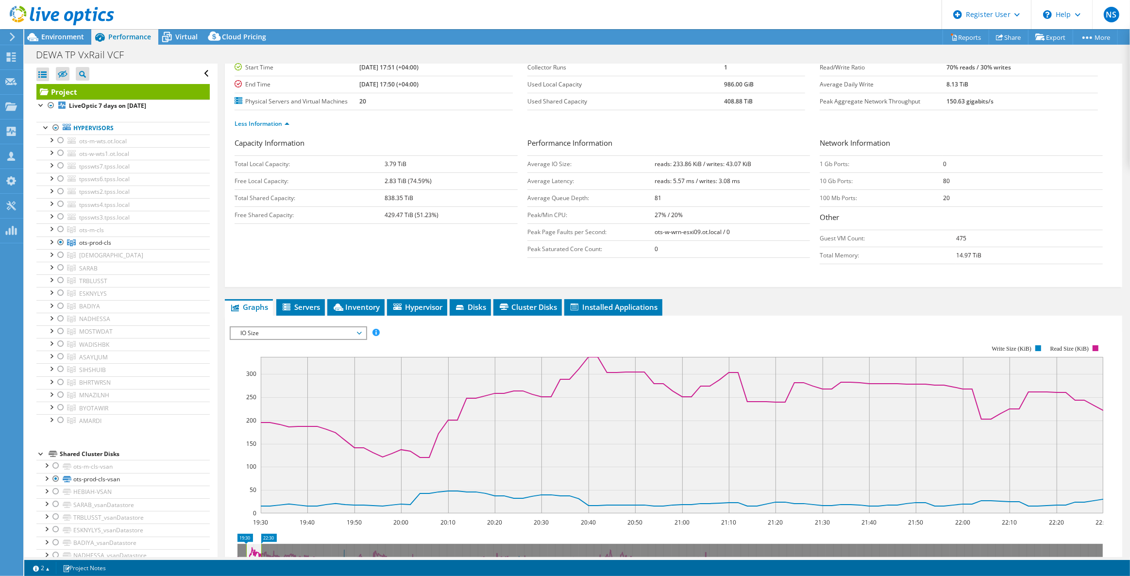
scroll to position [88, 0]
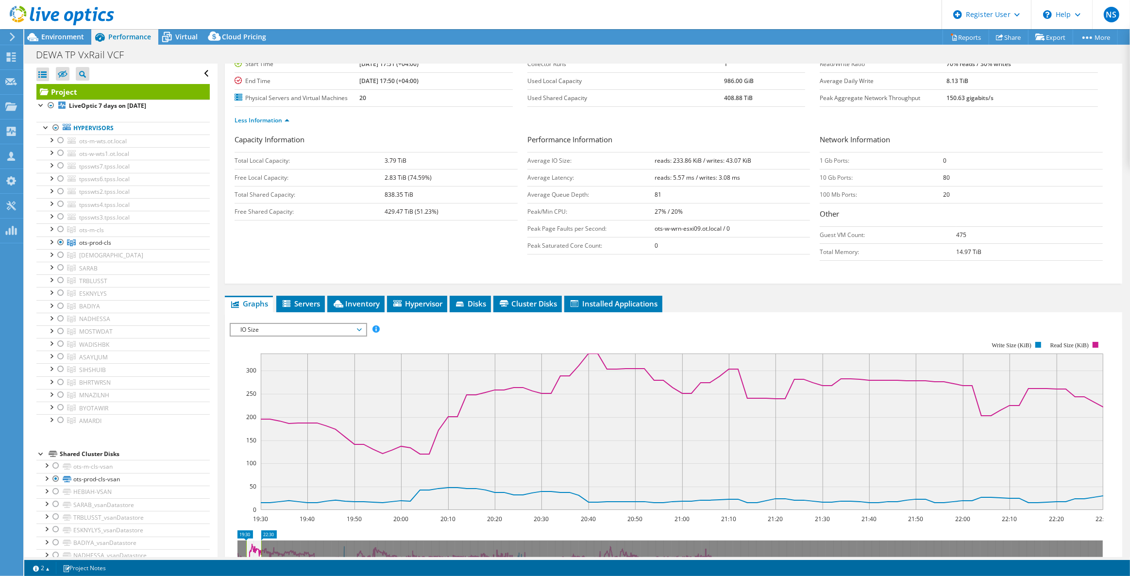
click at [291, 331] on span "IO Size" at bounding box center [298, 330] width 125 height 12
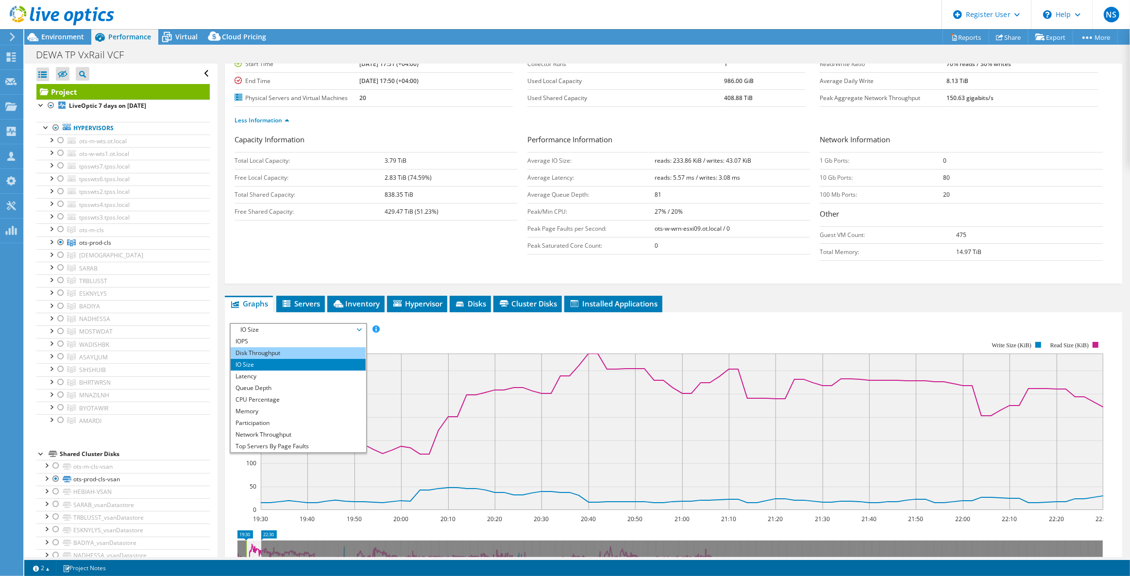
click at [299, 350] on li "Disk Throughput" at bounding box center [298, 353] width 135 height 12
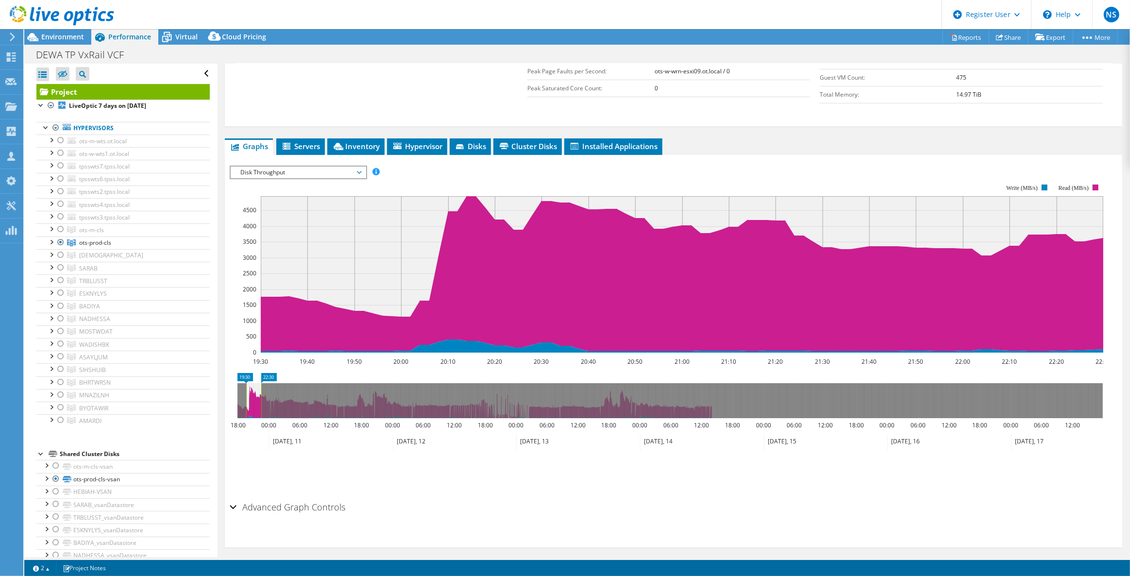
scroll to position [249, 0]
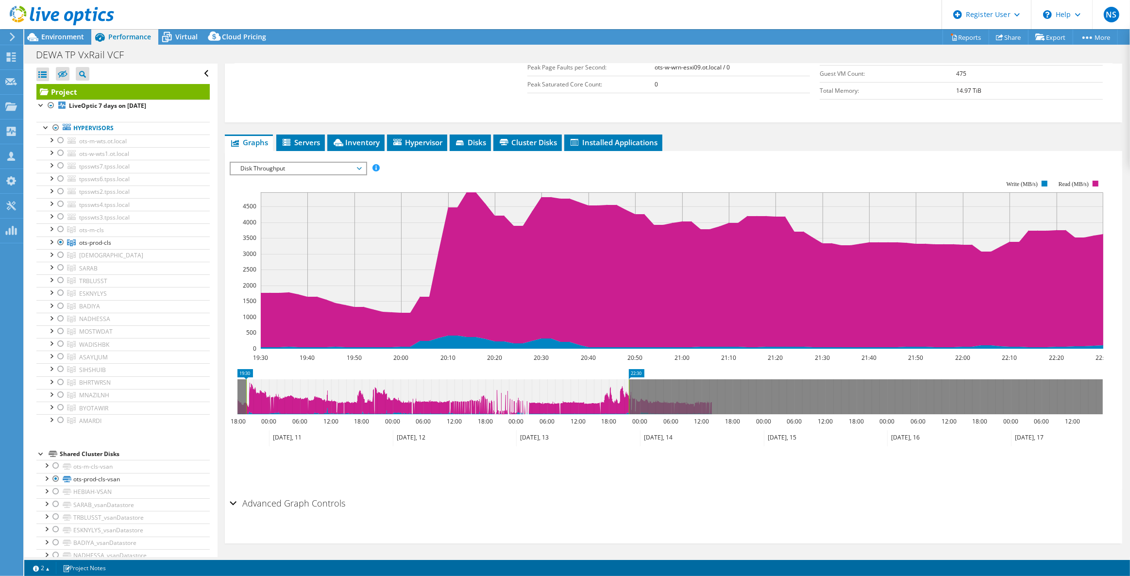
drag, startPoint x: 261, startPoint y: 393, endPoint x: 628, endPoint y: 411, distance: 368.0
click at [628, 411] on icon "19:30 22:30 18:00 00:00 06:00 12:00 18:00 00:00 06:00 12:00 18:00 00:00 06:00 1…" at bounding box center [670, 408] width 881 height 78
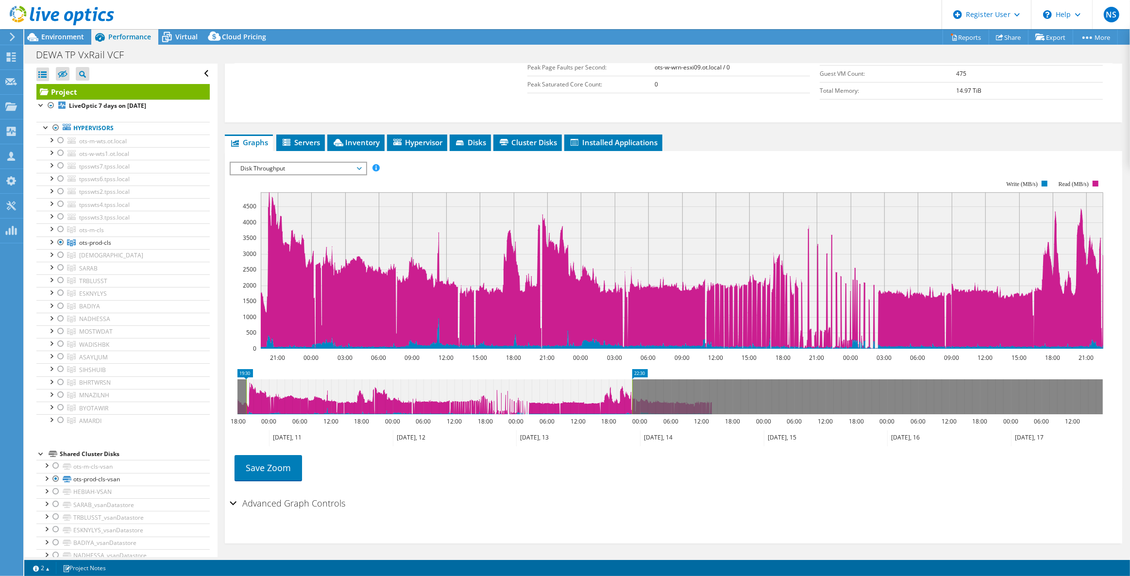
click at [243, 388] on icon at bounding box center [669, 396] width 865 height 35
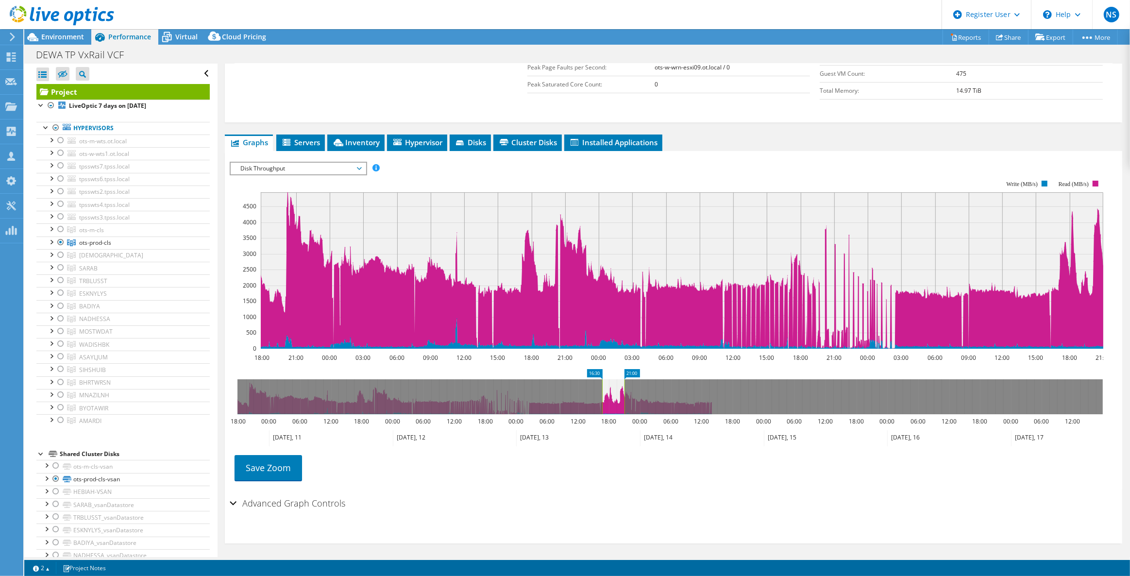
drag, startPoint x: 238, startPoint y: 391, endPoint x: 603, endPoint y: 417, distance: 365.6
click at [603, 417] on icon "21:00 16:30 18:00 00:00 06:00 12:00 18:00 00:00 06:00 12:00 18:00 00:00 06:00 1…" at bounding box center [670, 408] width 881 height 78
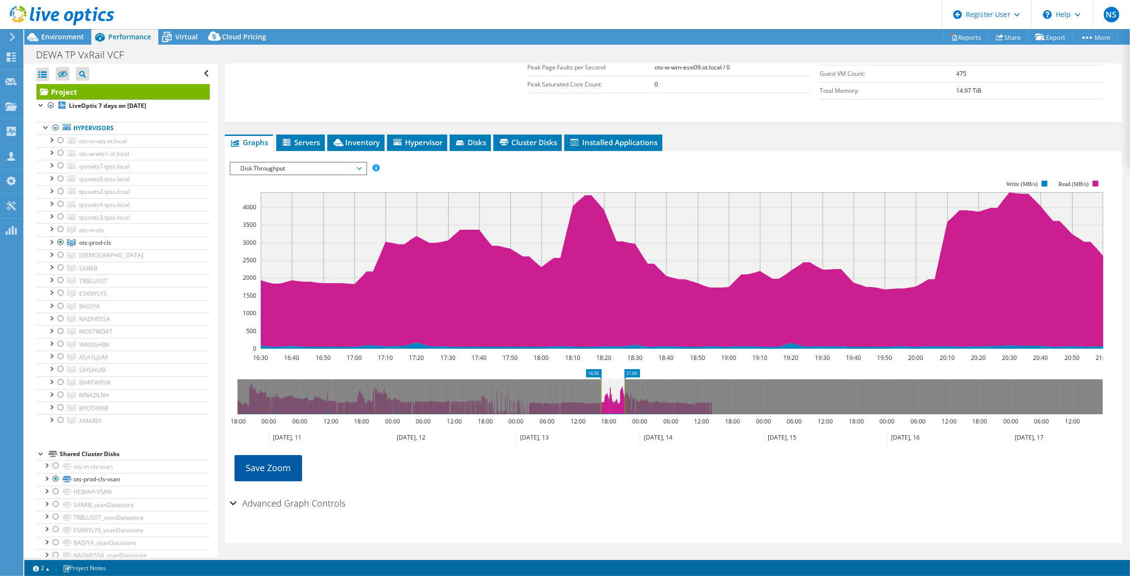
click at [266, 461] on link "Save Zoom" at bounding box center [268, 467] width 67 height 25
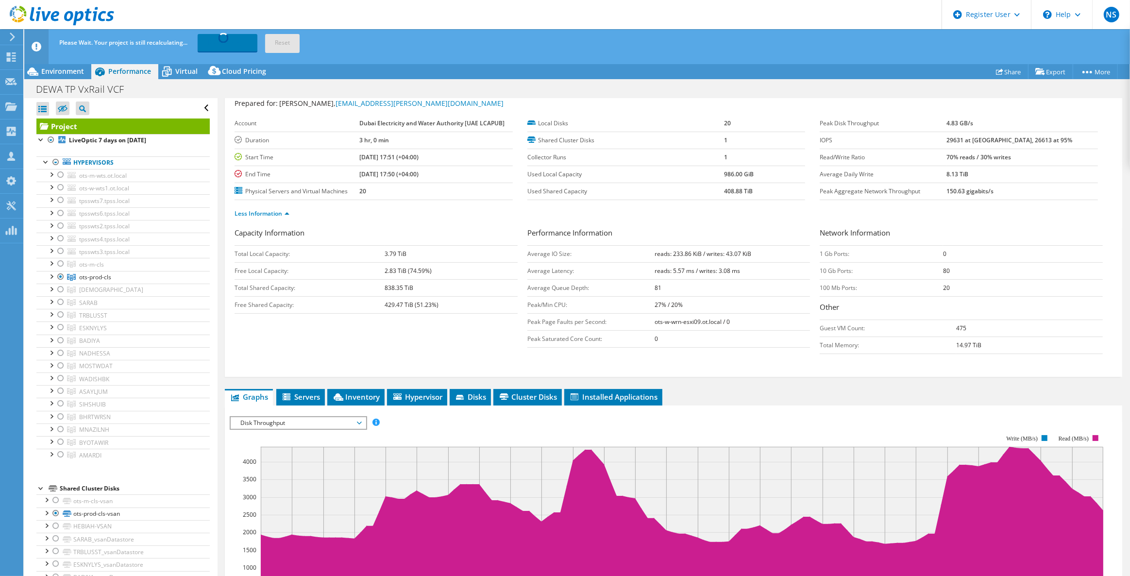
scroll to position [0, 0]
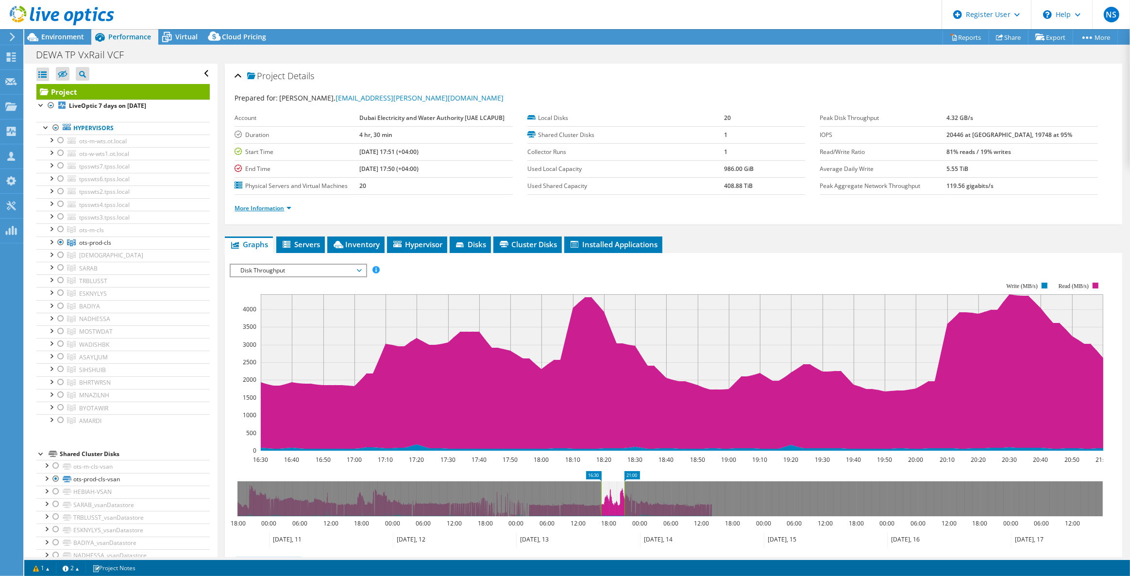
click at [269, 208] on link "More Information" at bounding box center [263, 208] width 57 height 8
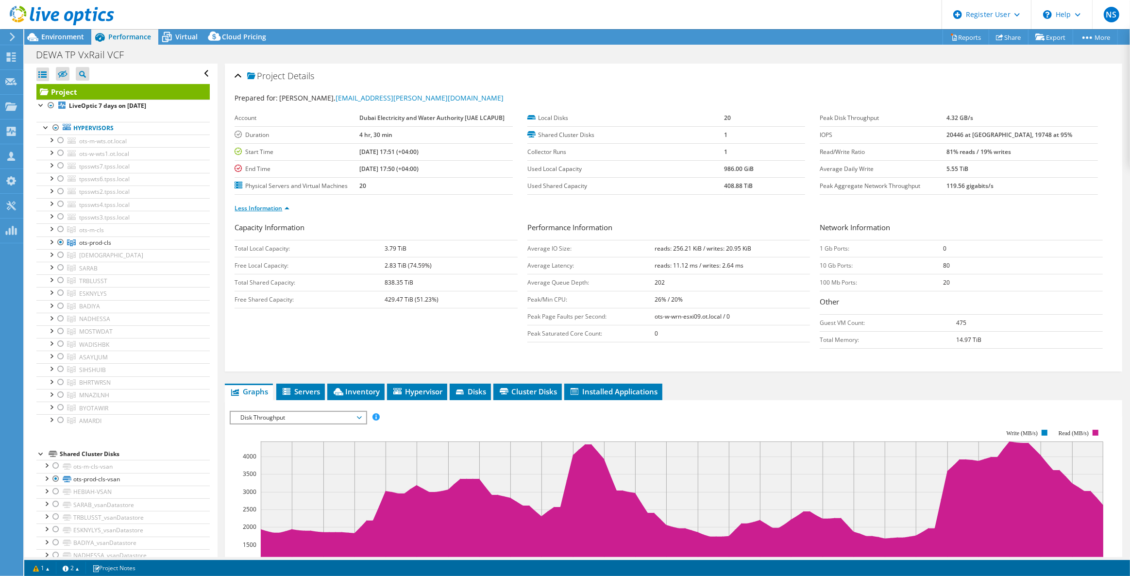
click at [270, 207] on link "Less Information" at bounding box center [262, 208] width 55 height 8
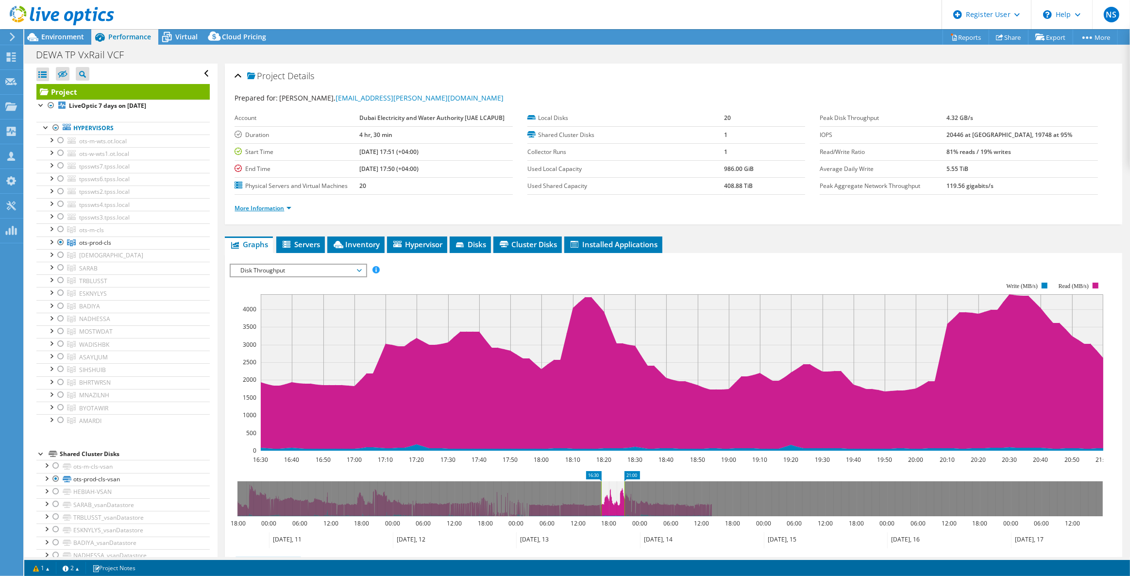
click at [269, 204] on link "More Information" at bounding box center [263, 208] width 57 height 8
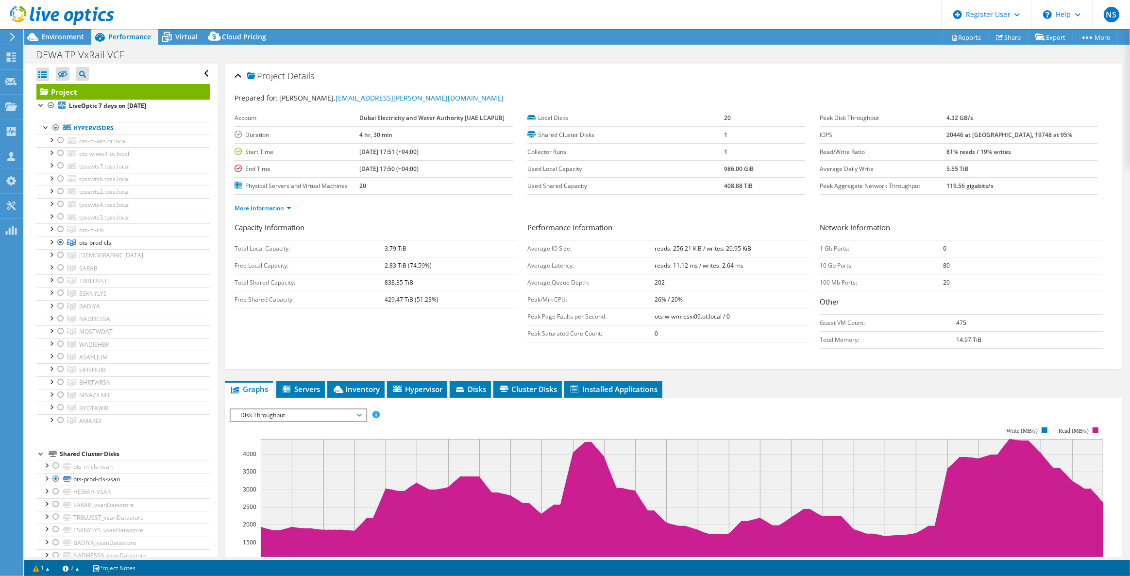
click at [269, 204] on link "More Information" at bounding box center [263, 208] width 57 height 8
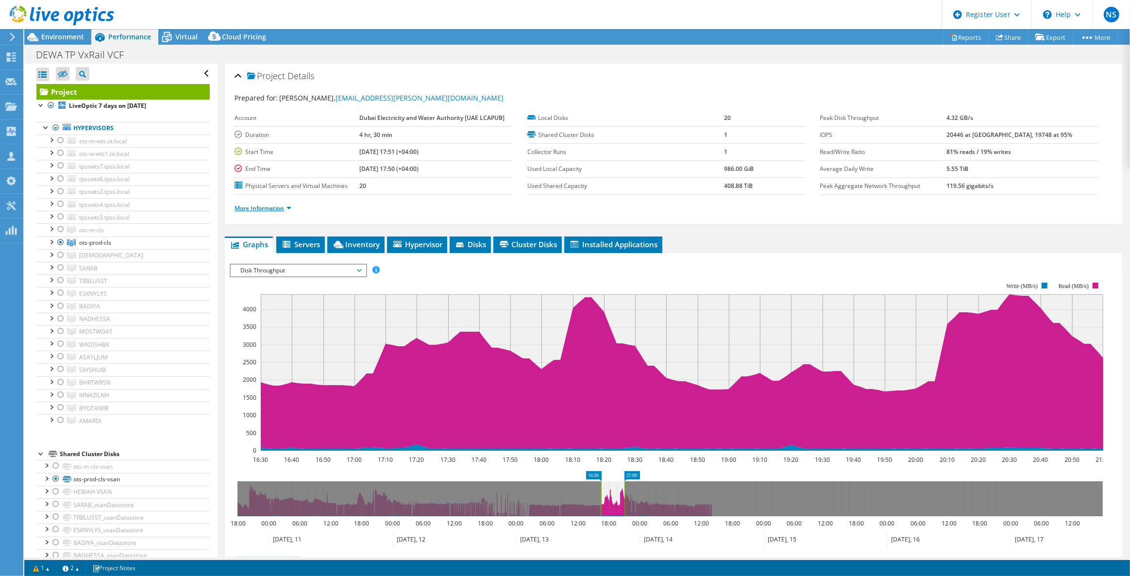
click at [269, 204] on link "More Information" at bounding box center [263, 208] width 57 height 8
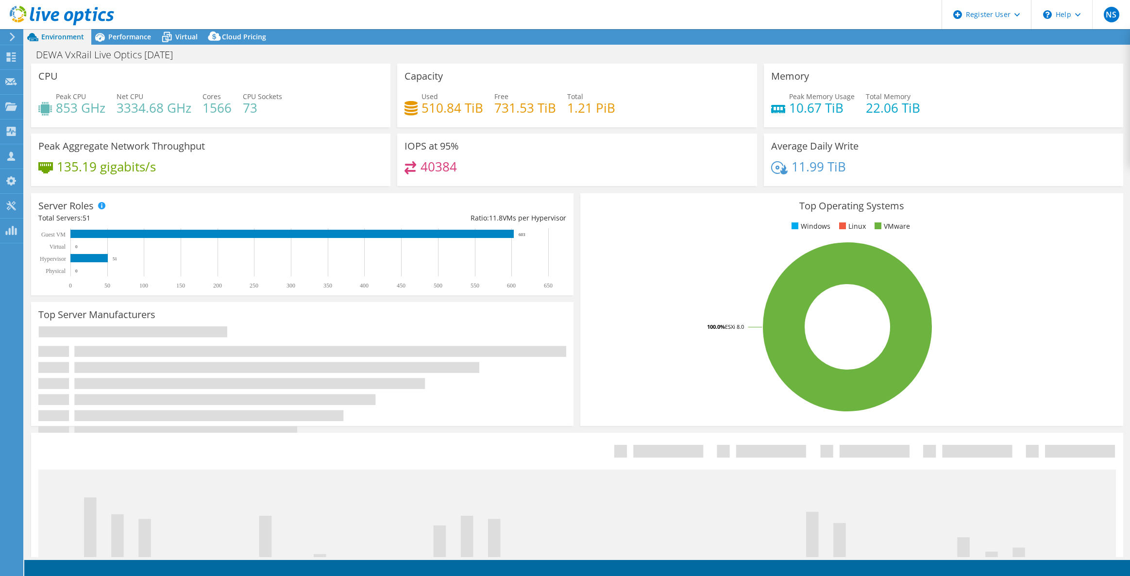
select select "EULondon"
select select "USD"
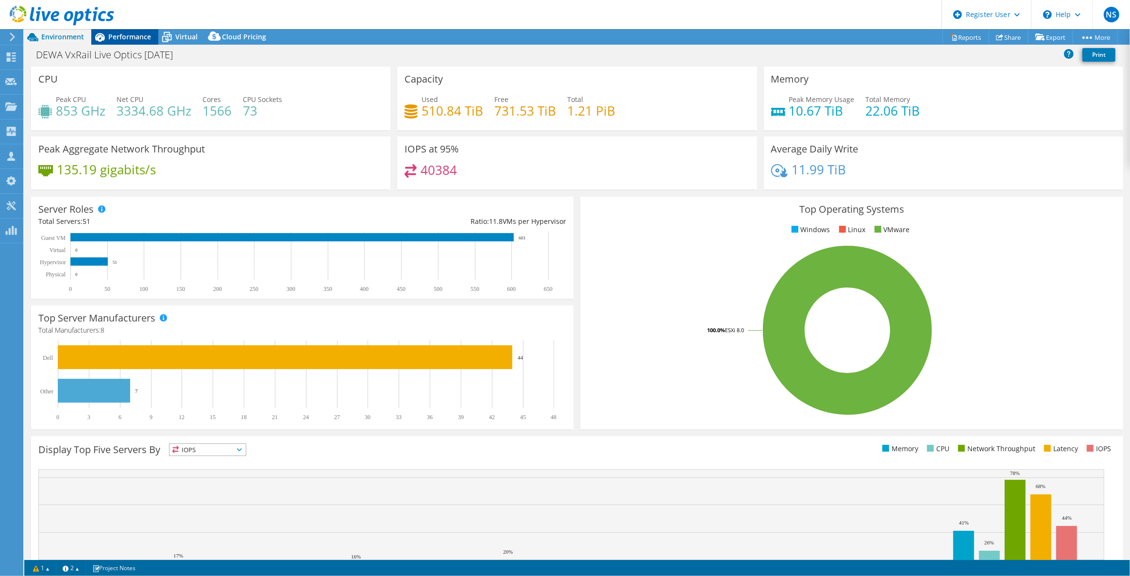
click at [122, 35] on span "Performance" at bounding box center [129, 36] width 43 height 9
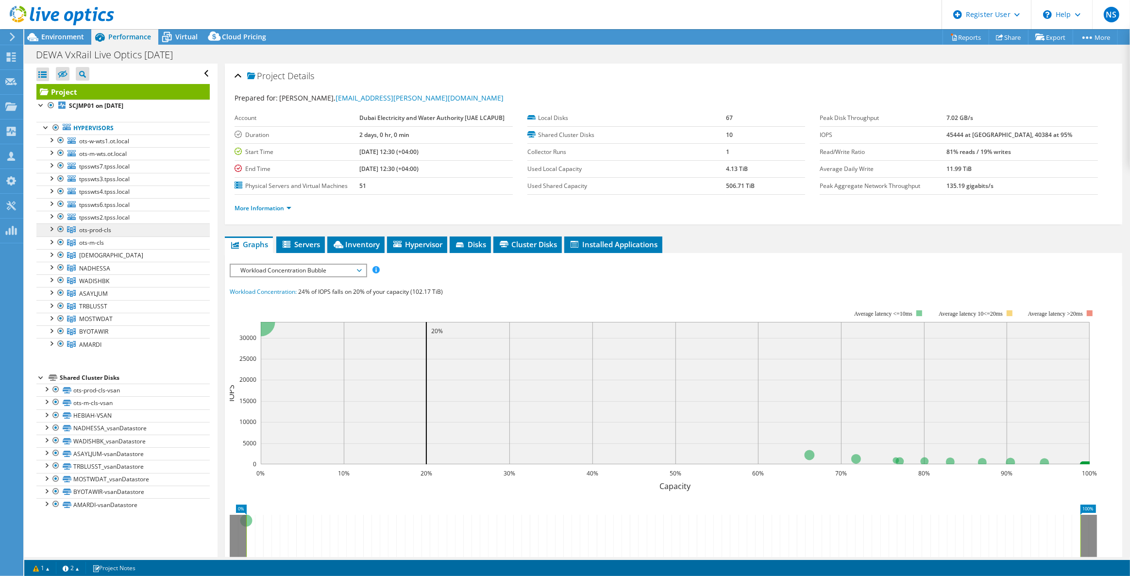
click at [133, 234] on link "ots-prod-cls" at bounding box center [122, 229] width 173 height 13
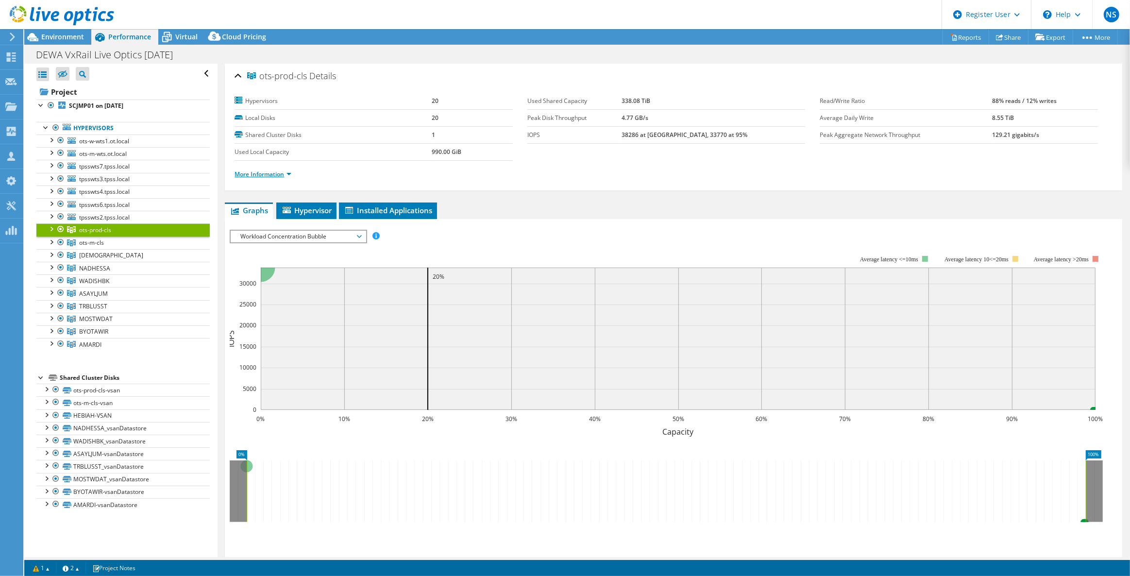
click at [272, 175] on link "More Information" at bounding box center [263, 174] width 57 height 8
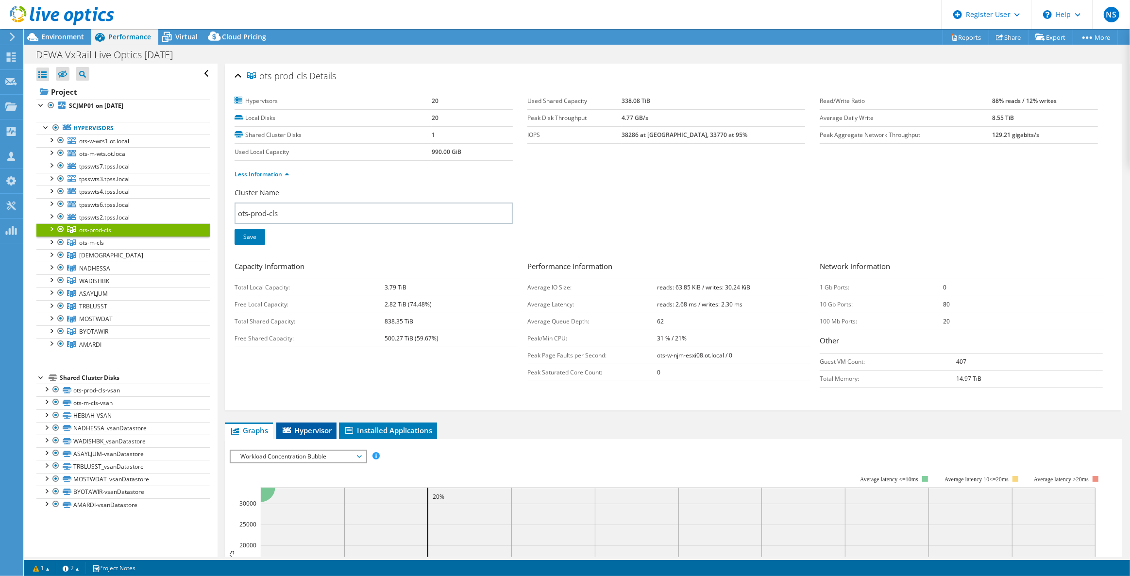
click at [325, 427] on span "Hypervisor" at bounding box center [306, 430] width 51 height 10
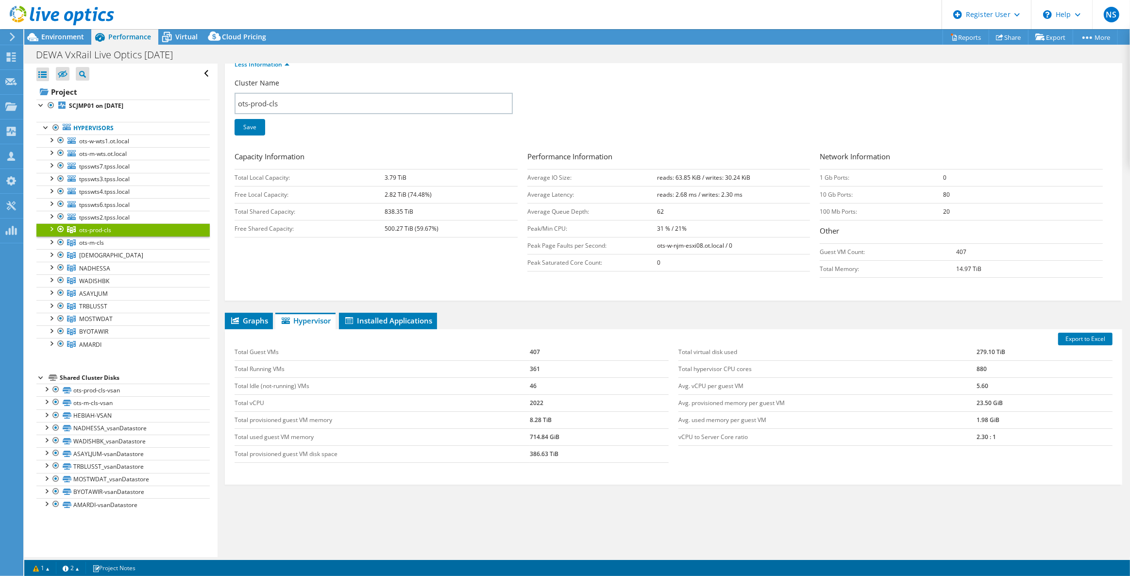
scroll to position [124, 0]
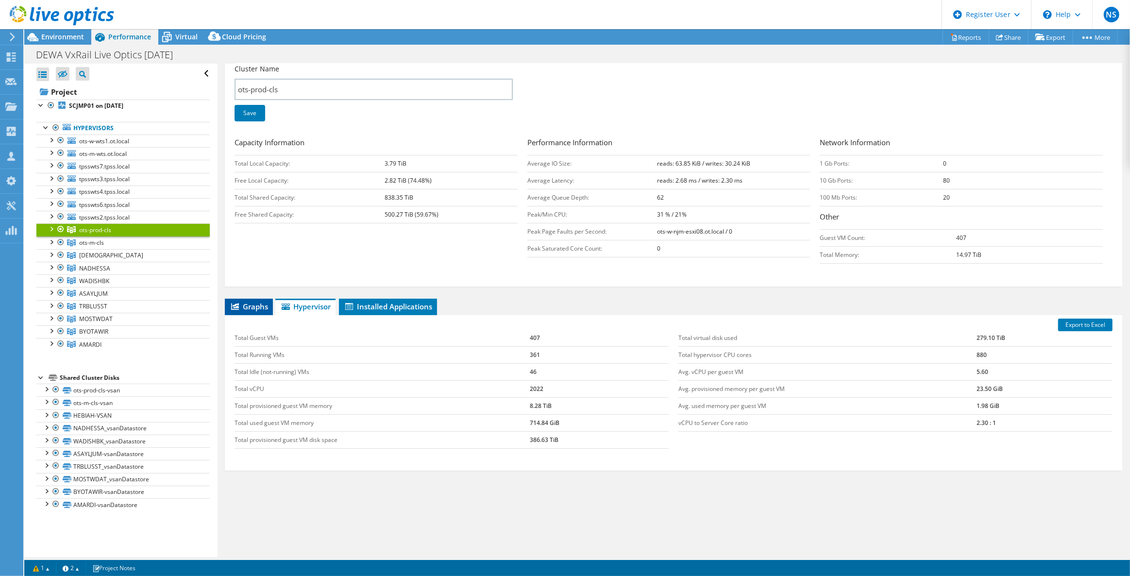
click at [259, 304] on span "Graphs" at bounding box center [249, 307] width 38 height 10
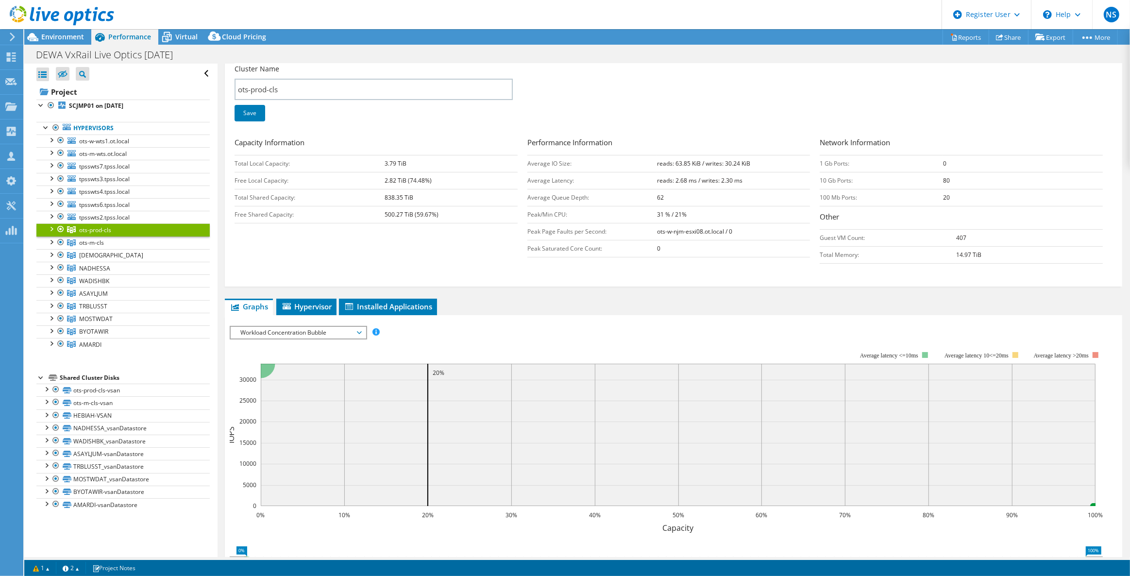
click at [301, 329] on span "Workload Concentration Bubble" at bounding box center [298, 333] width 125 height 12
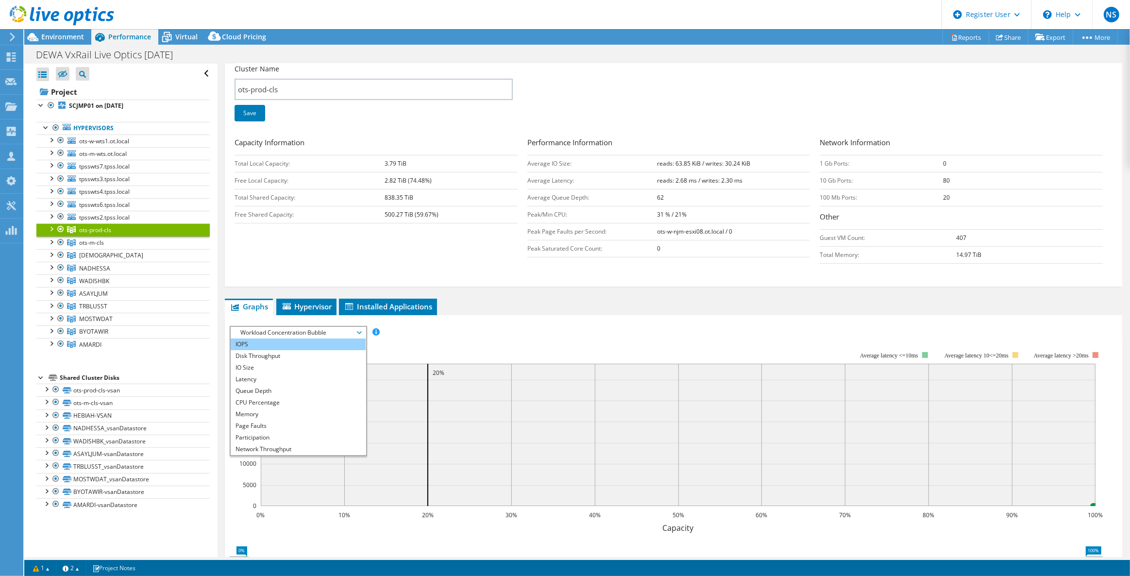
click at [287, 345] on li "IOPS" at bounding box center [298, 344] width 135 height 12
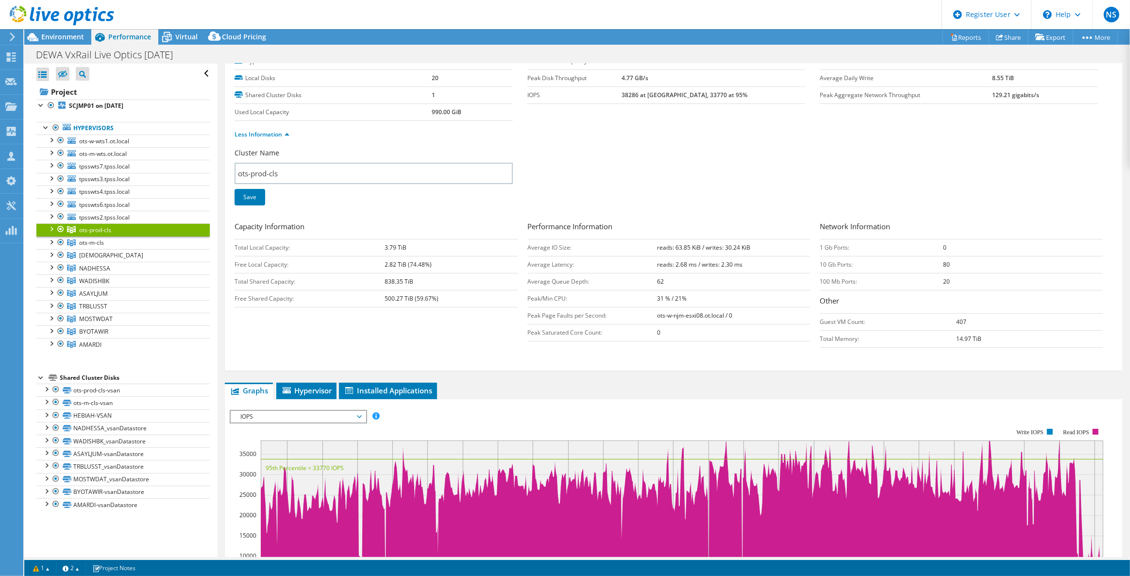
scroll to position [0, 0]
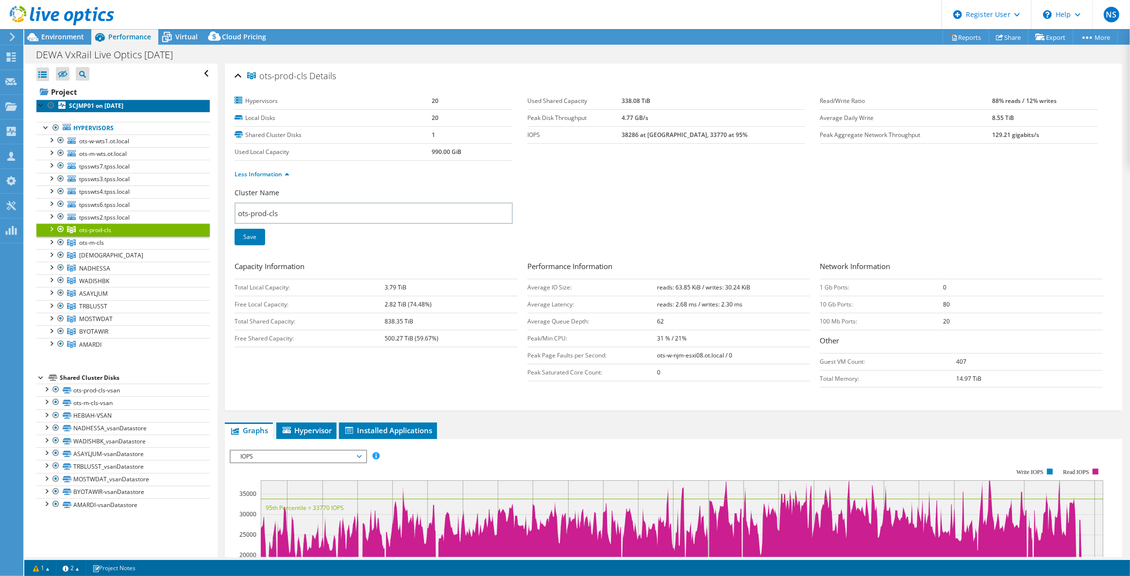
click at [147, 105] on link "SCJMP01 on [DATE]" at bounding box center [122, 106] width 173 height 13
